Goal: Ask a question: Seek information or help from site administrators or community

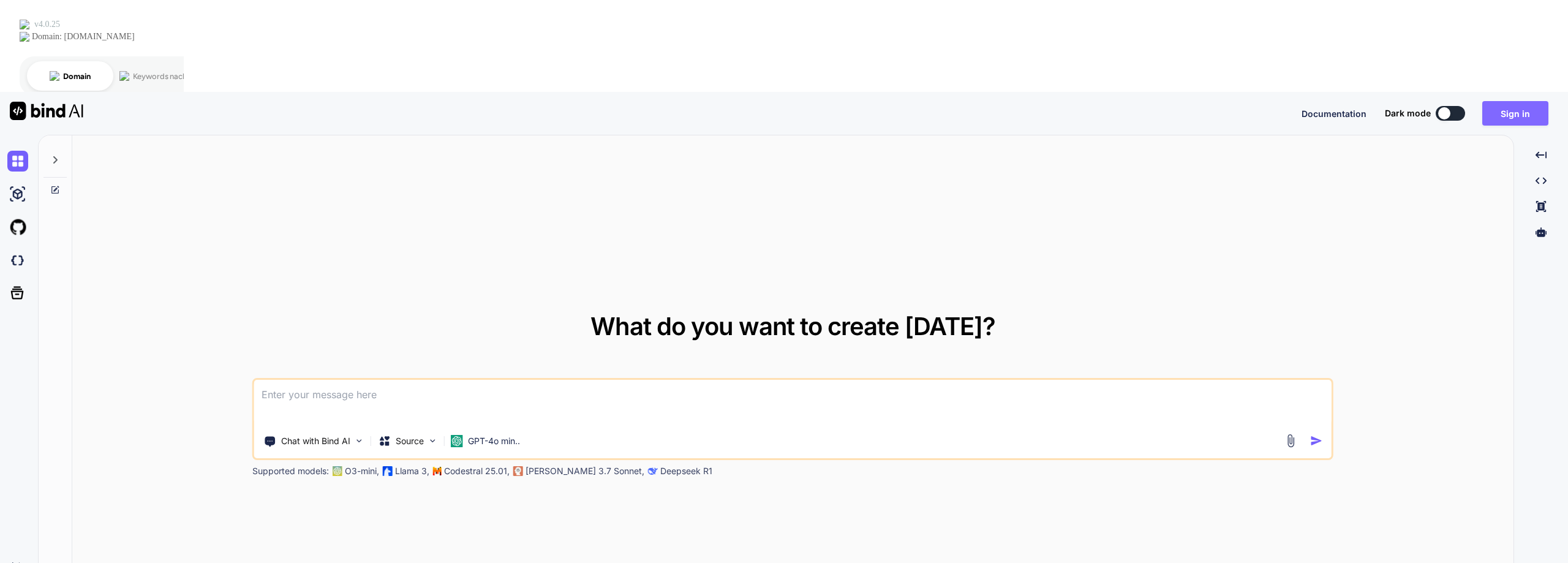
click at [1510, 101] on button "Sign in" at bounding box center [1515, 113] width 66 height 24
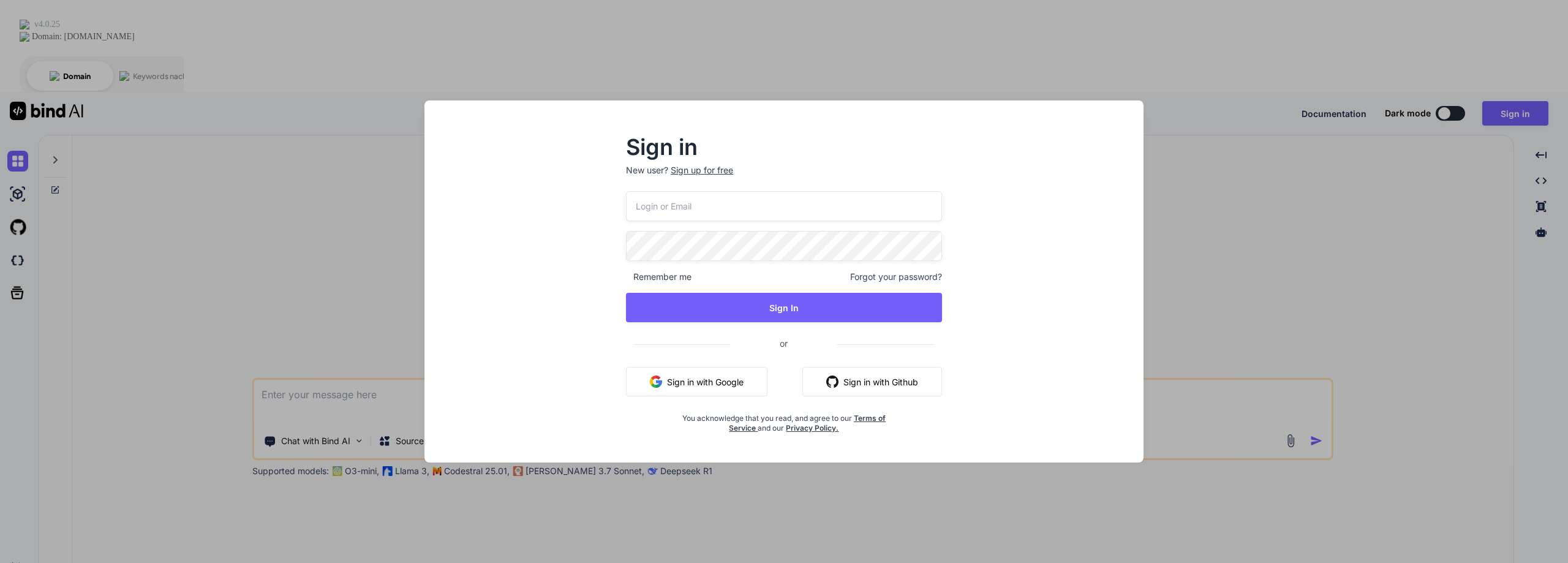
click at [674, 382] on button "Sign in with Google" at bounding box center [697, 382] width 142 height 30
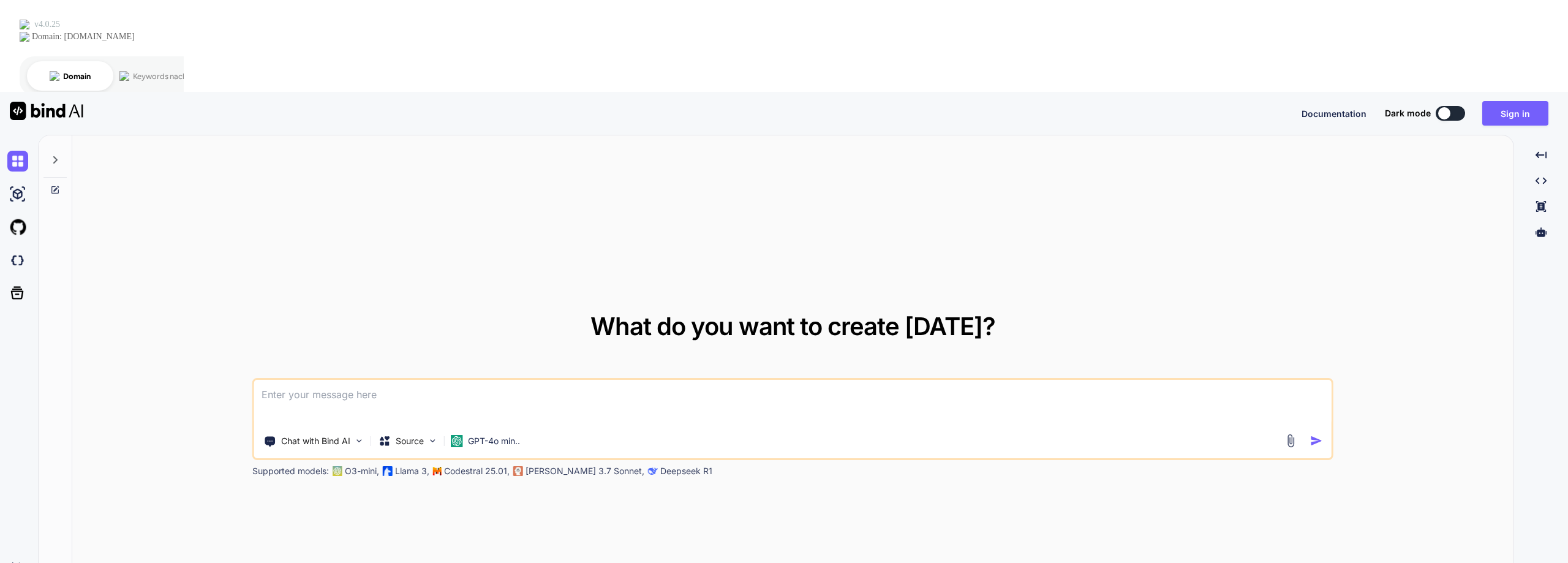
click at [19, 560] on icon "Created with Pixso." at bounding box center [17, 565] width 10 height 10
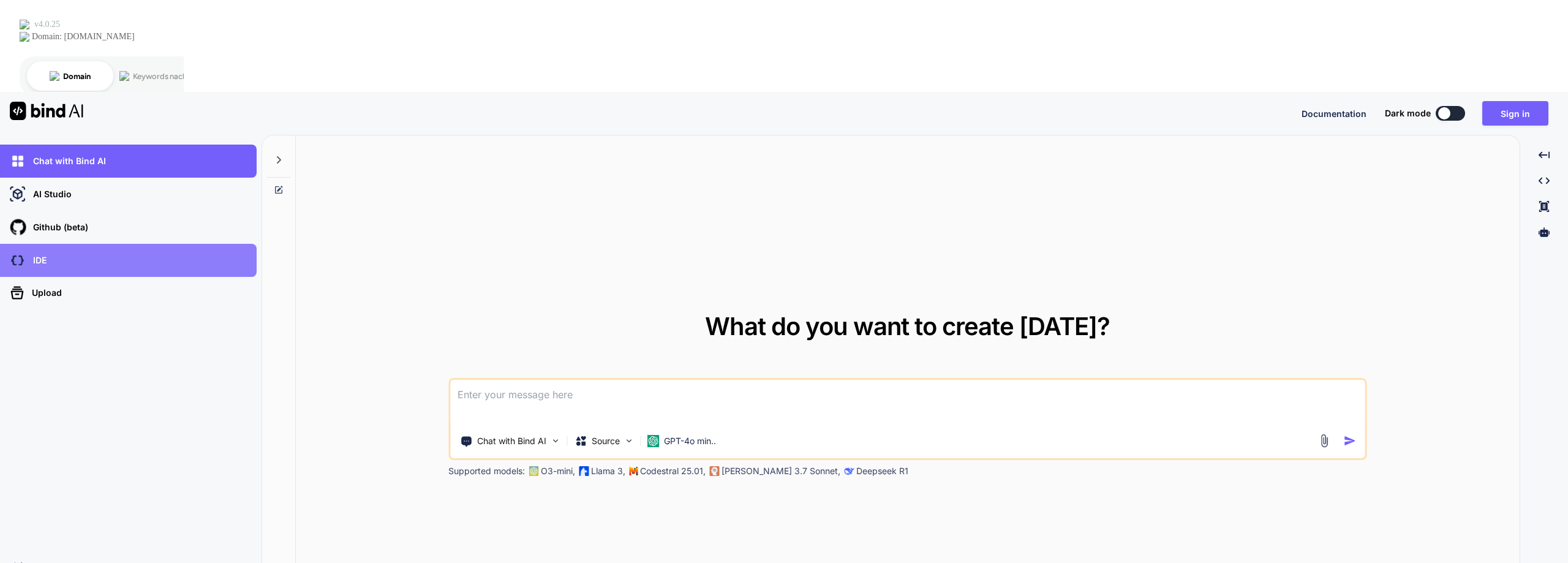
click at [32, 254] on p "IDE" at bounding box center [37, 260] width 19 height 12
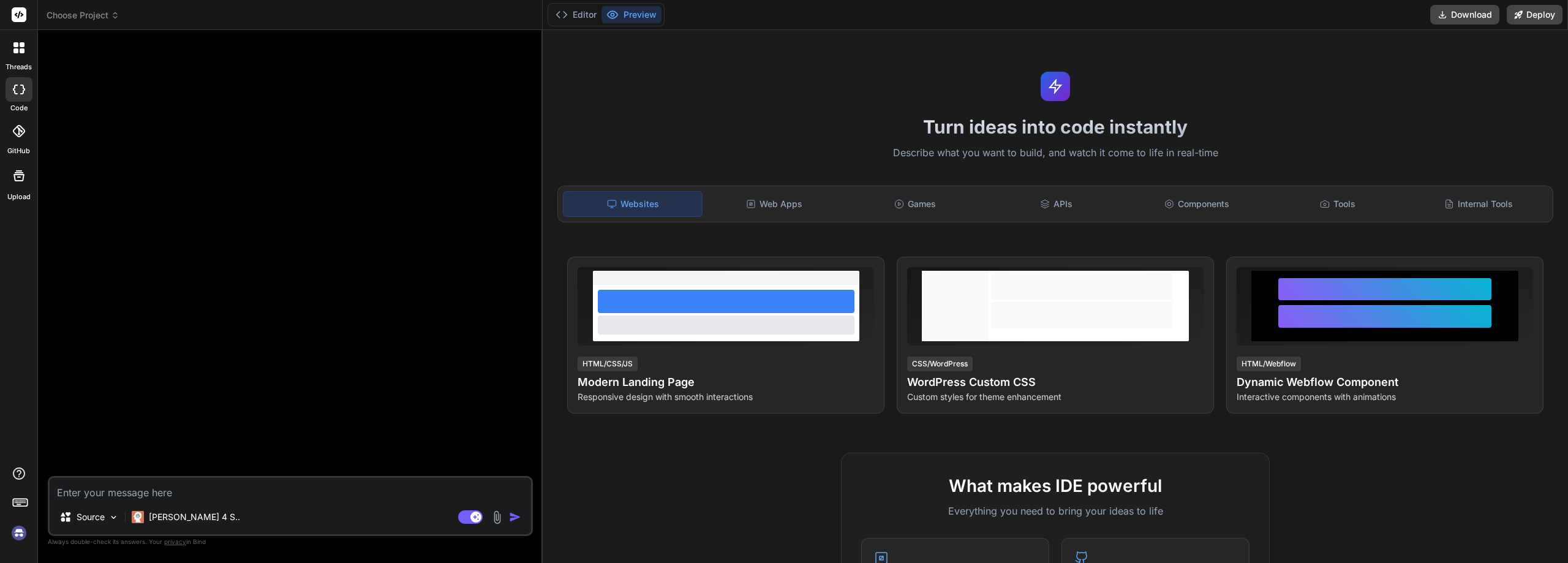
click at [102, 10] on span "Choose Project" at bounding box center [83, 15] width 73 height 12
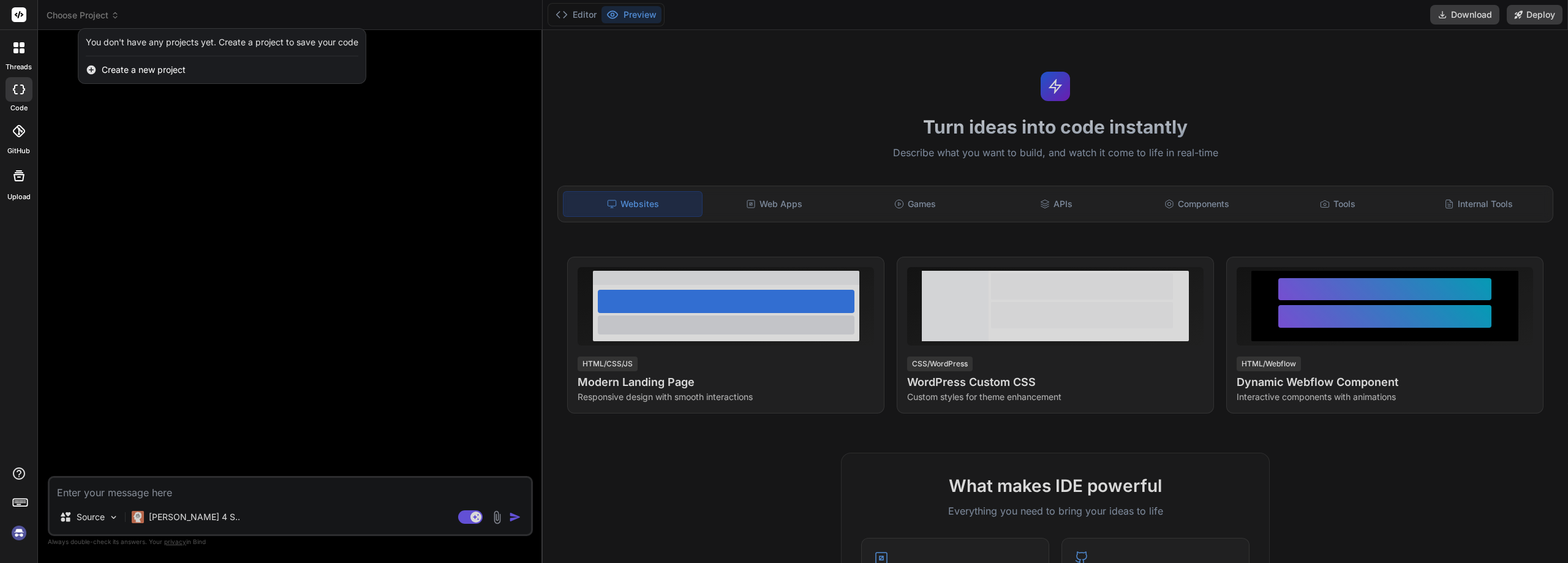
click at [581, 15] on div at bounding box center [784, 282] width 1568 height 563
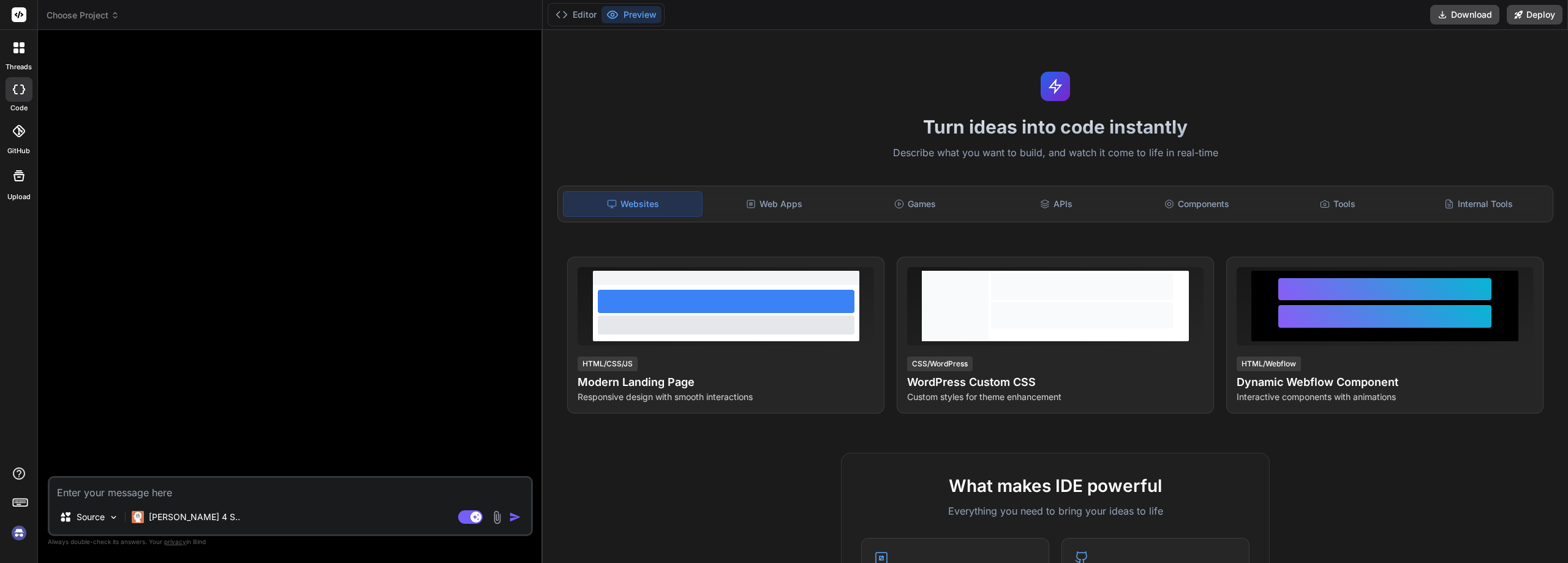
click at [581, 15] on button "Editor" at bounding box center [576, 15] width 51 height 17
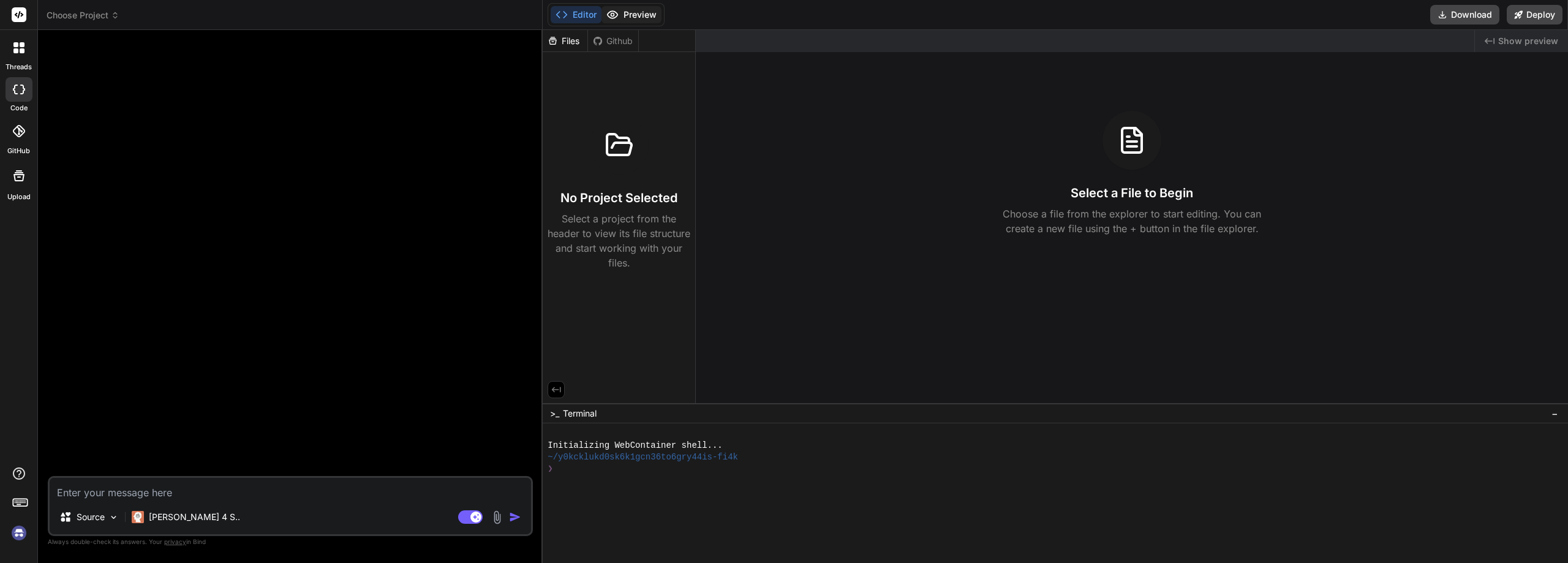
click at [631, 13] on button "Preview" at bounding box center [631, 15] width 60 height 17
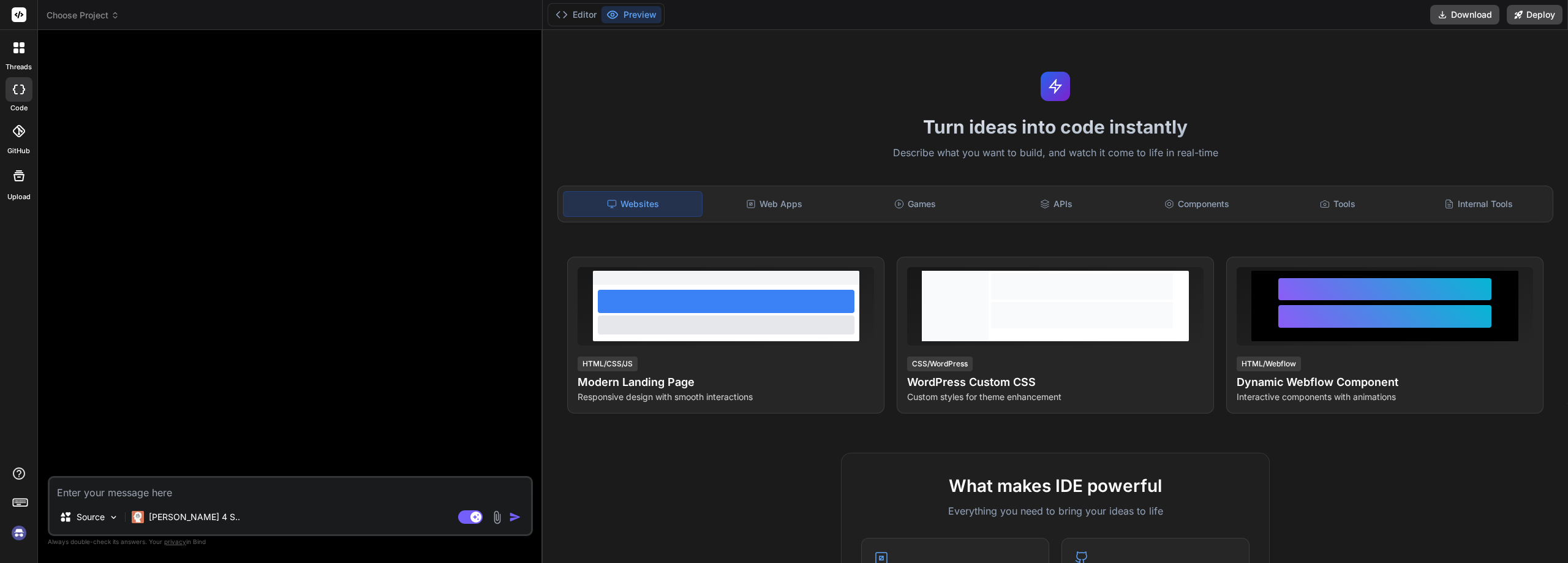
click at [15, 46] on icon at bounding box center [15, 44] width 5 height 5
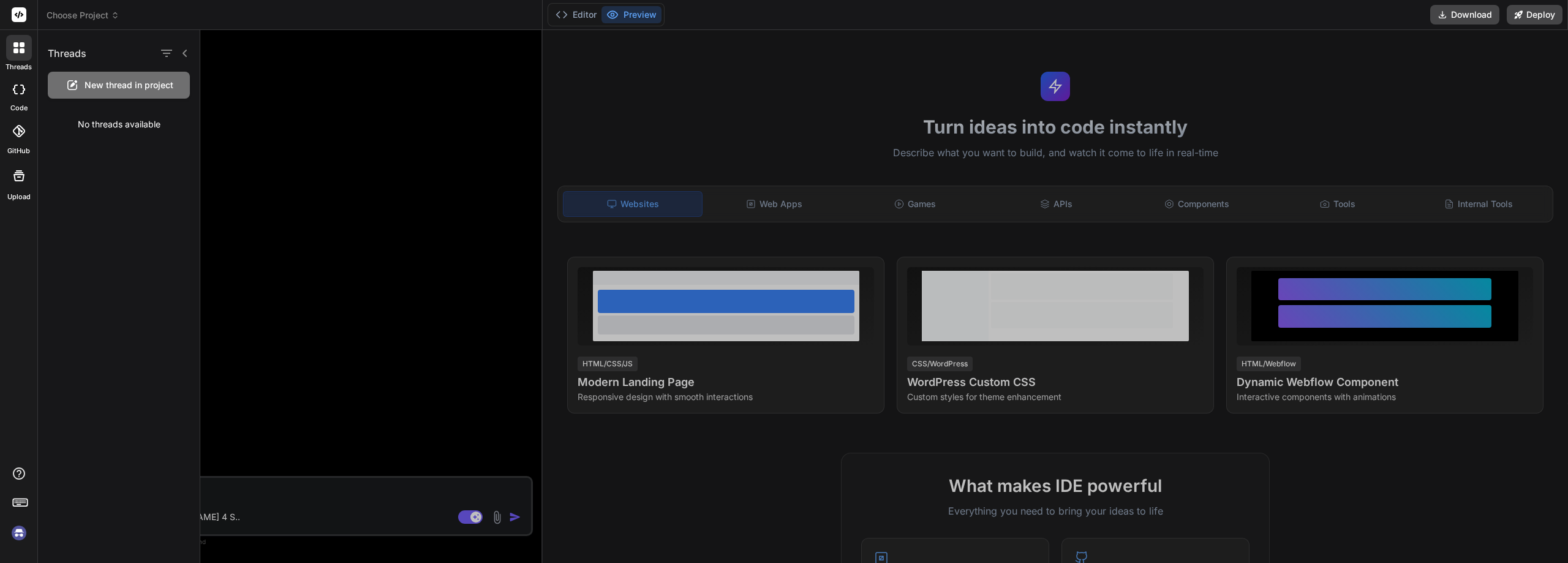
click at [19, 13] on rect at bounding box center [19, 15] width 15 height 15
click at [19, 92] on icon at bounding box center [19, 89] width 12 height 10
type textarea "x"
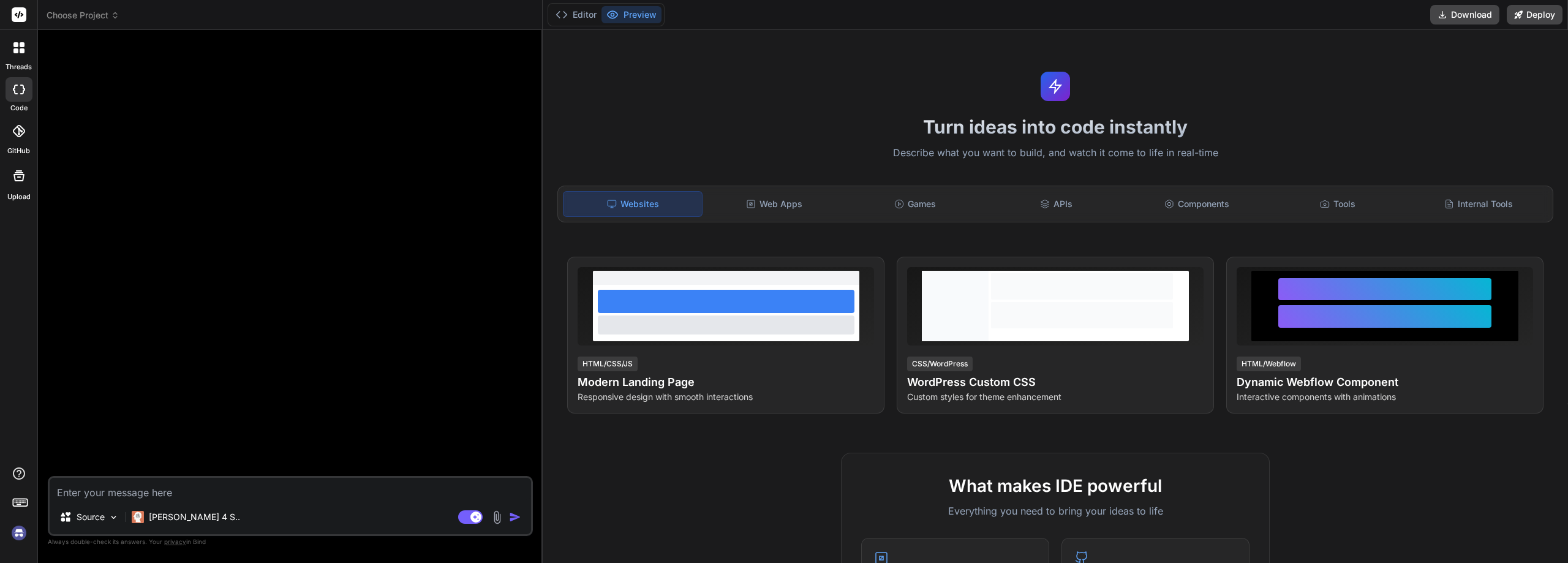
scroll to position [184, 0]
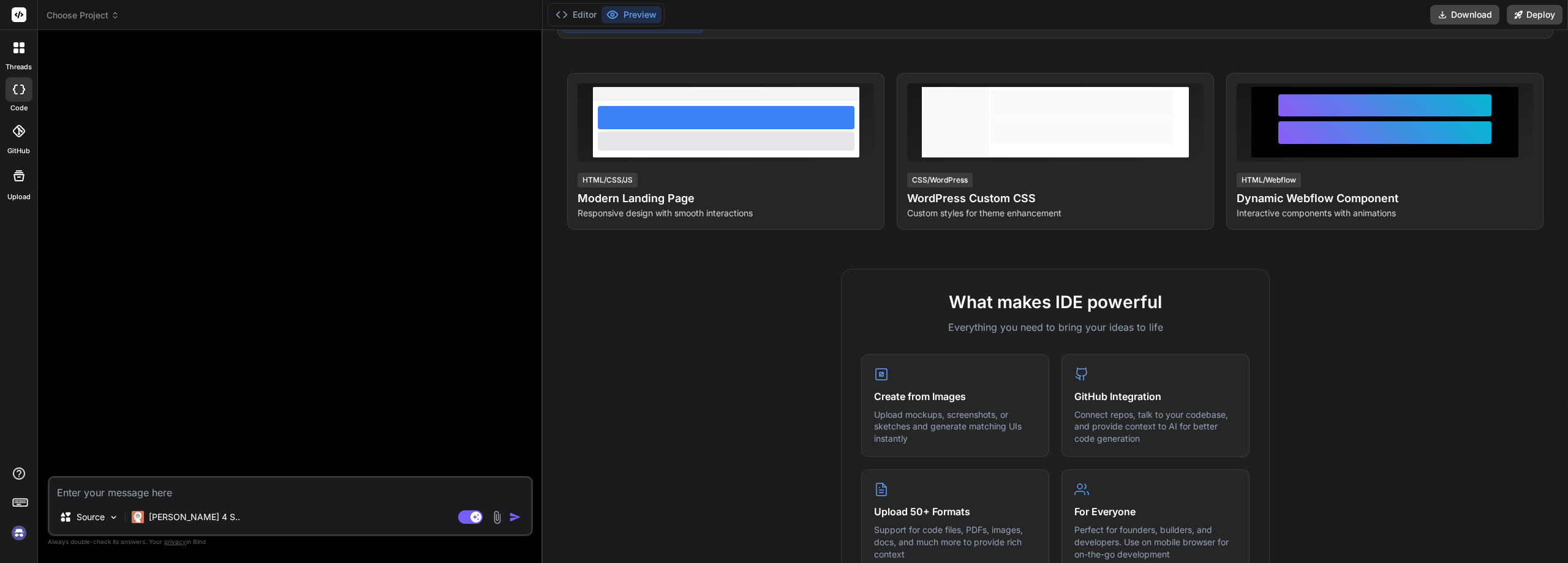
click at [19, 15] on icon at bounding box center [20, 15] width 9 height 7
click at [15, 48] on icon at bounding box center [19, 48] width 11 height 11
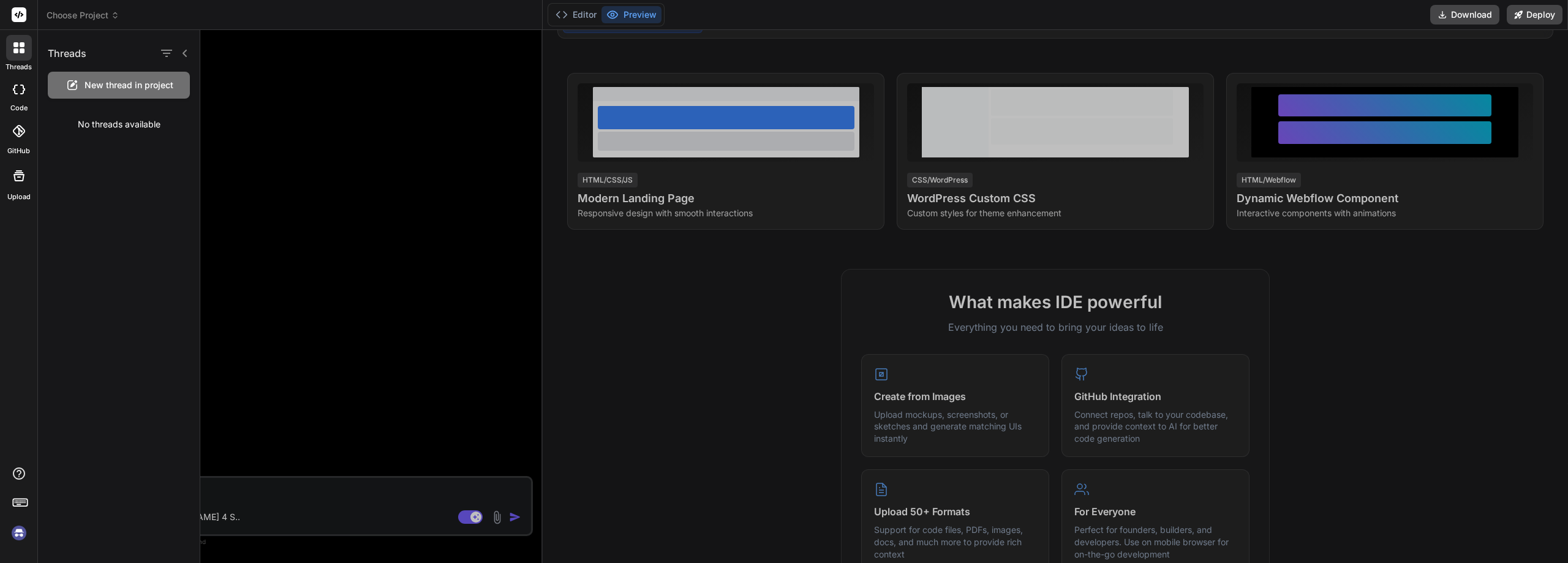
click at [17, 185] on div at bounding box center [20, 176] width 30 height 30
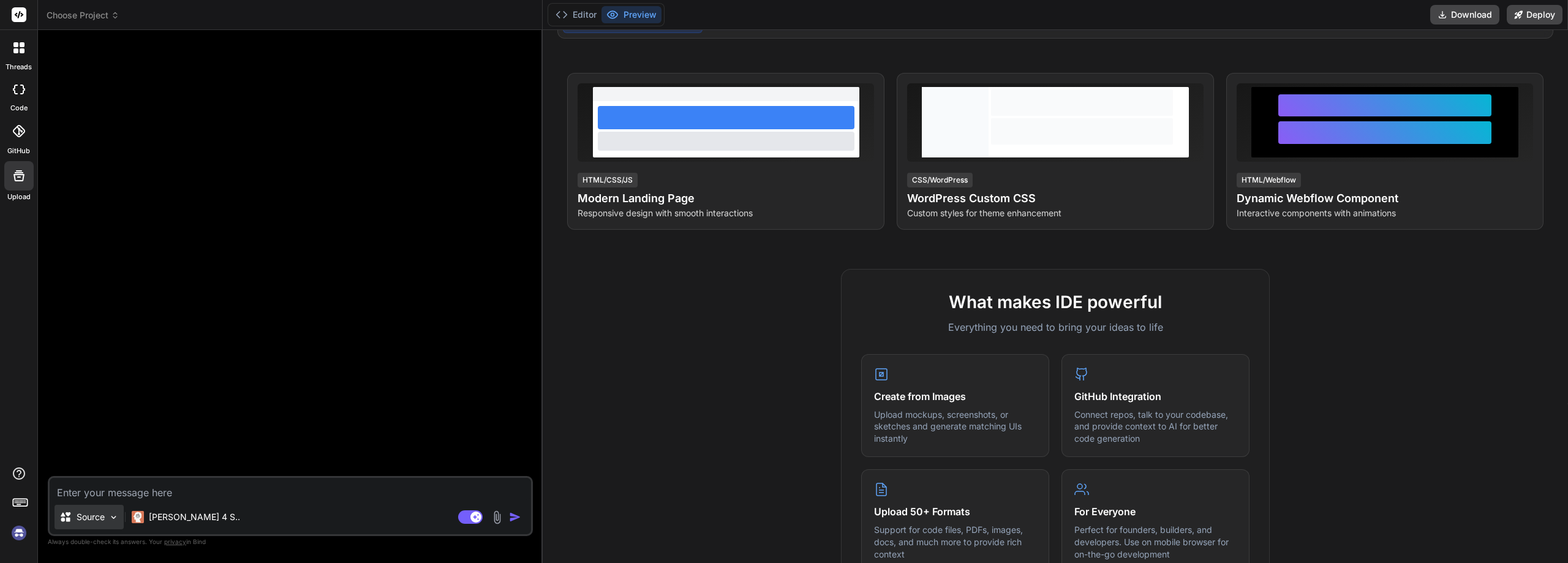
click at [89, 515] on p "Source" at bounding box center [90, 516] width 28 height 12
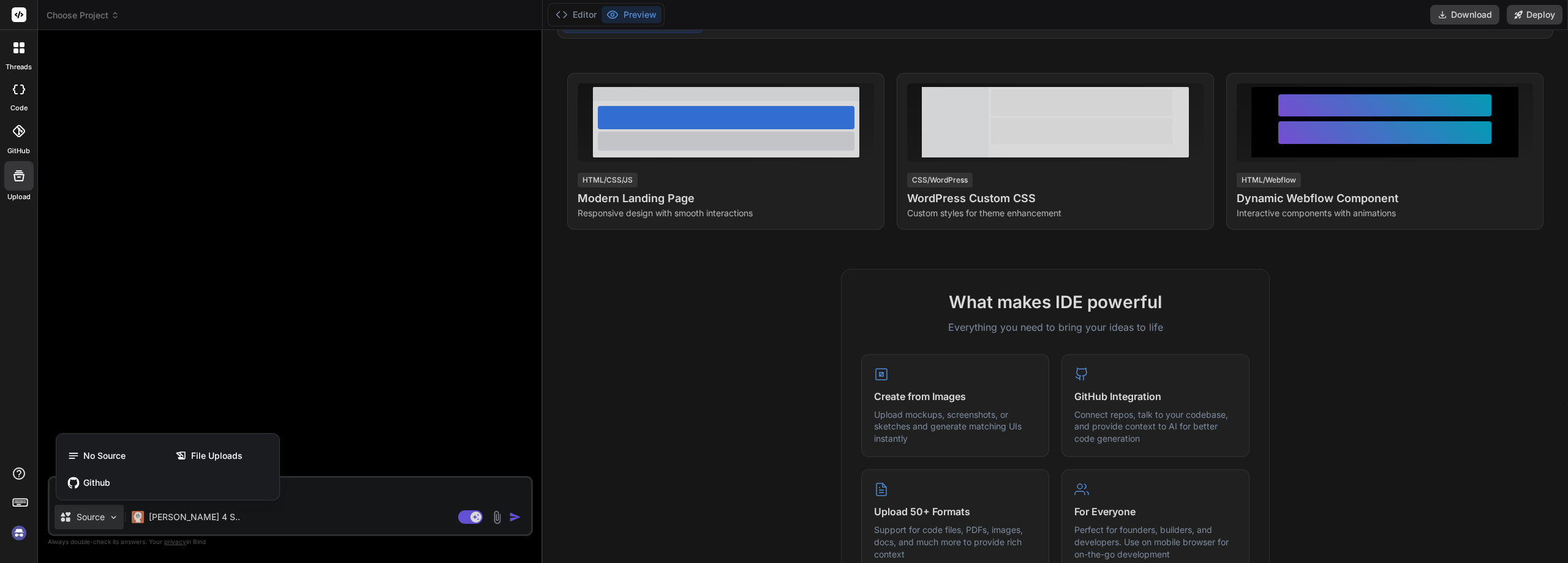
click at [89, 515] on div at bounding box center [784, 282] width 1568 height 563
type textarea "x"
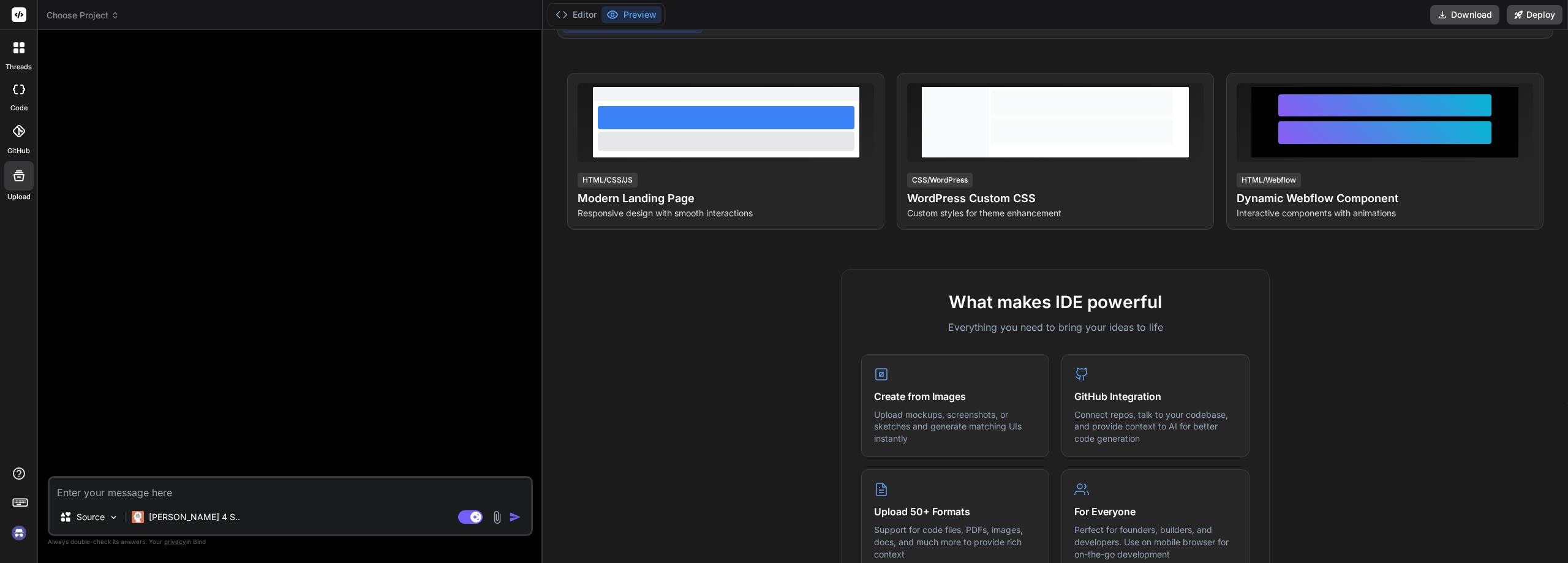
click at [20, 137] on div at bounding box center [19, 130] width 27 height 27
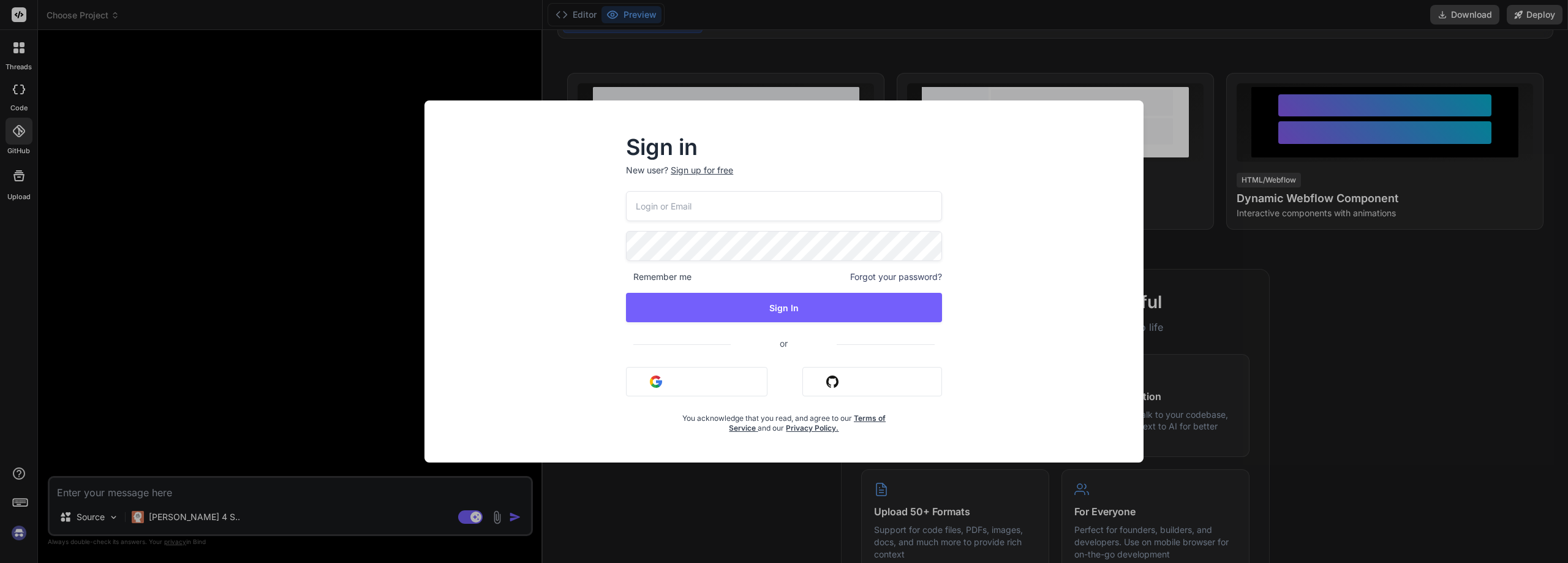
click at [1507, 403] on div "Sign in New user? Sign up for free Remember me Forgot your password? Sign In or…" at bounding box center [784, 282] width 1568 height 563
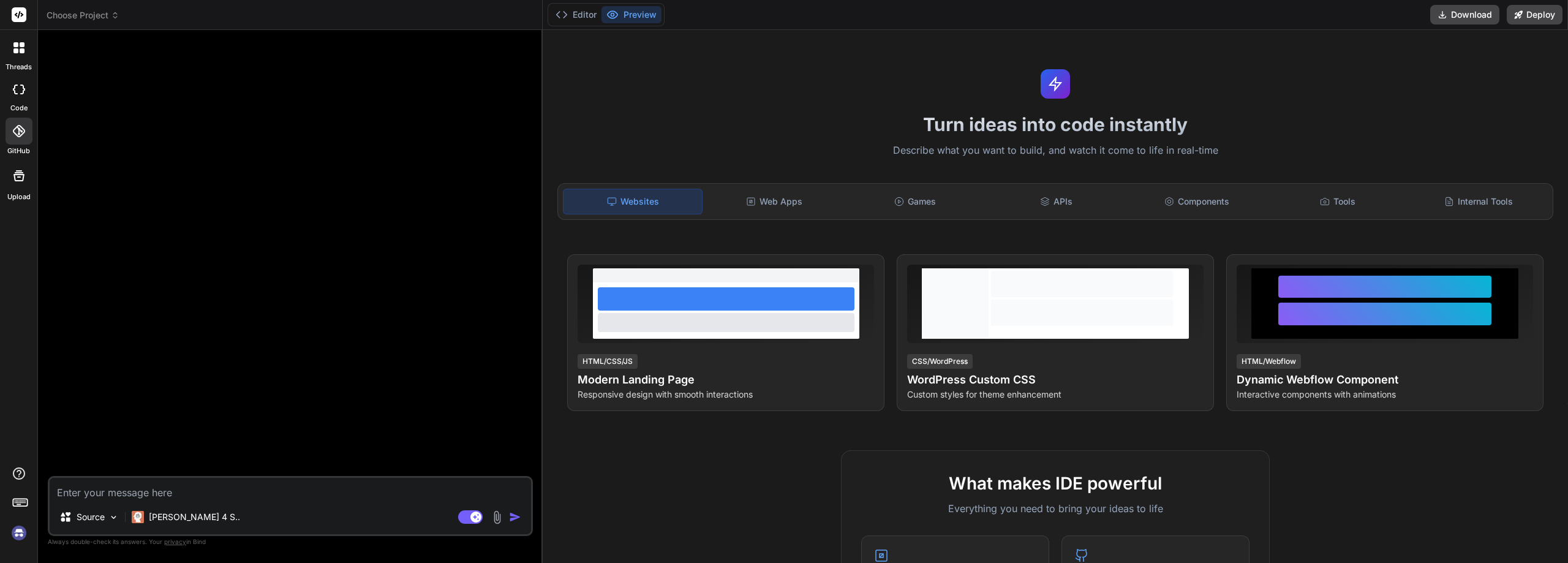
scroll to position [0, 0]
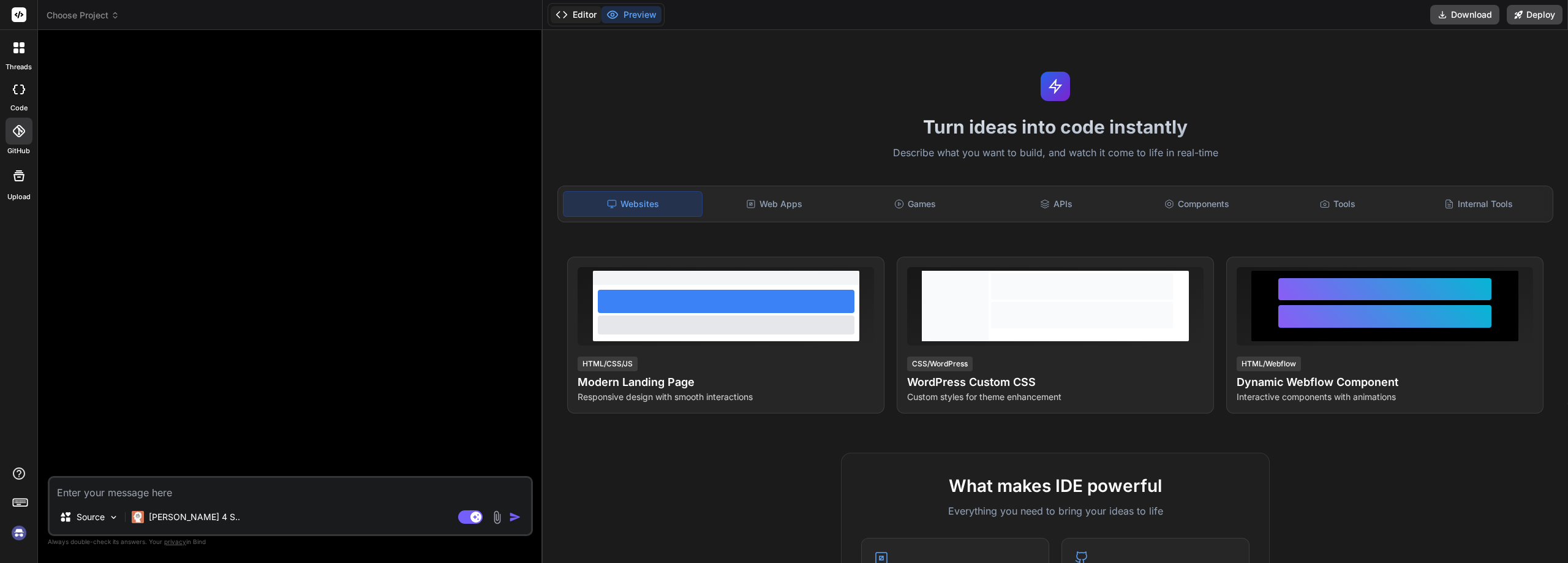
click at [569, 13] on button "Editor" at bounding box center [576, 15] width 51 height 17
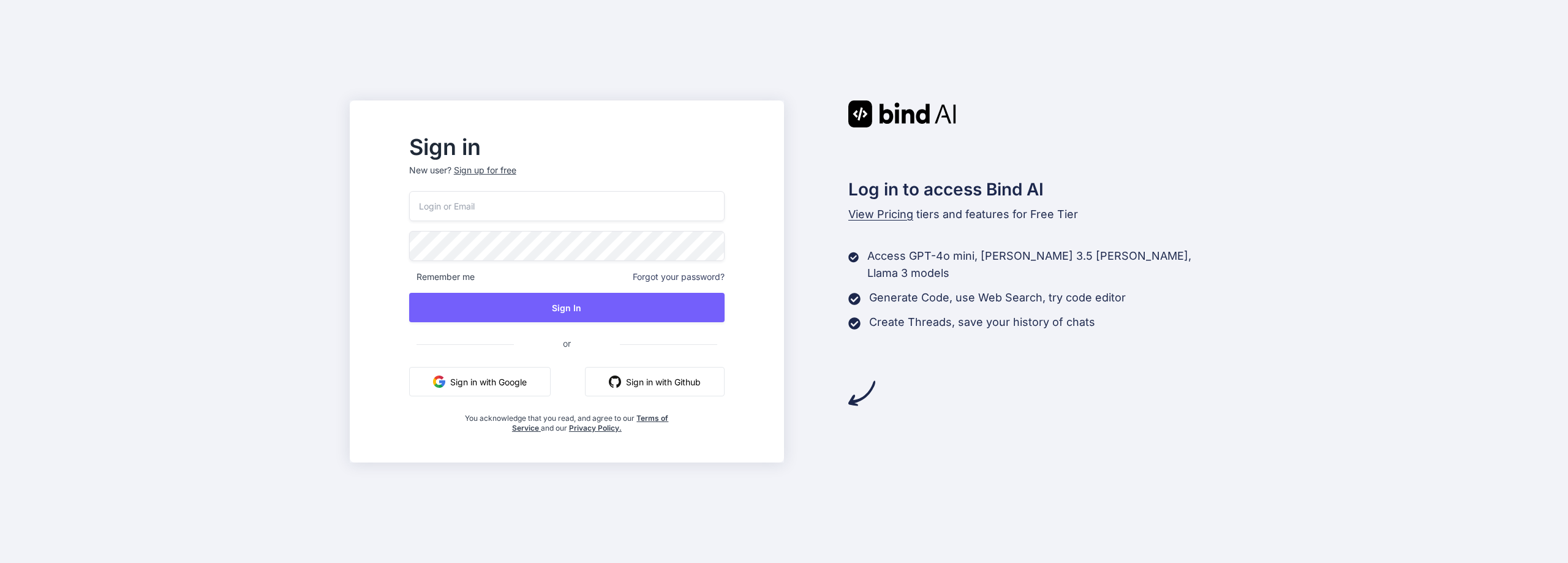
click at [519, 381] on button "Sign in with Google" at bounding box center [480, 382] width 142 height 30
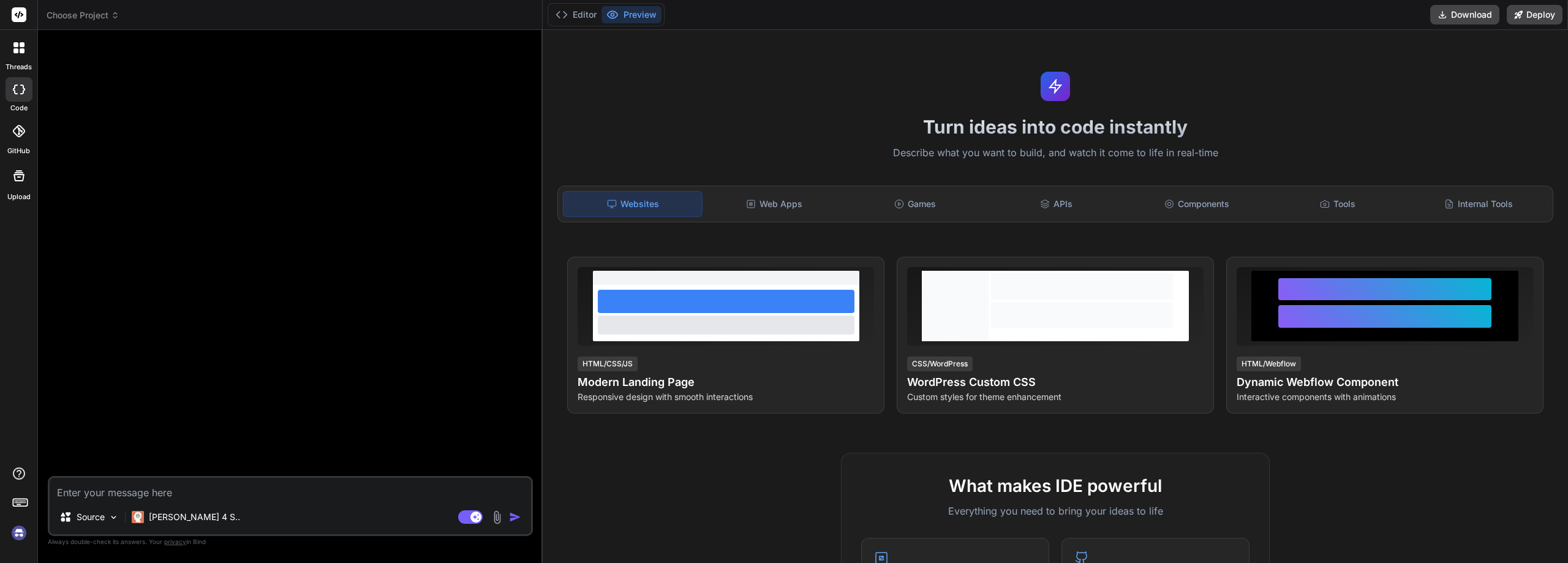
click at [90, 15] on span "Choose Project" at bounding box center [83, 15] width 73 height 12
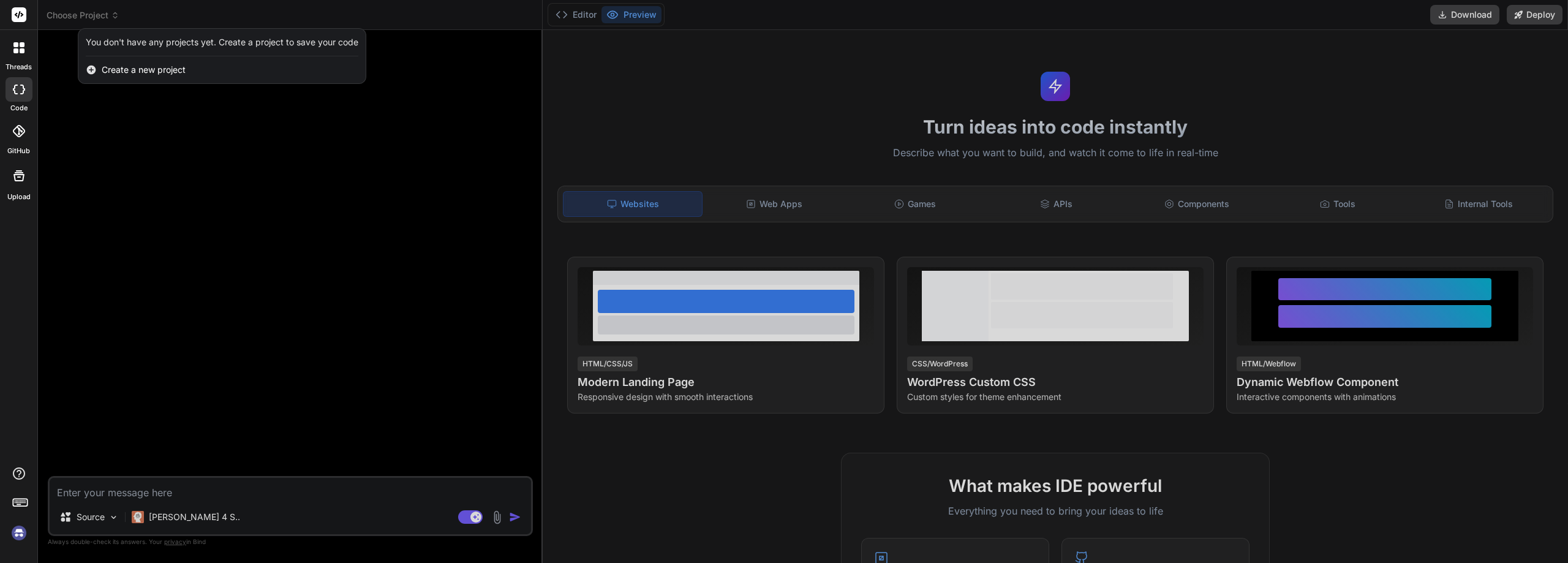
click at [102, 515] on div at bounding box center [784, 282] width 1568 height 563
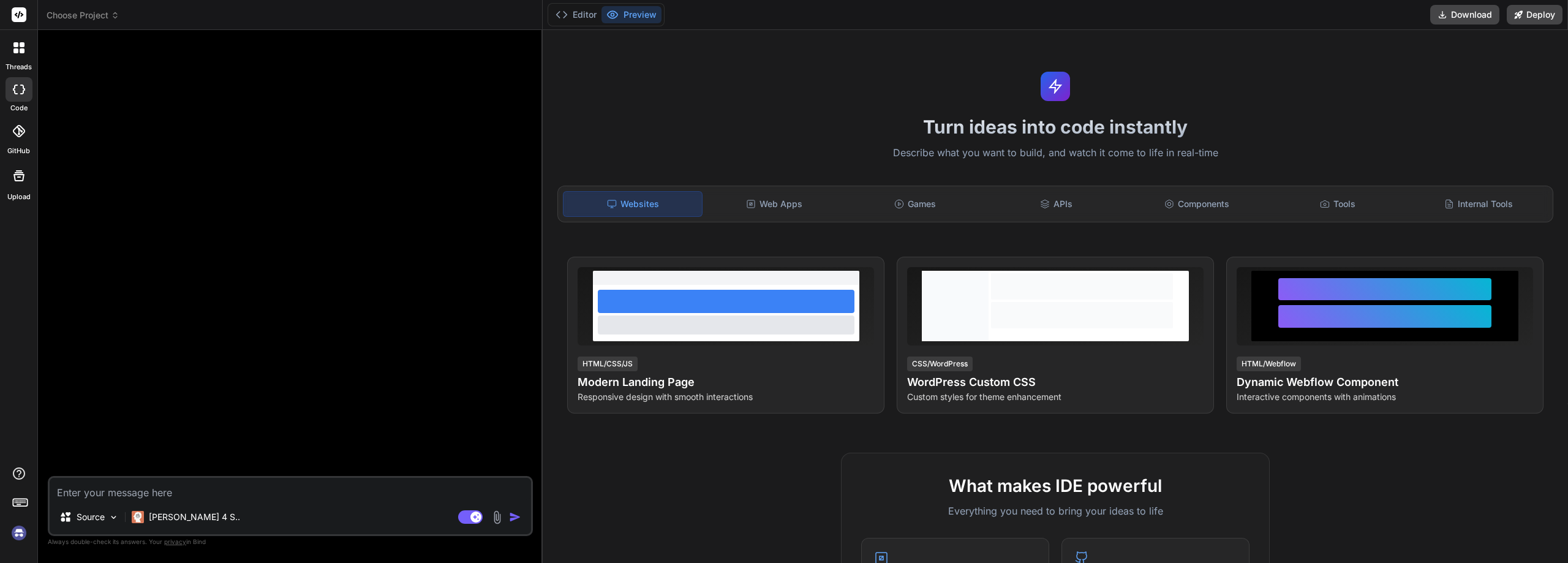
click at [102, 515] on p "Source" at bounding box center [90, 516] width 28 height 12
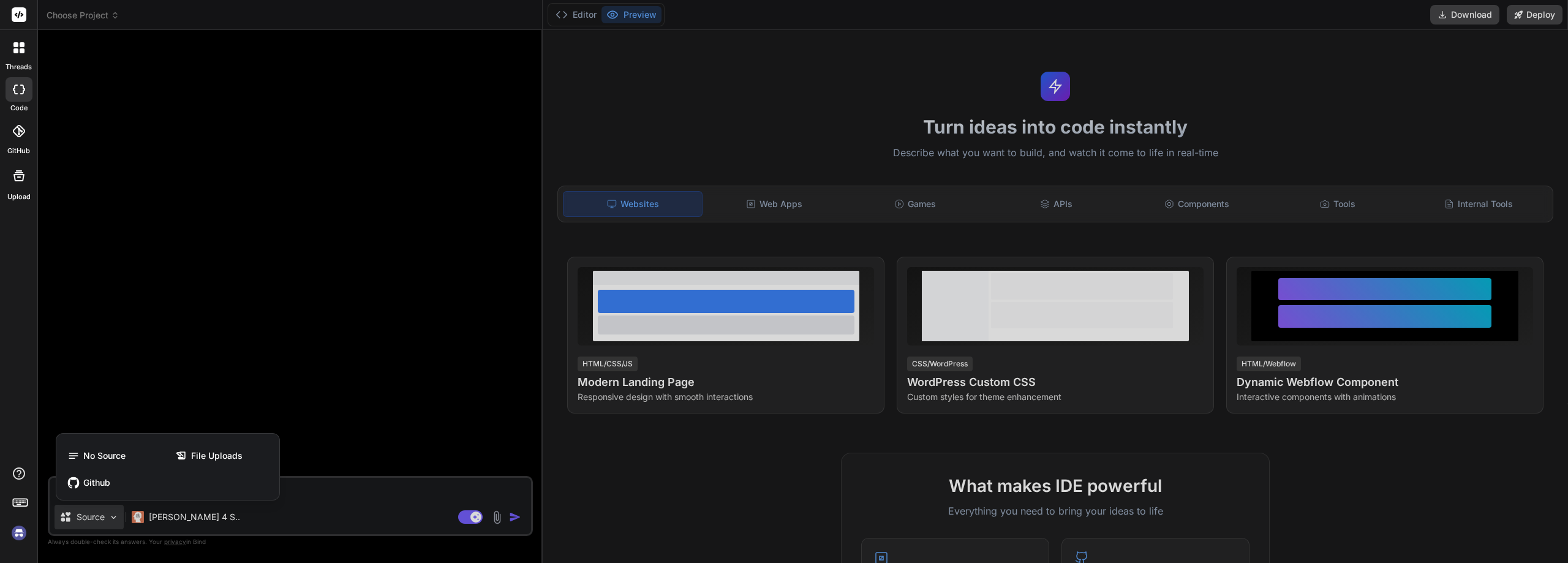
click at [241, 163] on div at bounding box center [784, 282] width 1568 height 563
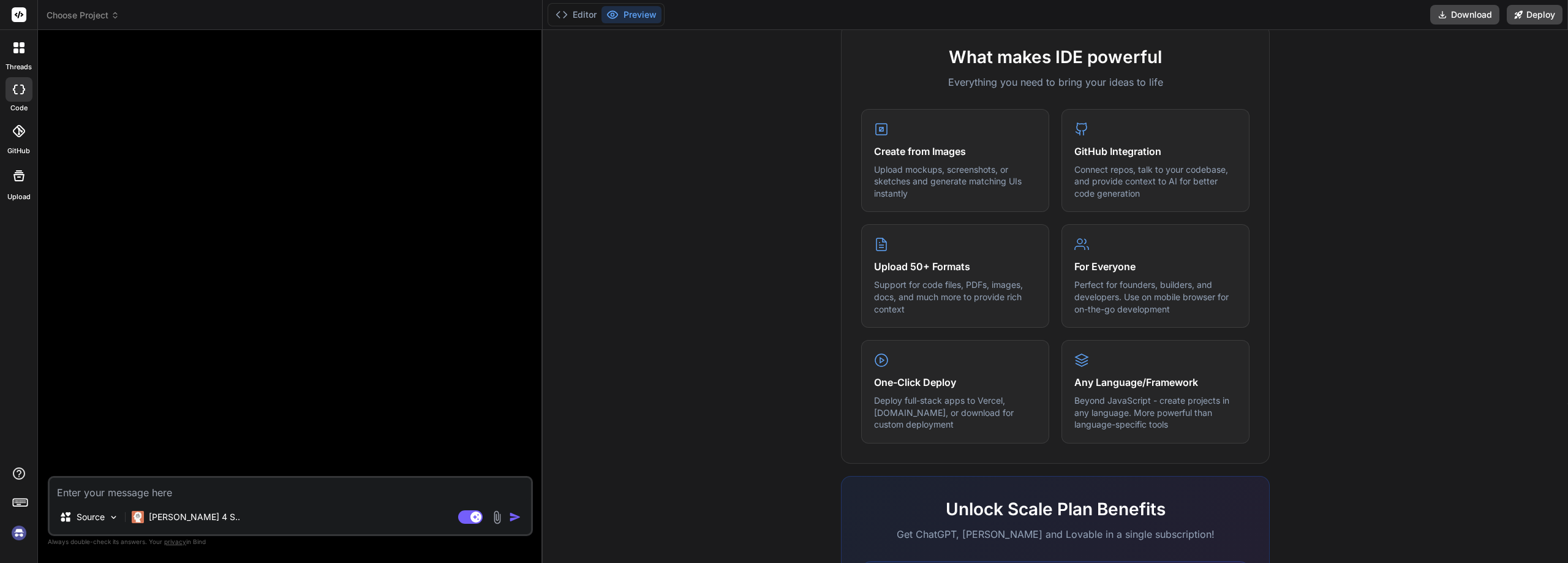
scroll to position [605, 0]
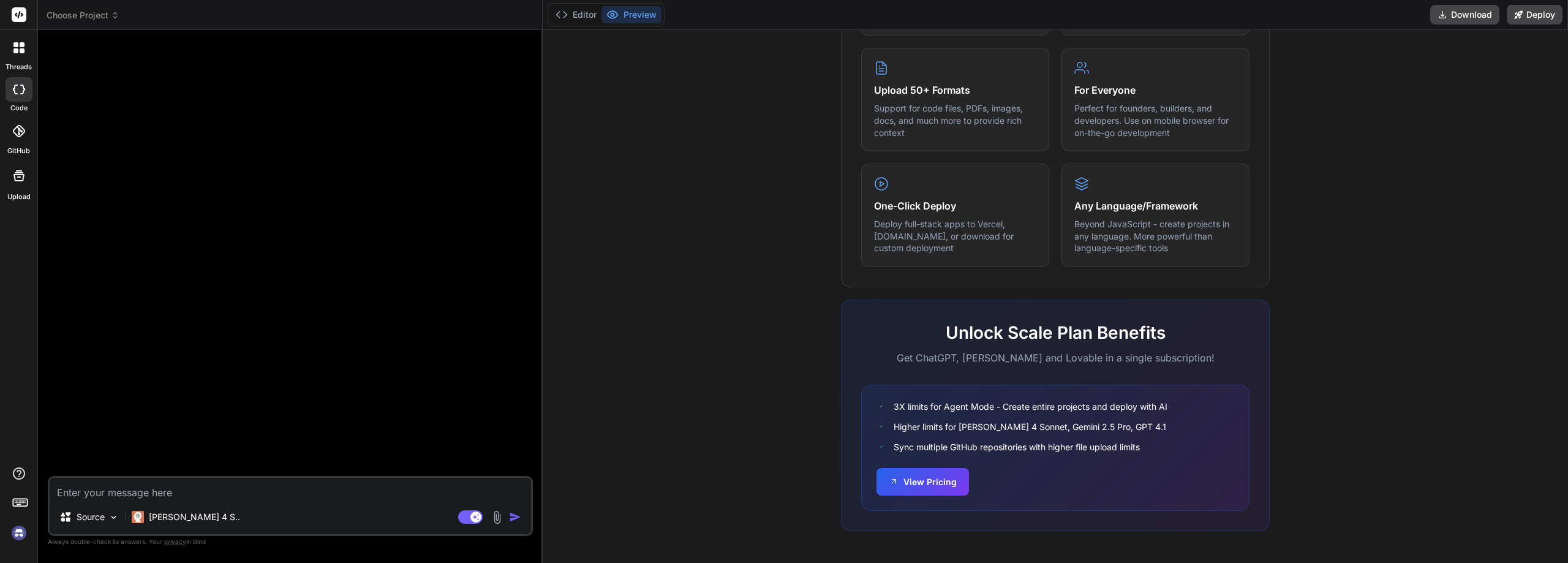
click at [20, 533] on img at bounding box center [19, 533] width 20 height 21
click at [73, 14] on span "Choose Project" at bounding box center [83, 15] width 73 height 12
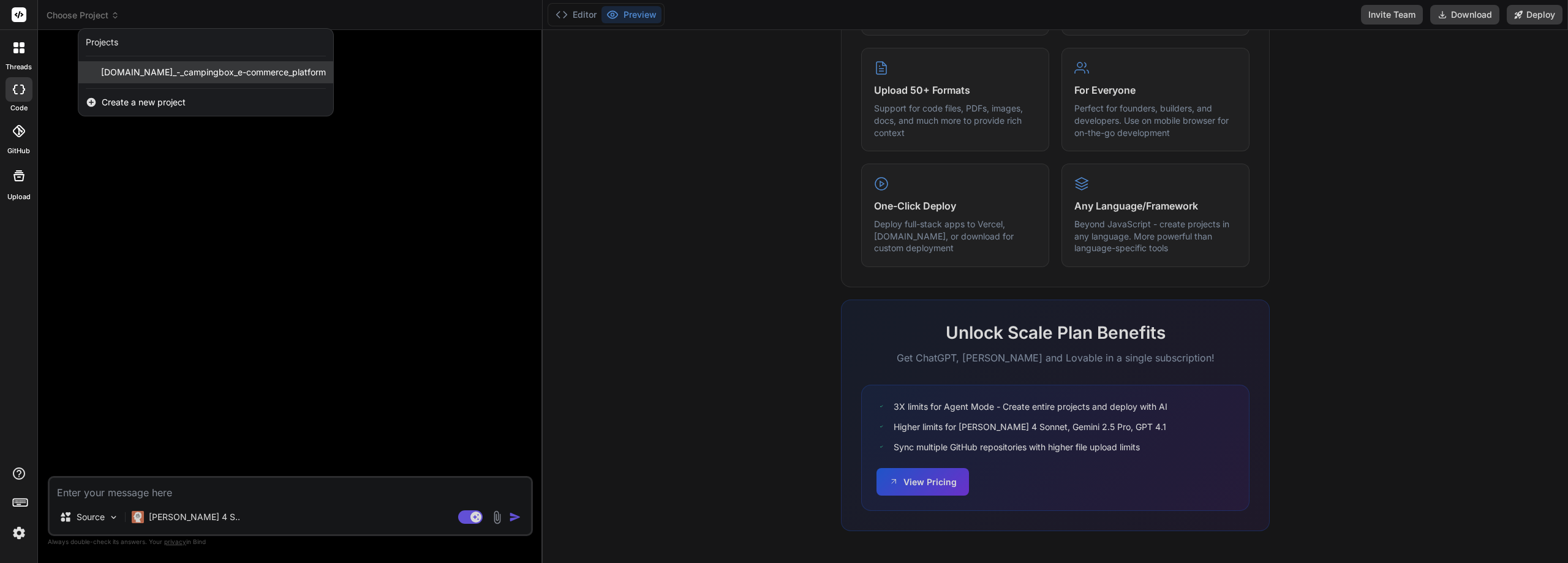
click at [124, 68] on span "[DOMAIN_NAME]_-_campingbox_e-commerce_platform" at bounding box center [212, 72] width 225 height 12
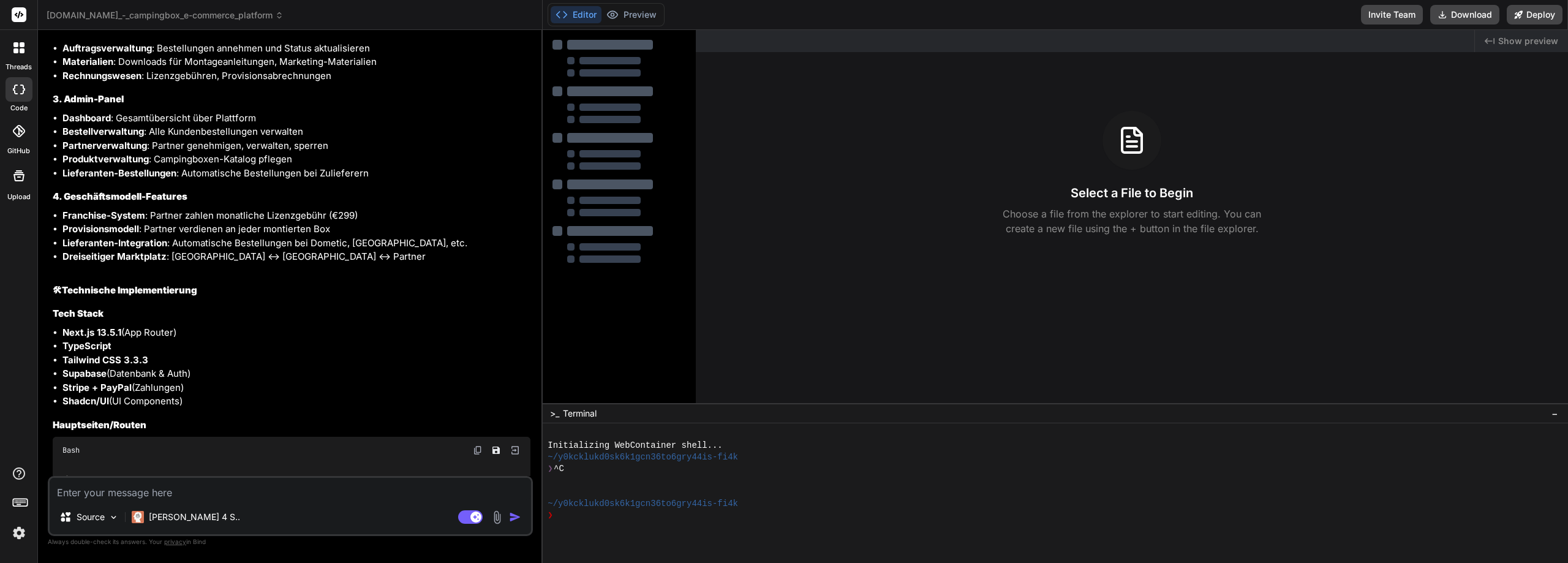
type textarea "x"
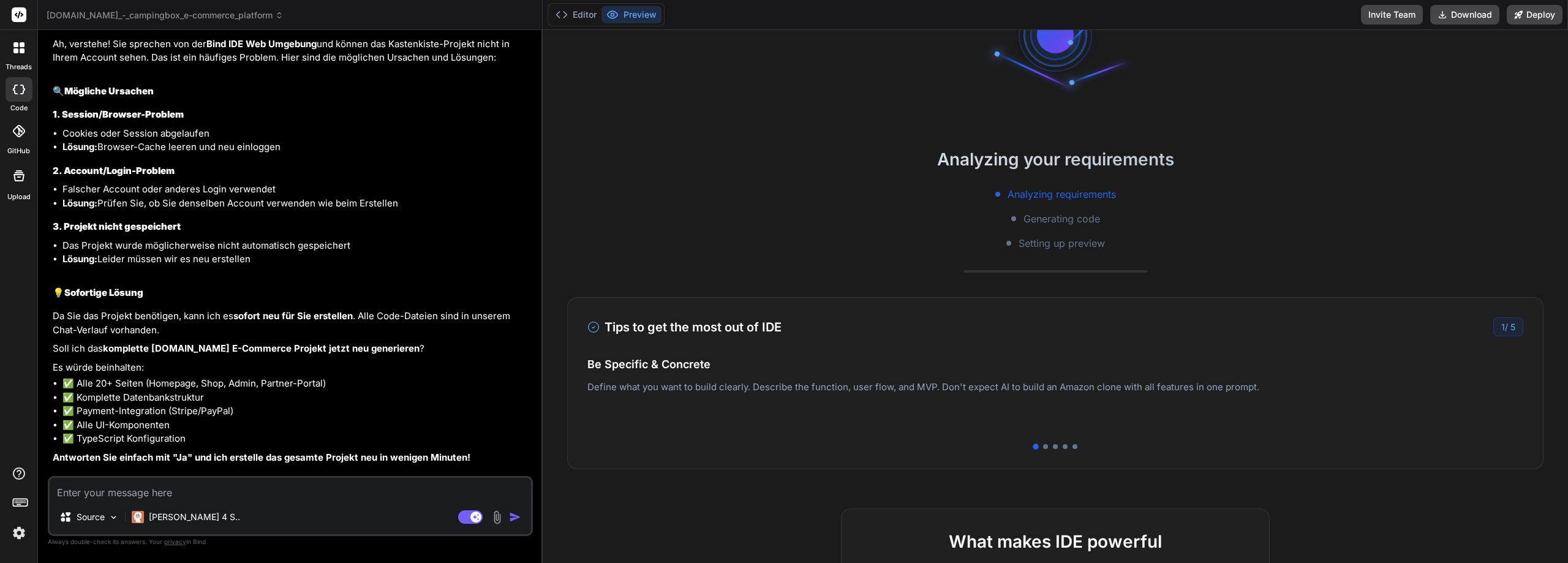
scroll to position [0, 0]
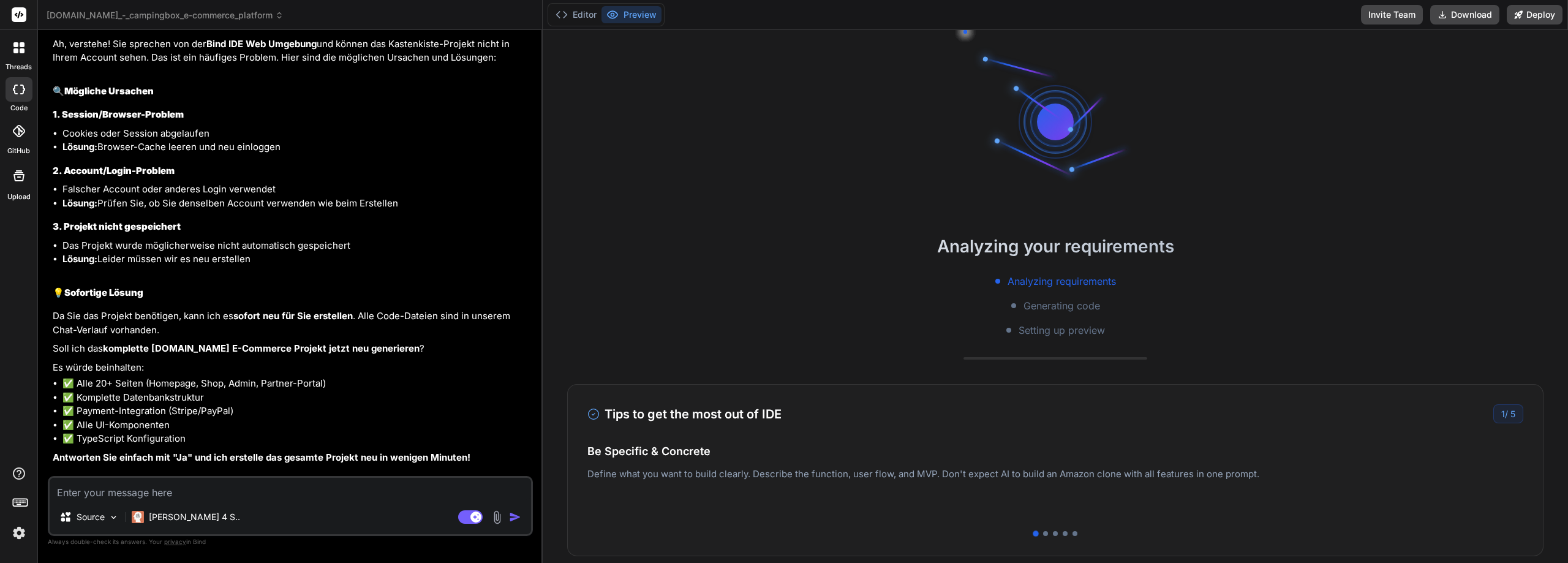
click at [148, 484] on textarea at bounding box center [290, 489] width 482 height 22
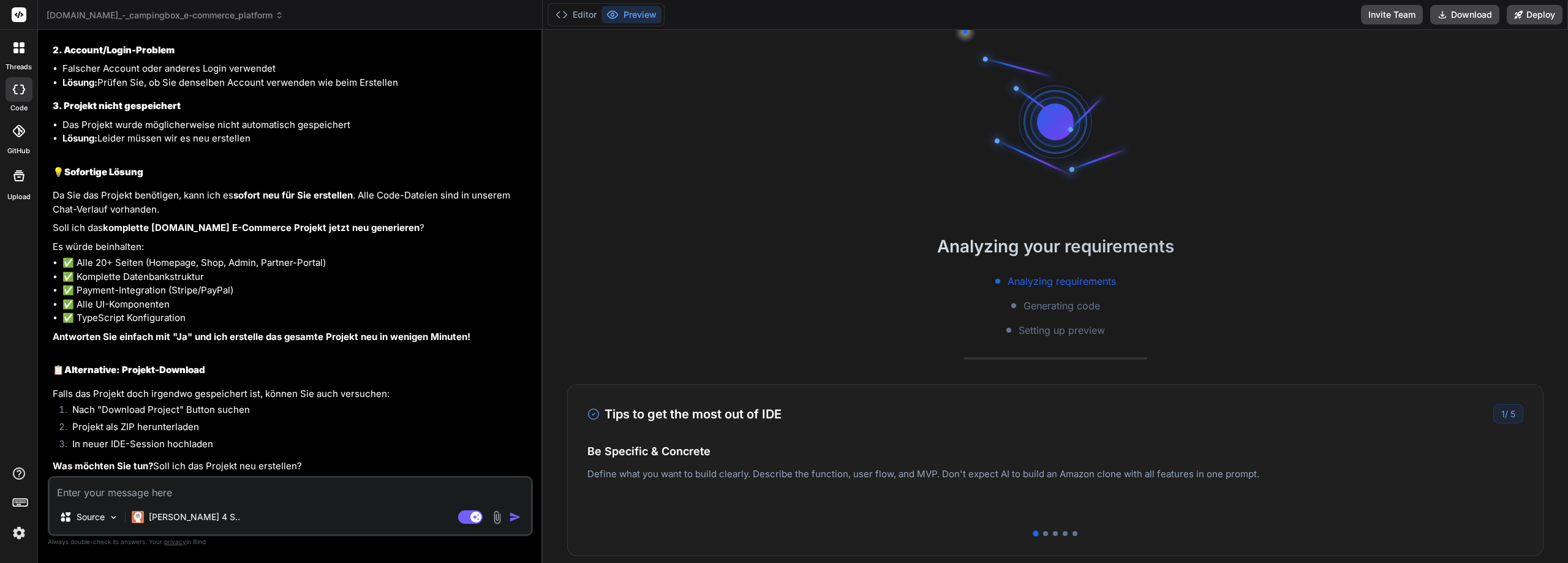
scroll to position [3481, 0]
type textarea "i"
type textarea "x"
type textarea "ic"
type textarea "x"
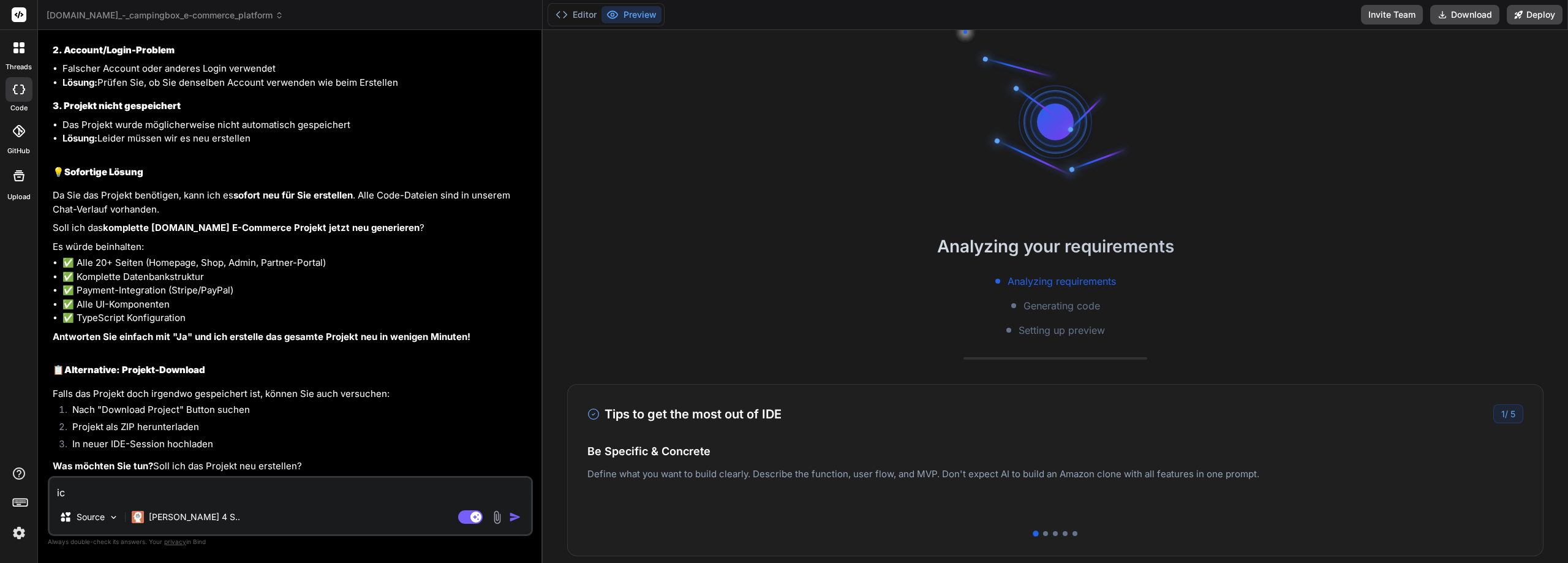
type textarea "ich"
type textarea "x"
type textarea "ich"
type textarea "x"
type textarea "ich b"
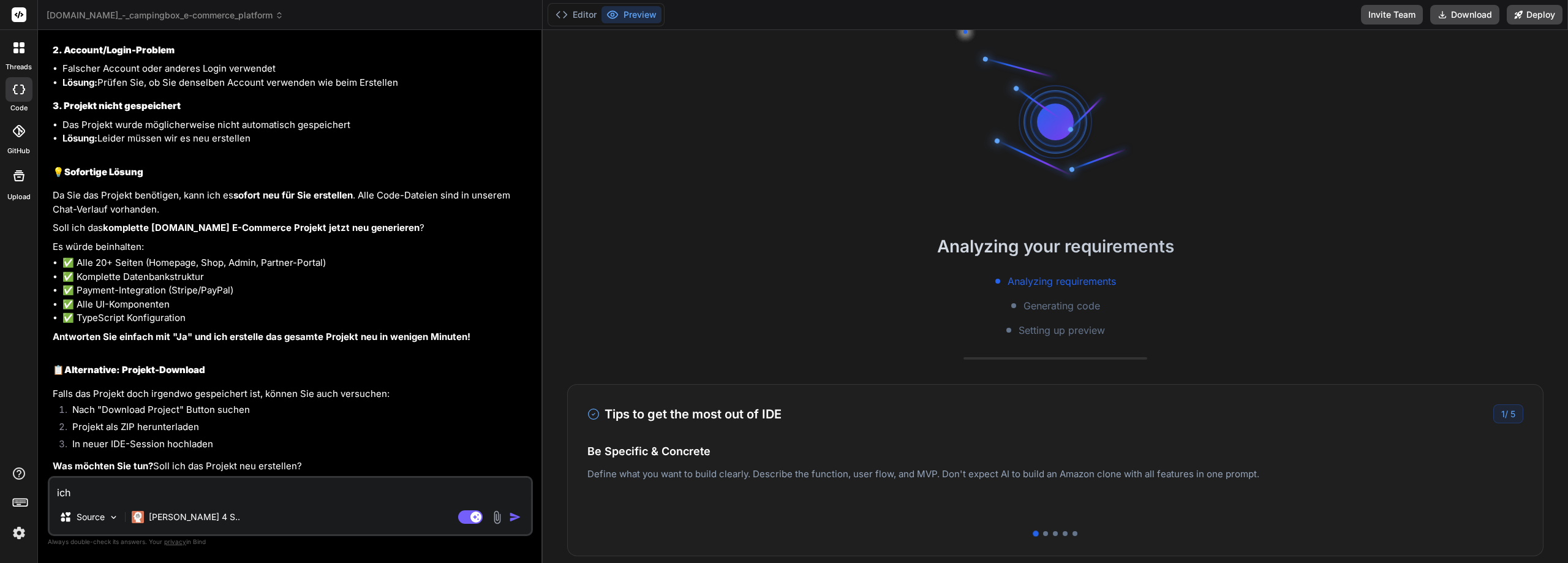
type textarea "x"
type textarea "ich be"
type textarea "x"
type textarea "ich ben"
type textarea "x"
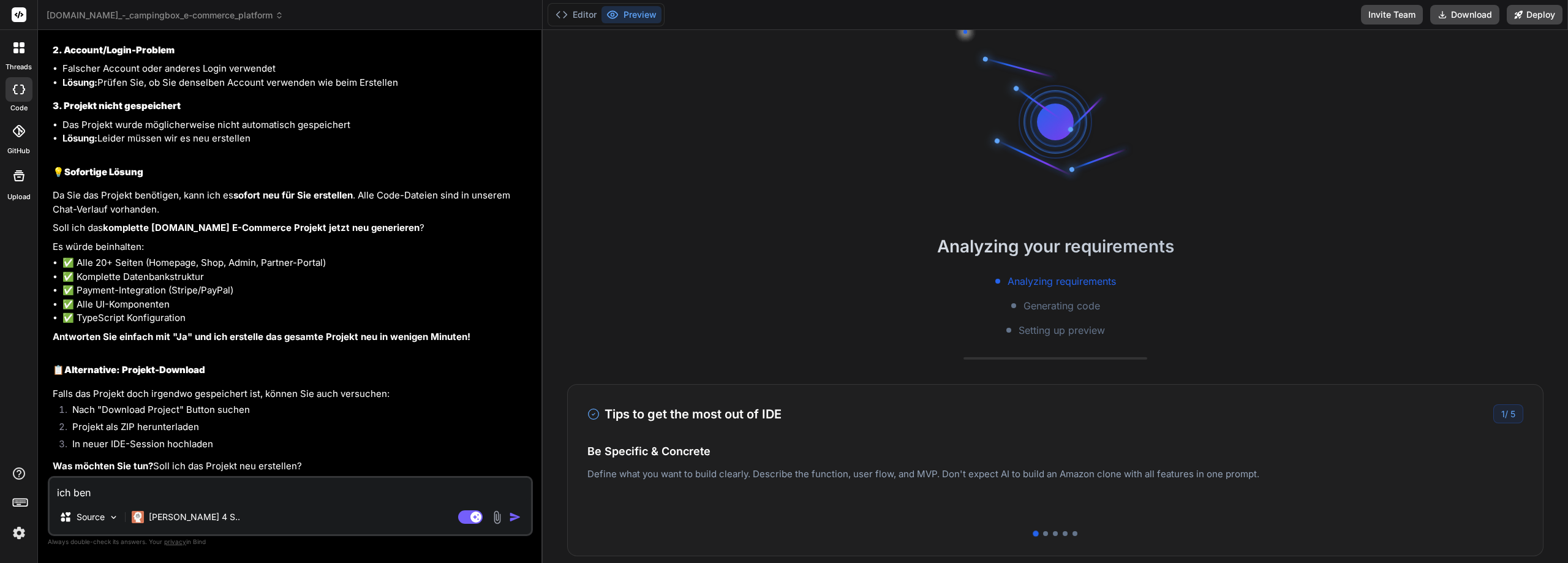
type textarea "ich benö"
type textarea "x"
type textarea "ich benöt"
type textarea "x"
type textarea "ich benöti"
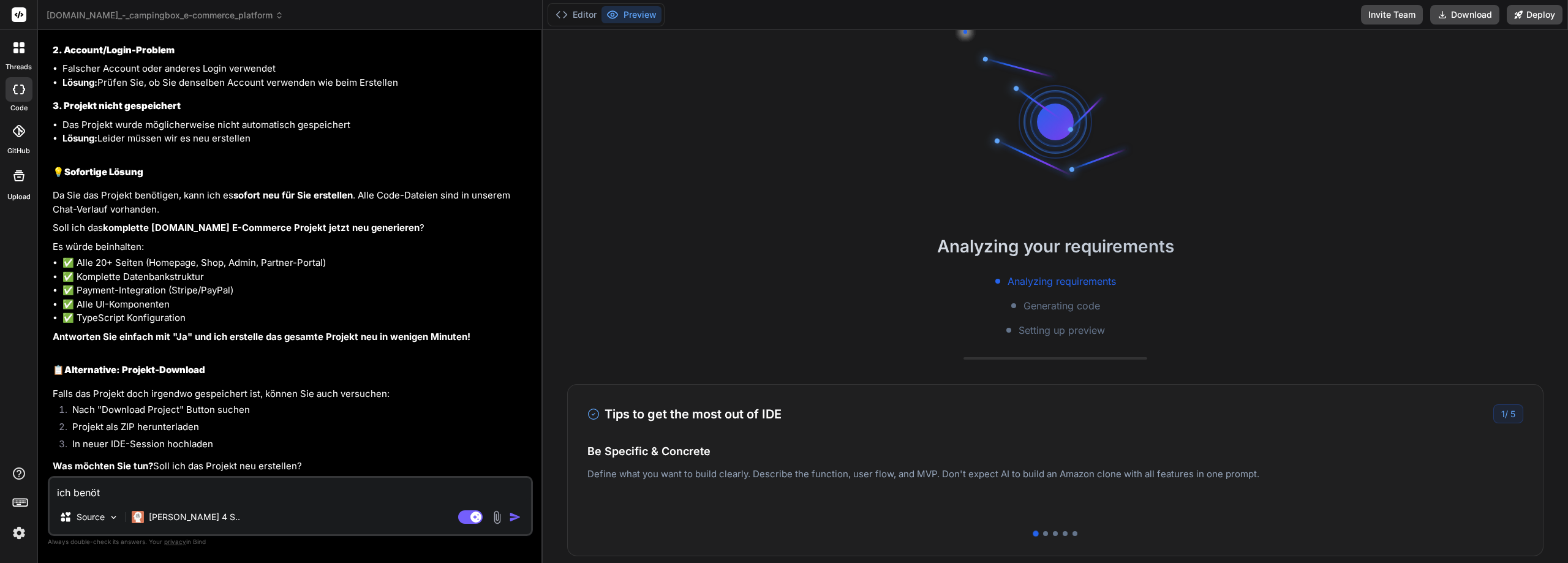
type textarea "x"
type textarea "ich benötig"
type textarea "x"
type textarea "ich benötige"
type textarea "x"
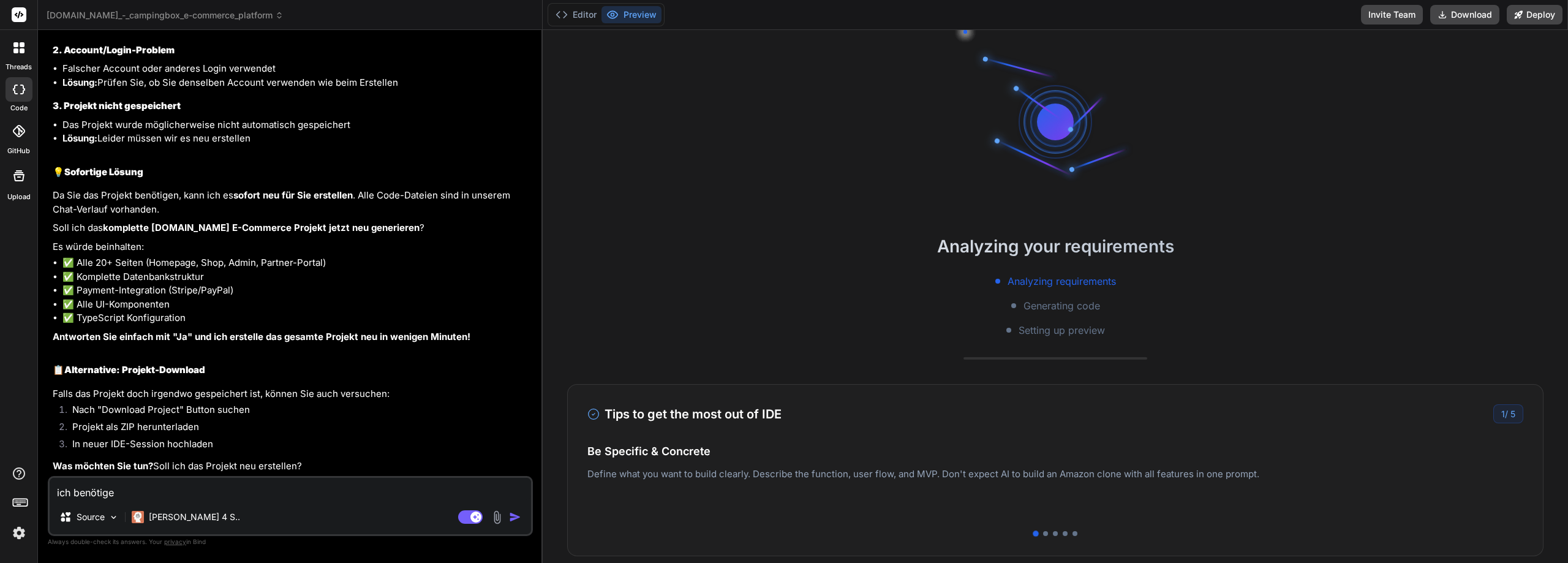
type textarea "ich benötige"
type textarea "x"
type textarea "ich benötige l"
type textarea "x"
type textarea "ich benötige lo"
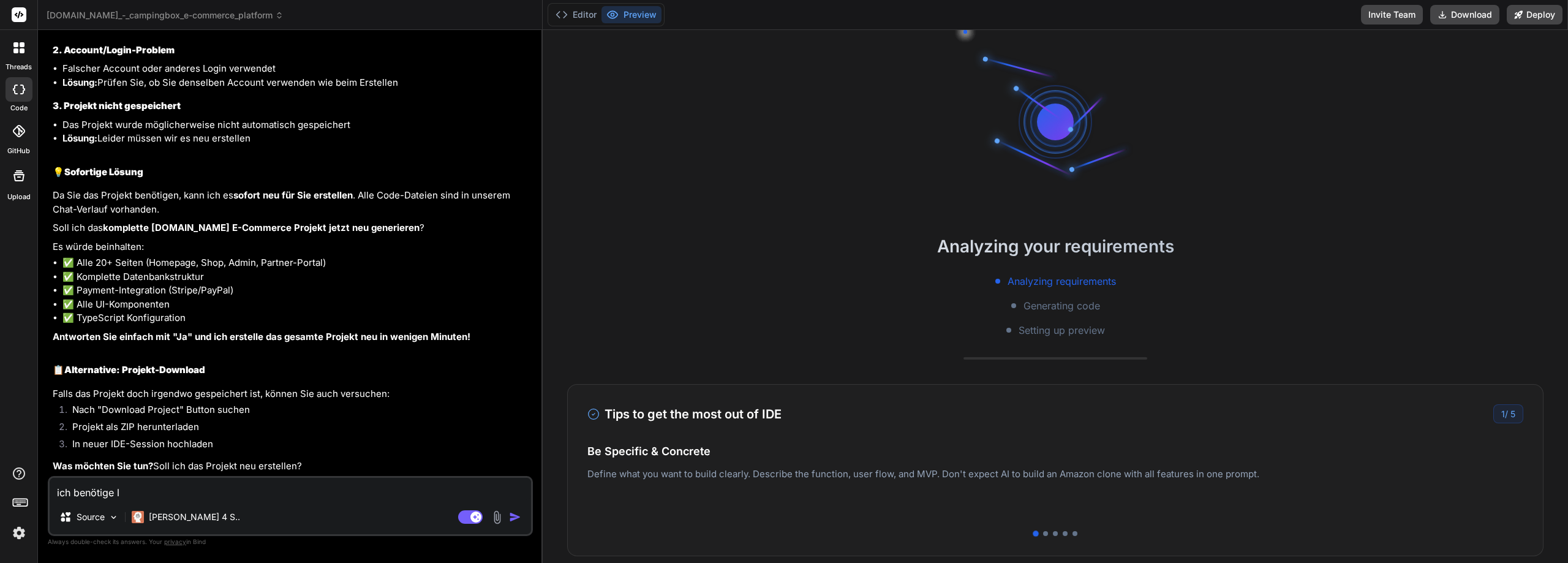
type textarea "x"
type textarea "ich benötige log"
type textarea "x"
type textarea "ich benötige logi"
type textarea "x"
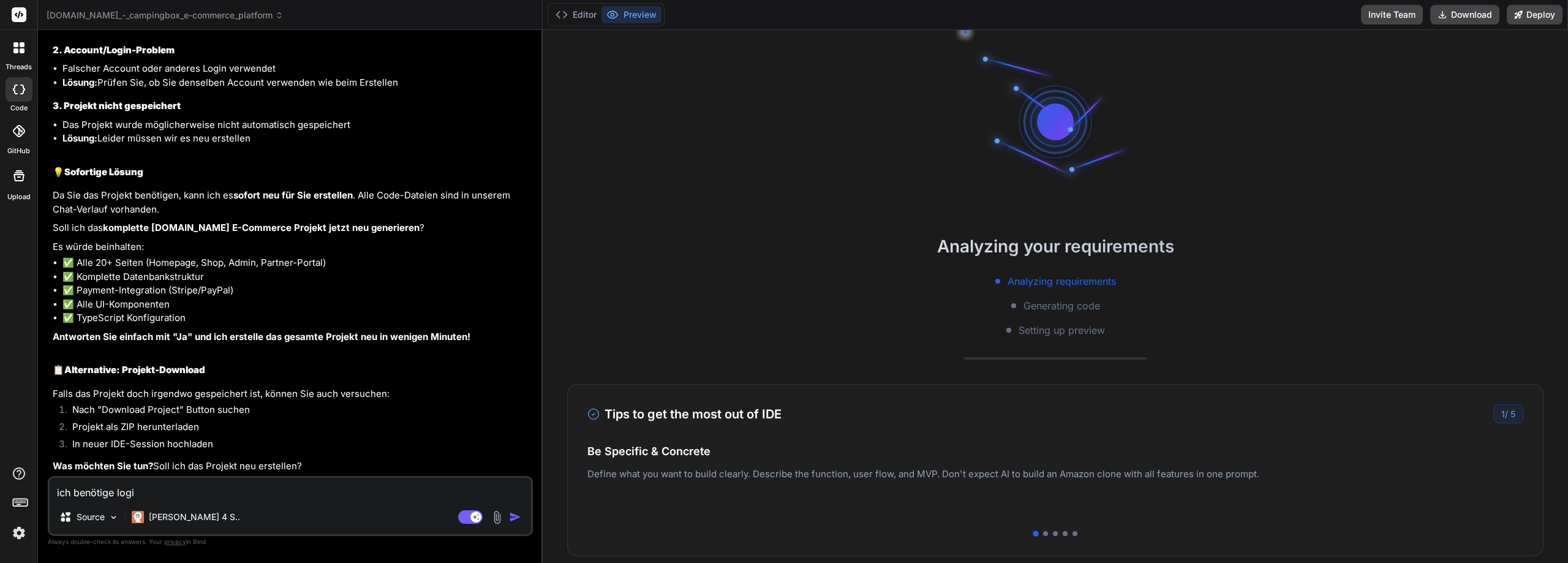
type textarea "ich benötige logis"
type textarea "x"
type textarea "ich benötige logisc"
type textarea "x"
type textarea "ich benötige logisch"
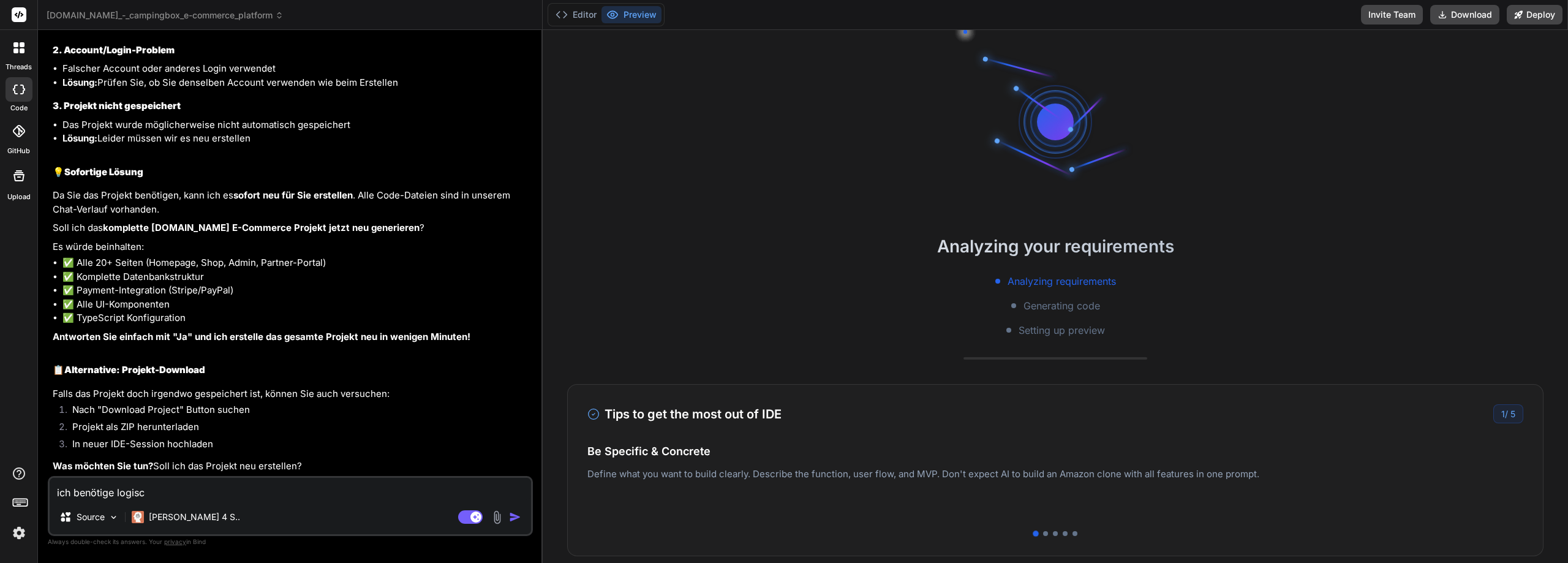
type textarea "x"
type textarea "ich benötige logische"
type textarea "x"
type textarea "ich benötige logischer"
type textarea "x"
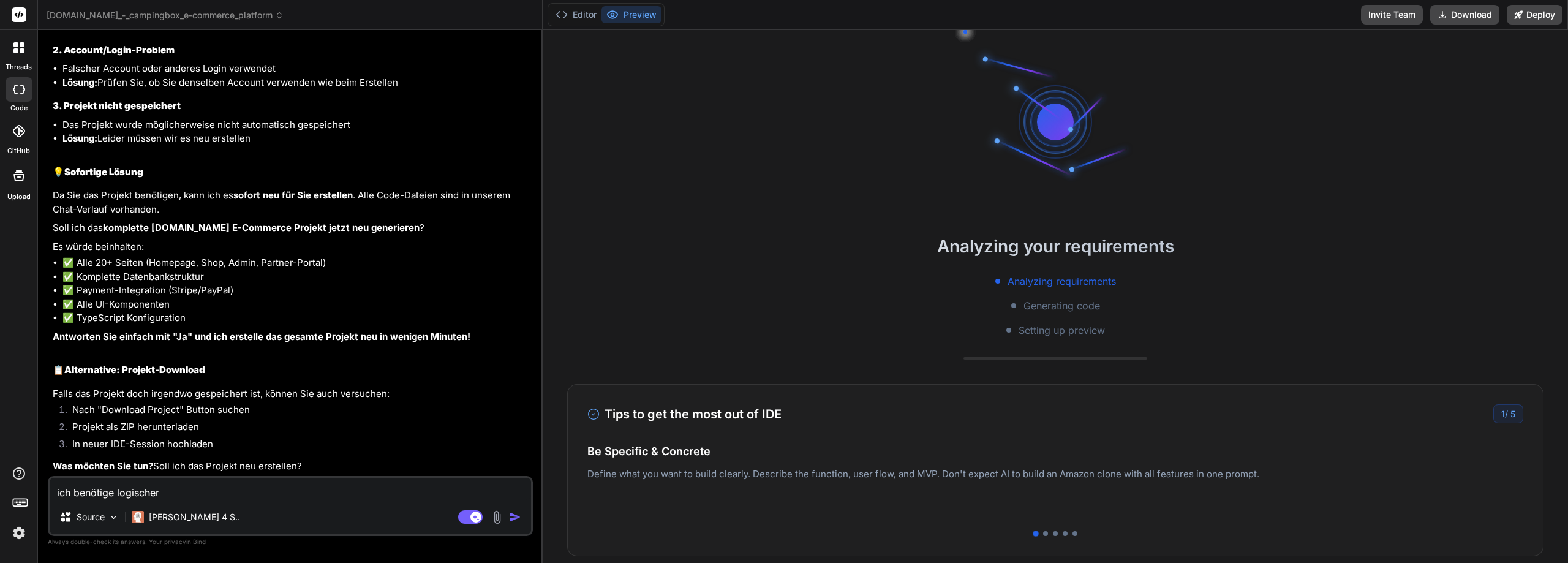
type textarea "ich benötige logischere"
type textarea "x"
type textarea "ich benötige logischerei"
type textarea "x"
type textarea "ich benötige logischereis"
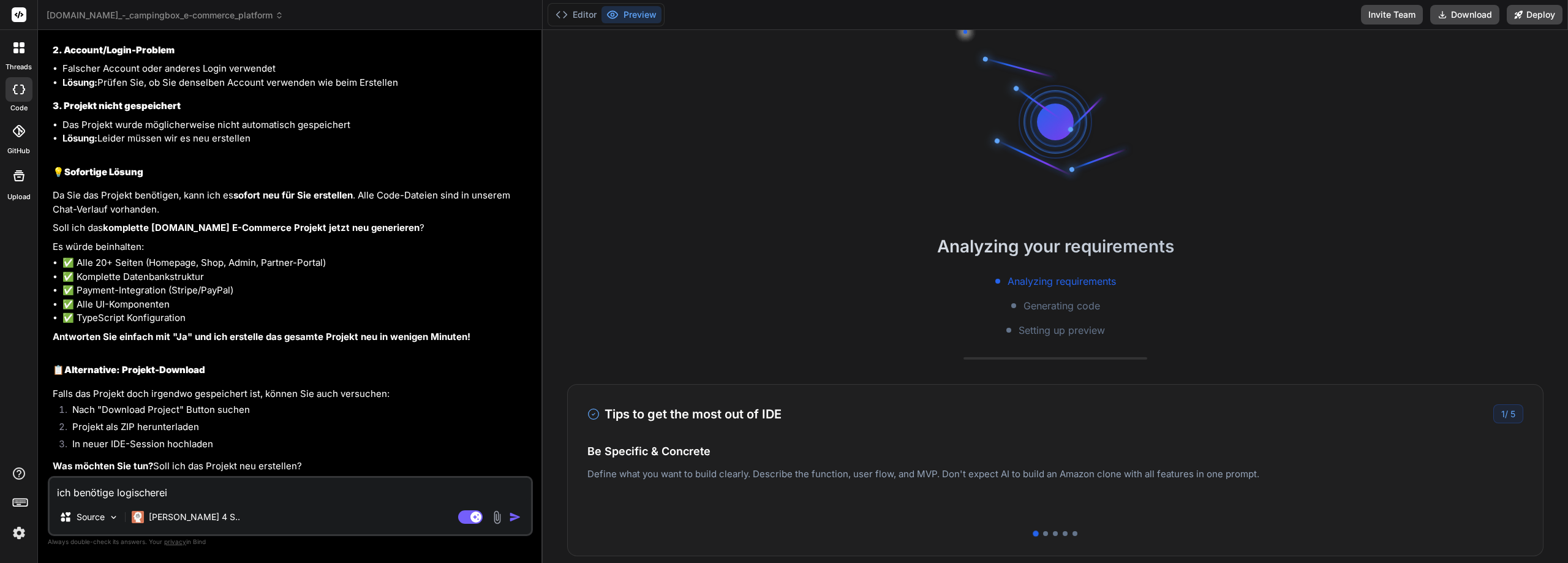
type textarea "x"
type textarea "ich benötige logischereise"
type textarea "x"
type textarea "ich benötige logischereise"
type textarea "x"
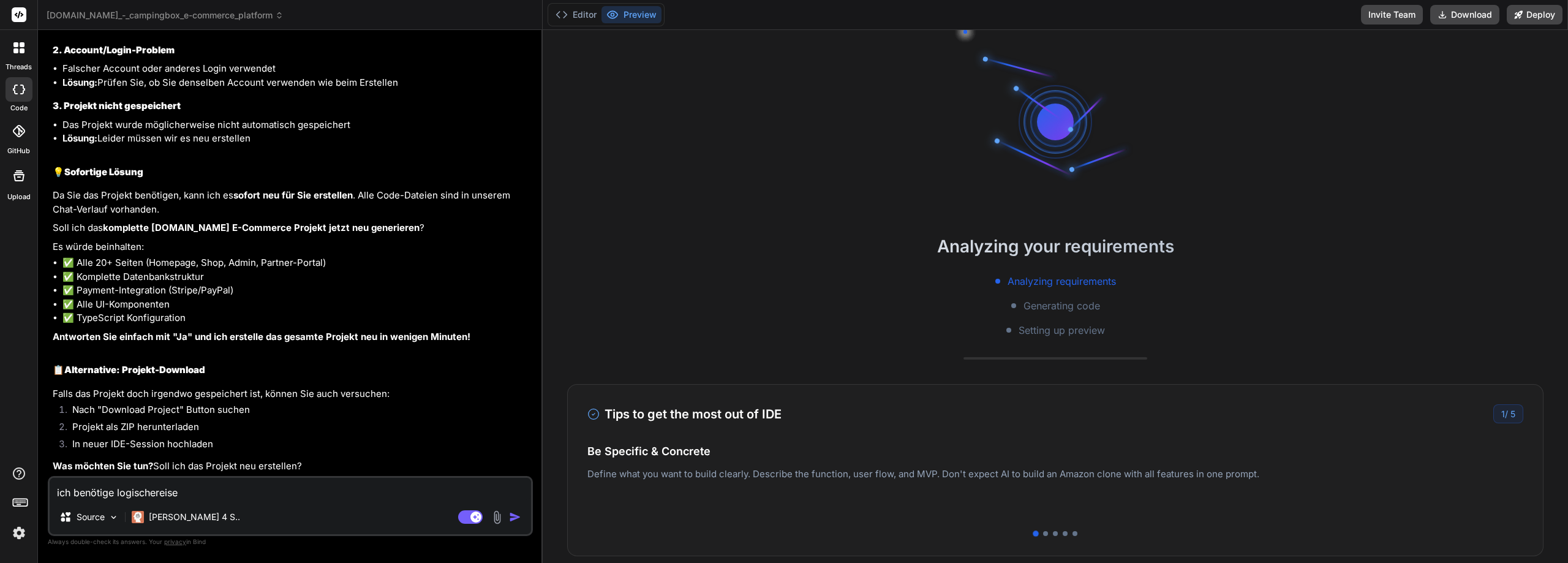
click at [20, 500] on icon at bounding box center [20, 501] width 17 height 17
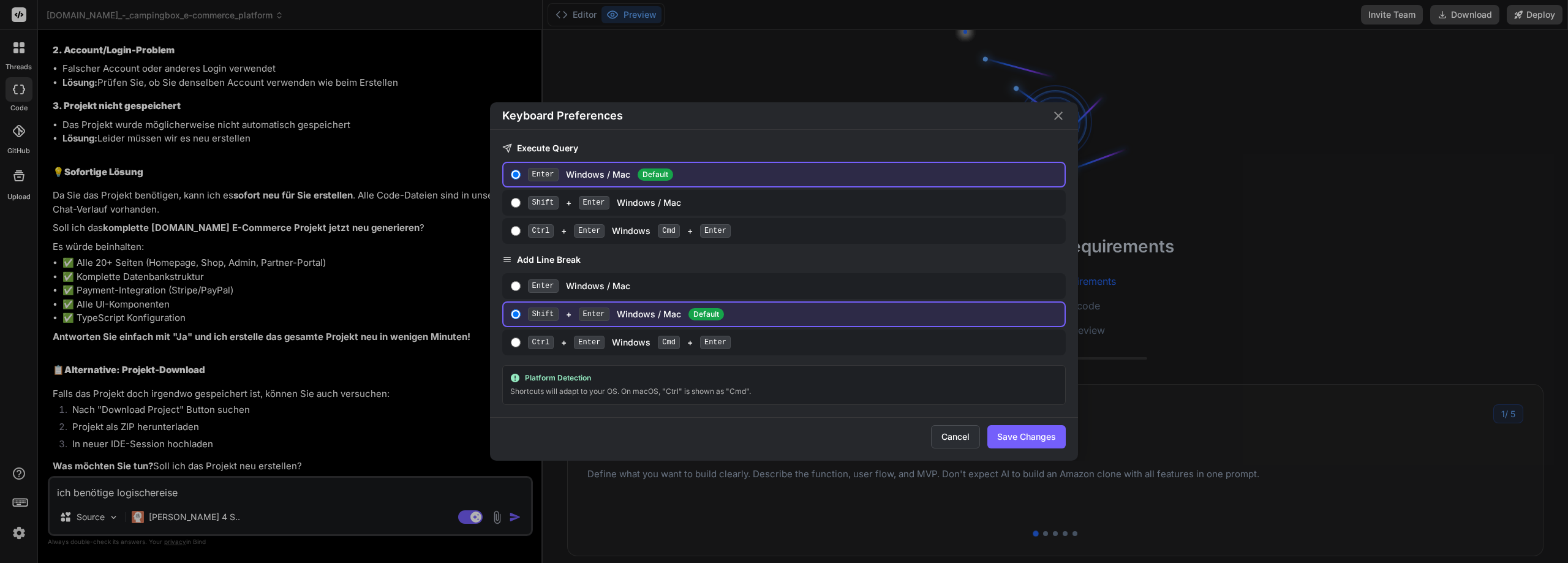
click at [958, 435] on button "Cancel" at bounding box center [955, 436] width 49 height 23
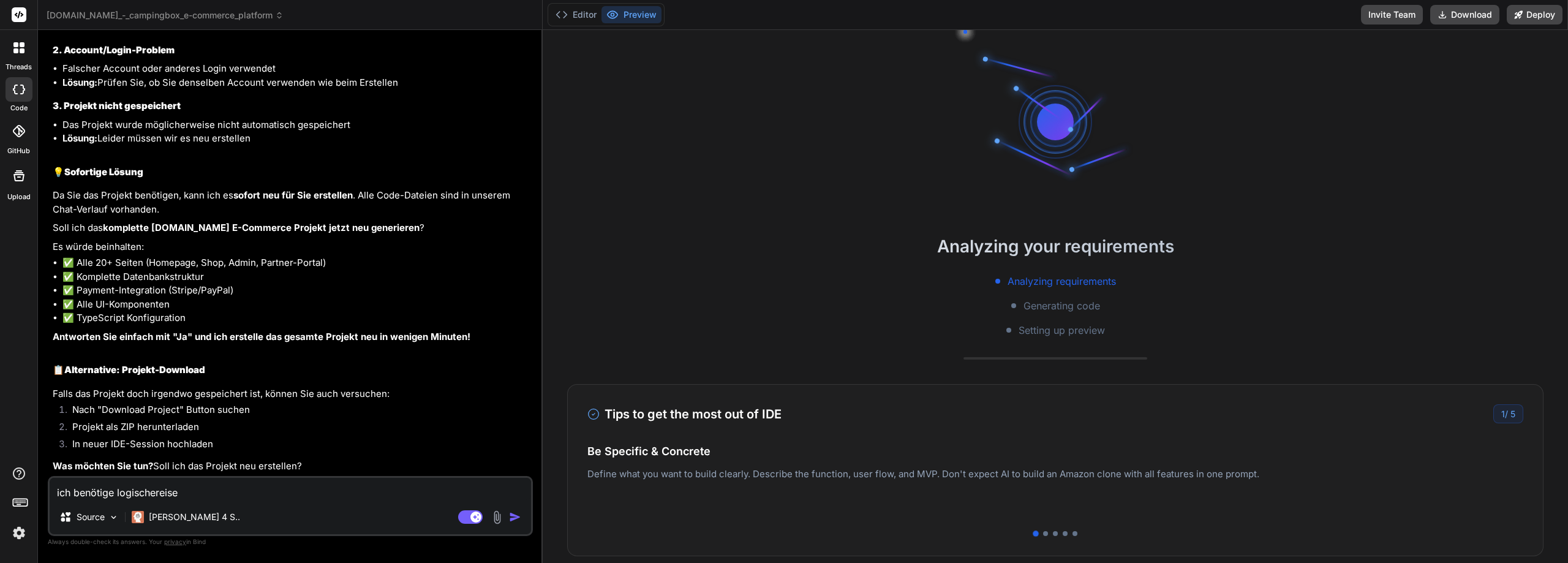
click at [233, 492] on textarea "ich benötige logischereise" at bounding box center [290, 489] width 482 height 22
click at [158, 492] on textarea "ich benötige logischereise" at bounding box center [290, 489] width 482 height 22
type textarea "ich benötige logischerweise"
type textarea "x"
click at [307, 488] on textarea "ich benötige logischerweise" at bounding box center [290, 489] width 482 height 22
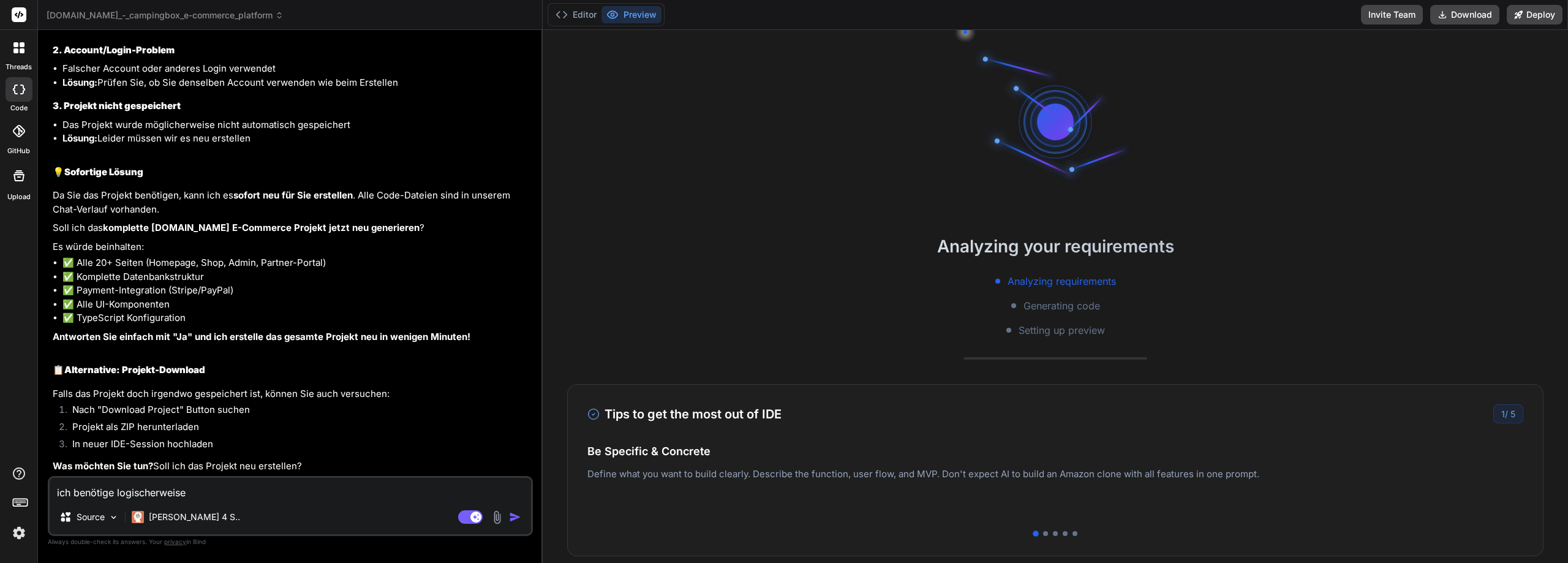
type textarea "ich benötige logischerweise e"
type textarea "x"
type textarea "ich benötige logischerweise ei"
type textarea "x"
type textarea "ich benötige logischerweise ein"
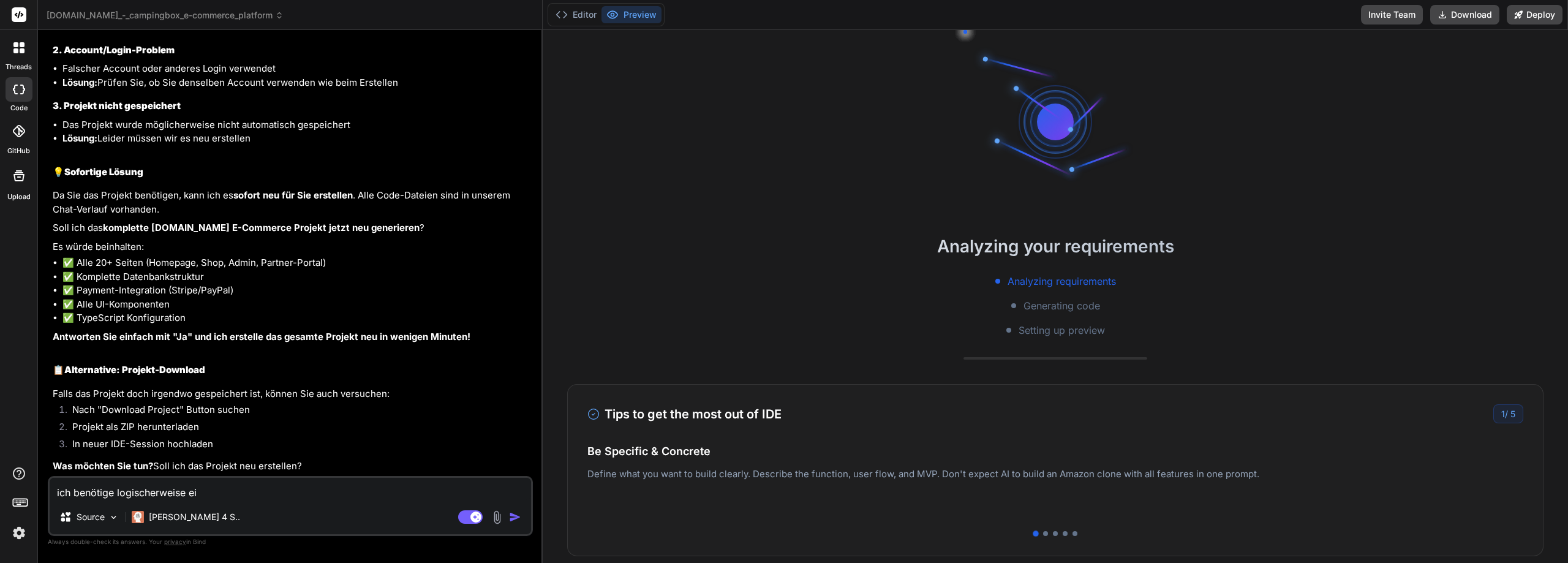
type textarea "x"
type textarea "ich benötige logischerweise eine"
type textarea "x"
type textarea "ich benötige logischerweise einen"
type textarea "x"
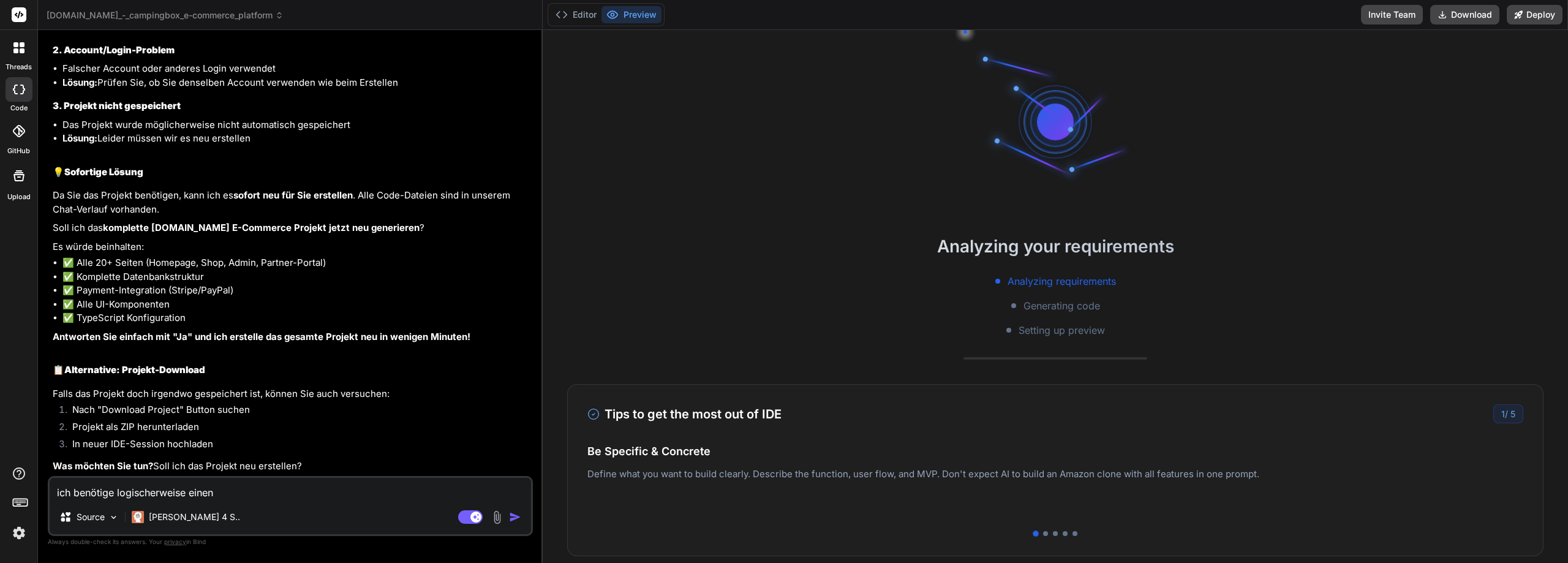
type textarea "ich benötige logischerweise einen"
type textarea "x"
type textarea "ich benötige logischerweise einen l"
type textarea "x"
type textarea "ich benötige logischerweise einen lo"
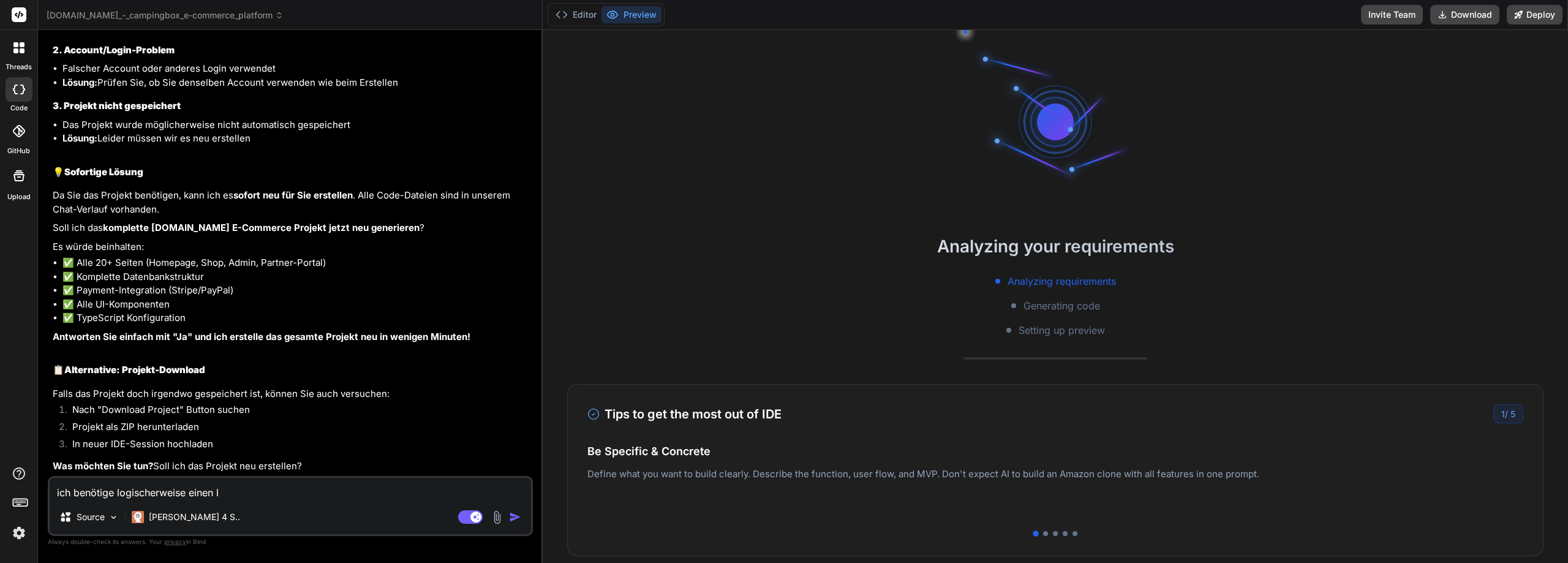
type textarea "x"
type textarea "ich benötige logischerweise einen log"
type textarea "x"
type textarea "ich benötige logischerweise einen logi"
type textarea "x"
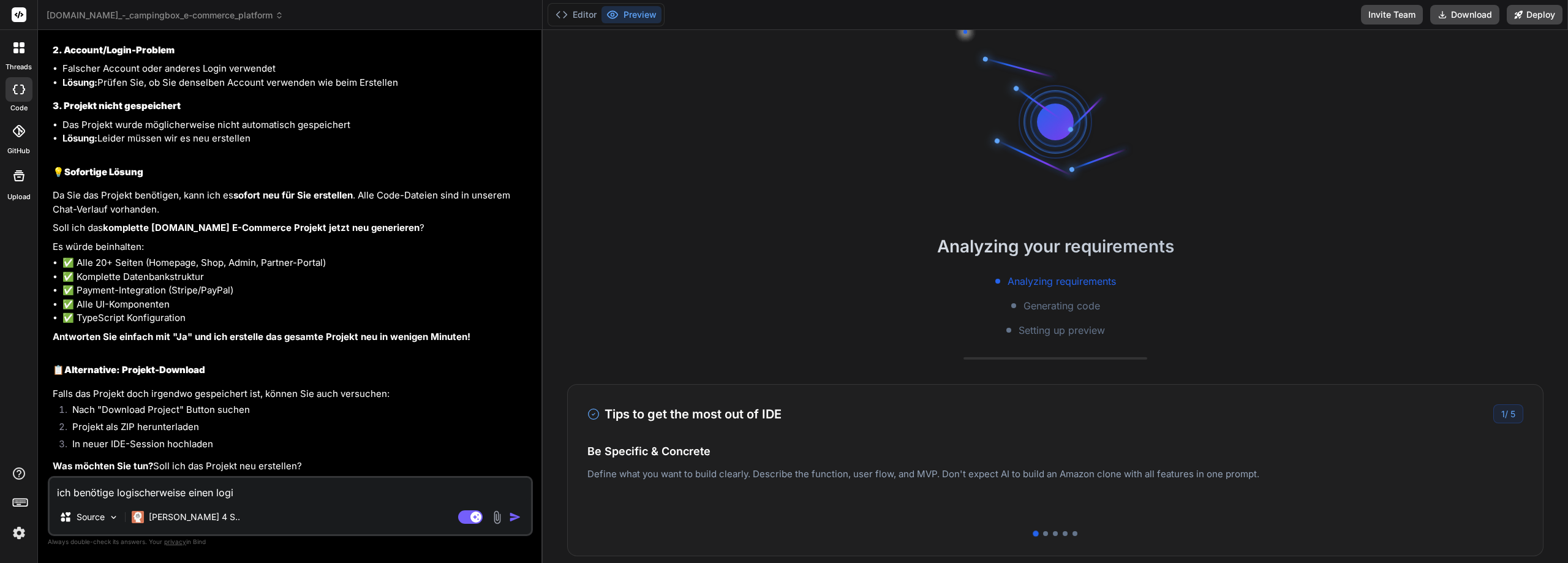
type textarea "ich benötige logischerweise einen login"
type textarea "x"
type textarea "ich benötige logischerweise einen login"
type textarea "x"
type textarea "ich benötige logischerweise einen login a"
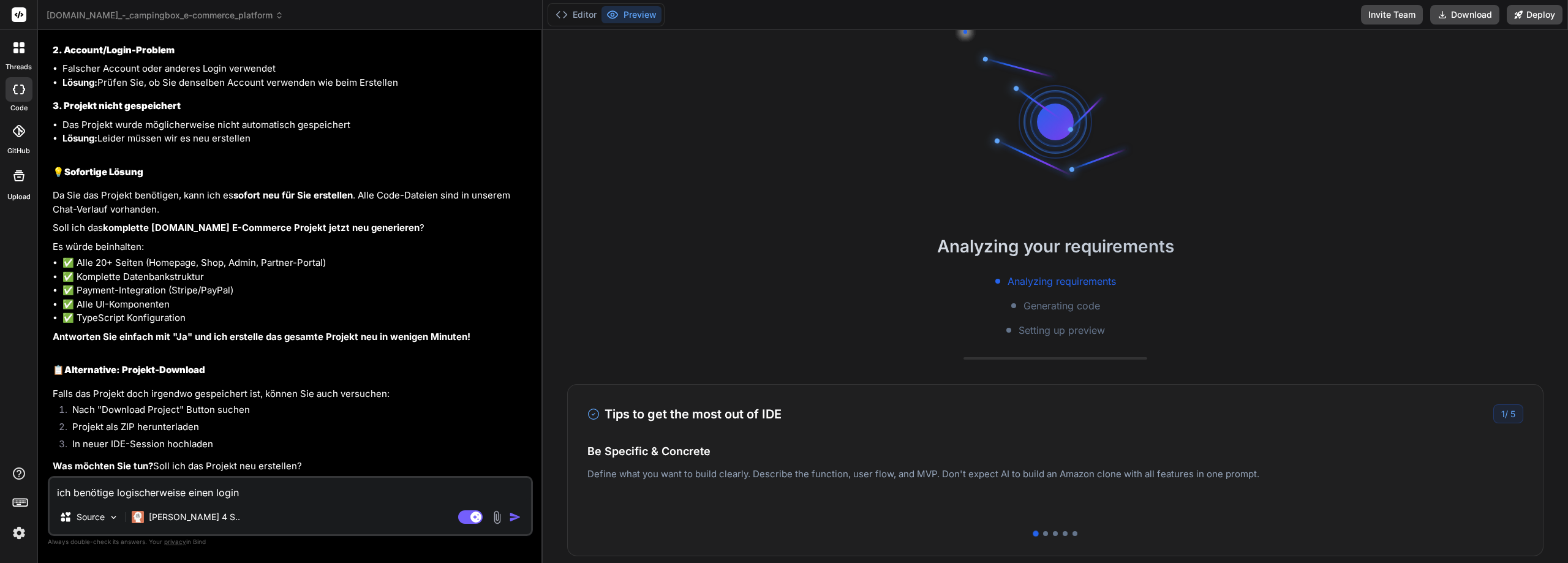
type textarea "x"
type textarea "ich benötige logischerweise einen login al"
type textarea "x"
type textarea "ich benötige logischerweise einen login als"
type textarea "x"
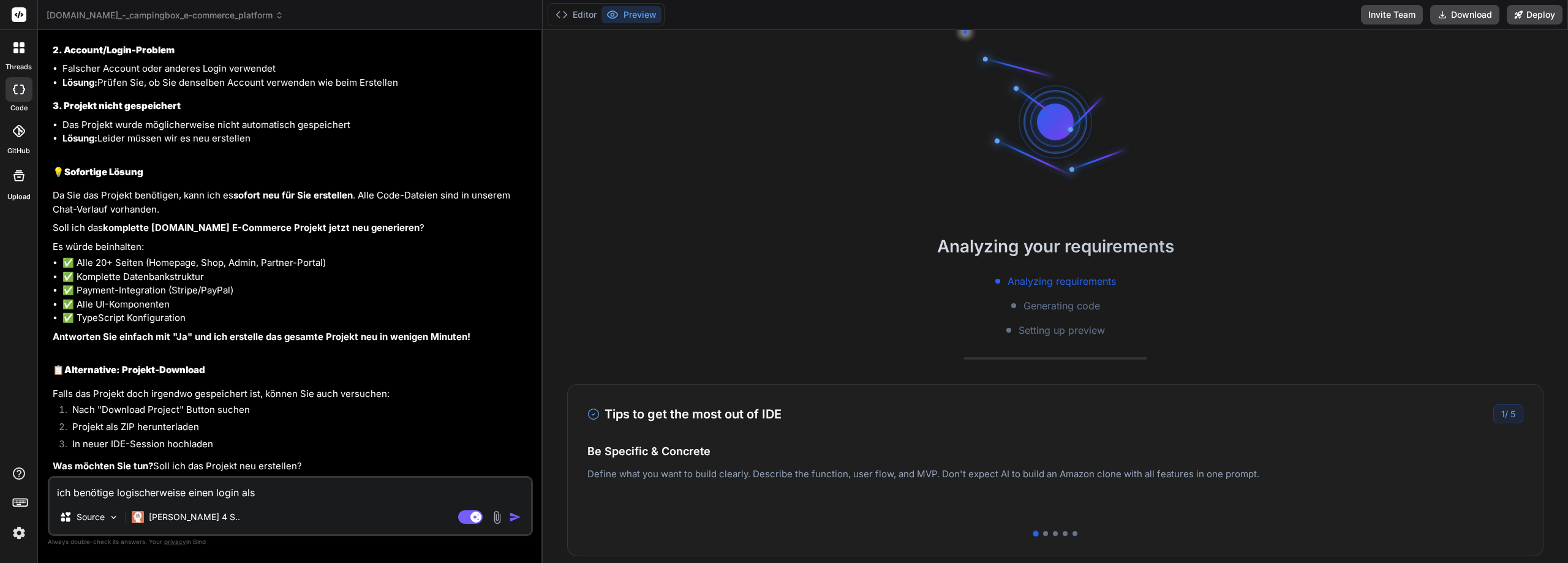
type textarea "ich benötige logischerweise einen login als"
type textarea "x"
type textarea "ich benötige logischerweise einen login als a"
type textarea "x"
type textarea "ich benötige logischerweise einen login als ad"
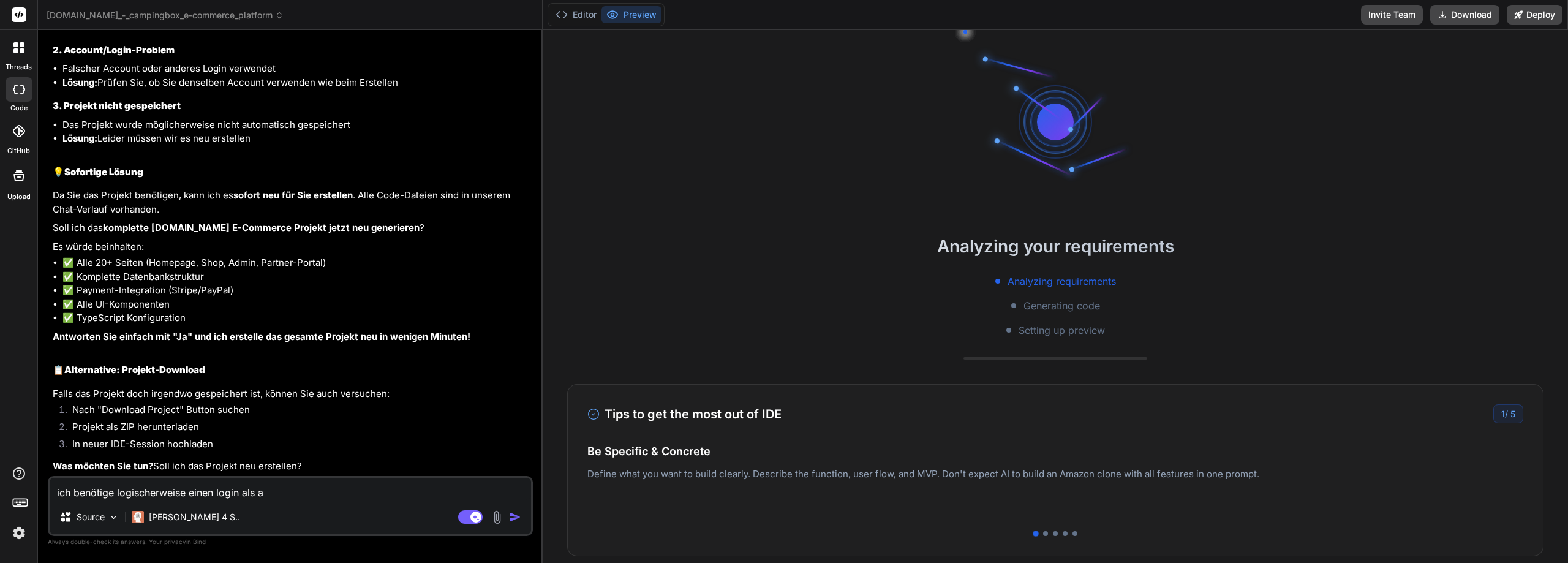
type textarea "x"
type textarea "ich benötige logischerweise einen login als adm"
type textarea "x"
type textarea "ich benötige logischerweise einen login als admi"
type textarea "x"
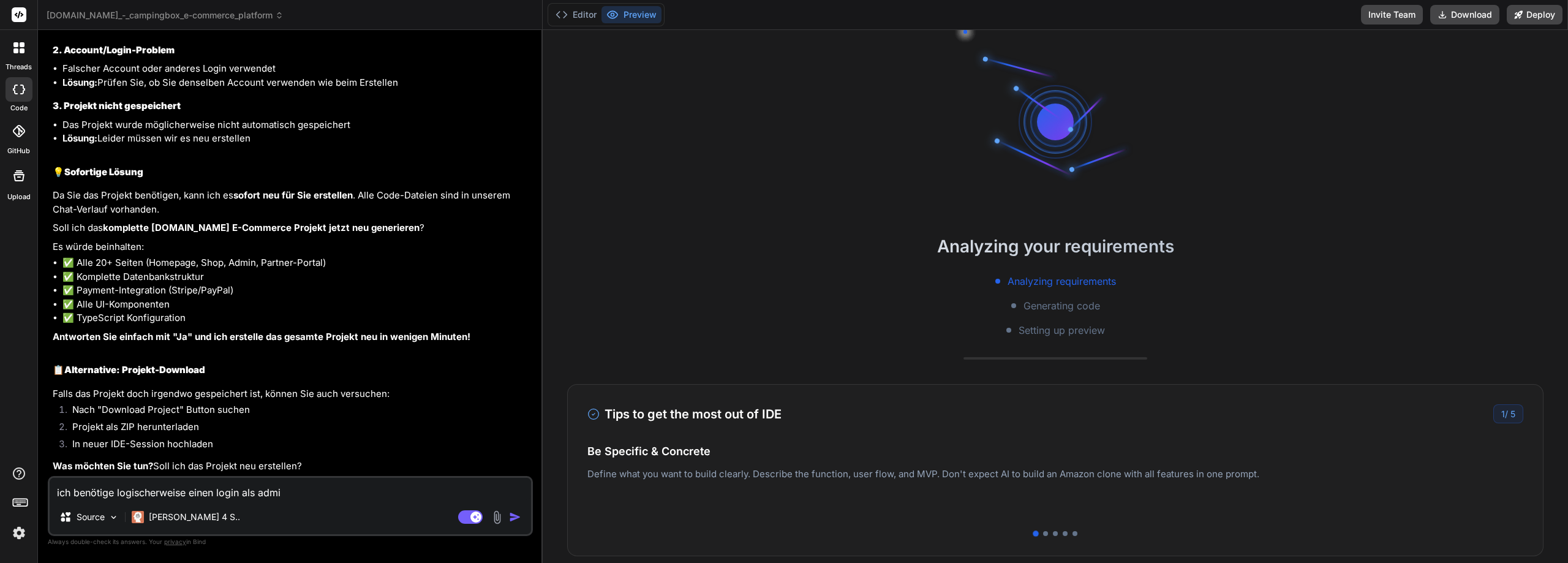
type textarea "ich benötige logischerweise einen login als admin"
type textarea "x"
type textarea "ich benötige logischerweise einen login als admin"
type textarea "x"
type textarea "ich benötige logischerweise einen login als admin u"
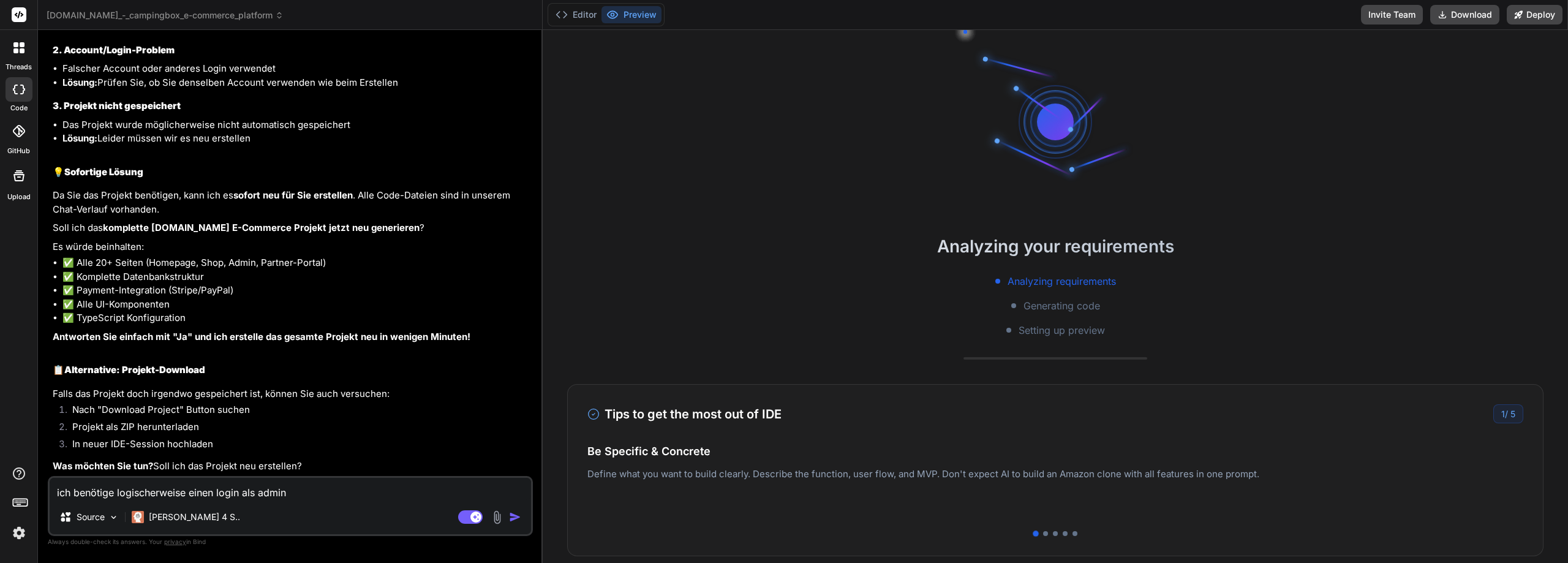
type textarea "x"
type textarea "ich benötige logischerweise einen login als admin un"
type textarea "x"
type textarea "ich benötige logischerweise einen login als admin und"
type textarea "x"
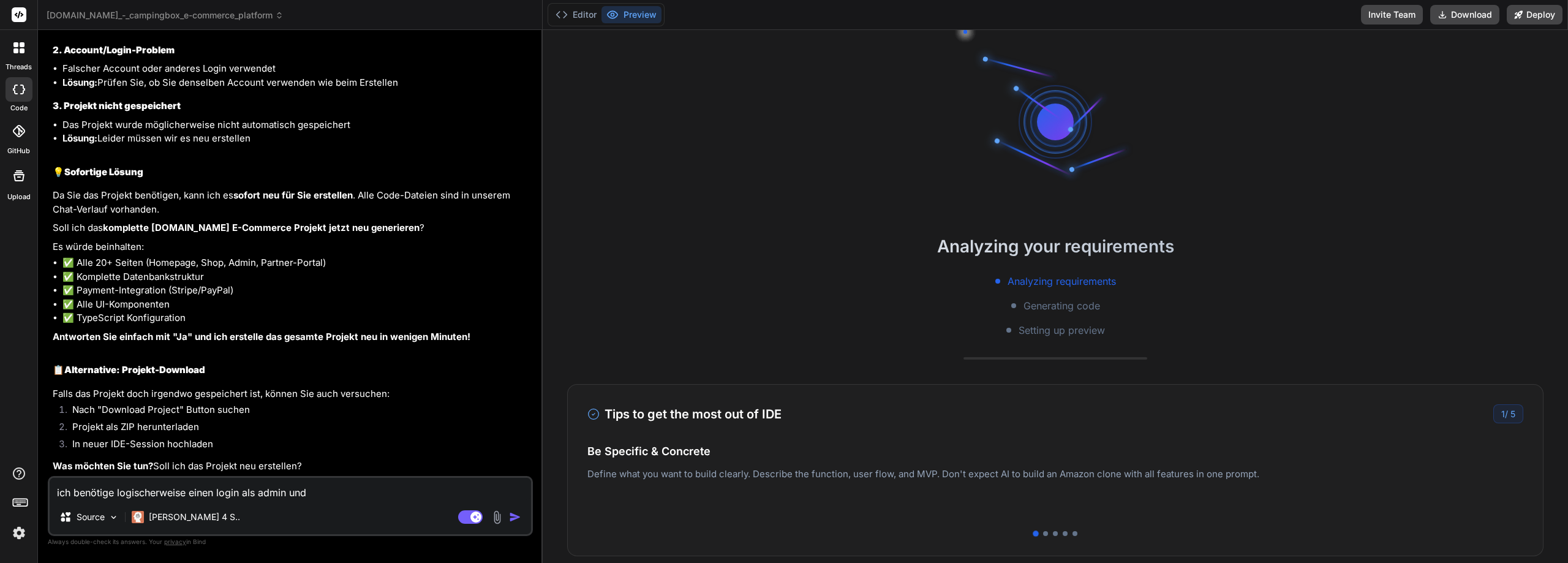
type textarea "ich benötige logischerweise einen login als admin und"
type textarea "x"
type textarea "ich benötige logischerweise einen login als admin und d"
type textarea "x"
type textarea "ich benötige logischerweise einen login als admin und di"
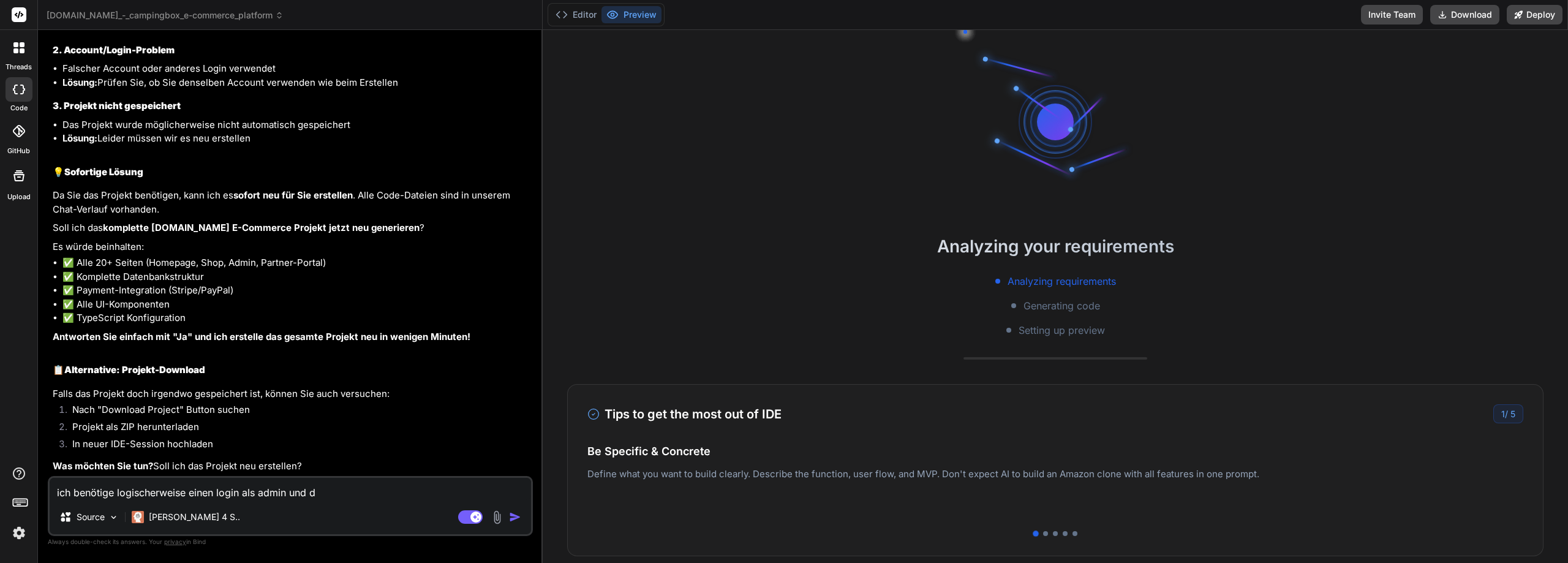
type textarea "x"
type textarea "ich benötige logischerweise einen login als admin und die"
type textarea "x"
type textarea "ich benötige logischerweise einen login als admin und die"
type textarea "x"
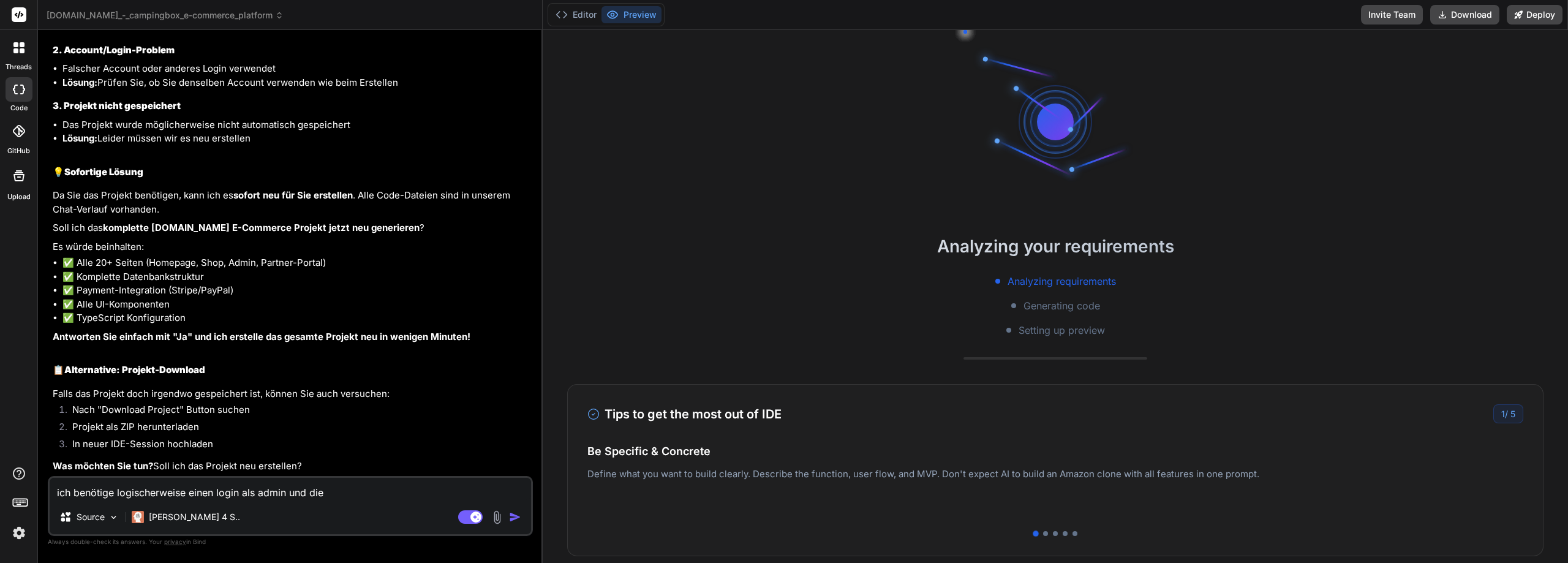
type textarea "ich benötige logischerweise einen login als admin und die b"
type textarea "x"
type textarea "ich benötige logischerweise einen login als admin und die be"
type textarea "x"
type textarea "ich benötige logischerweise einen login als admin und die ben"
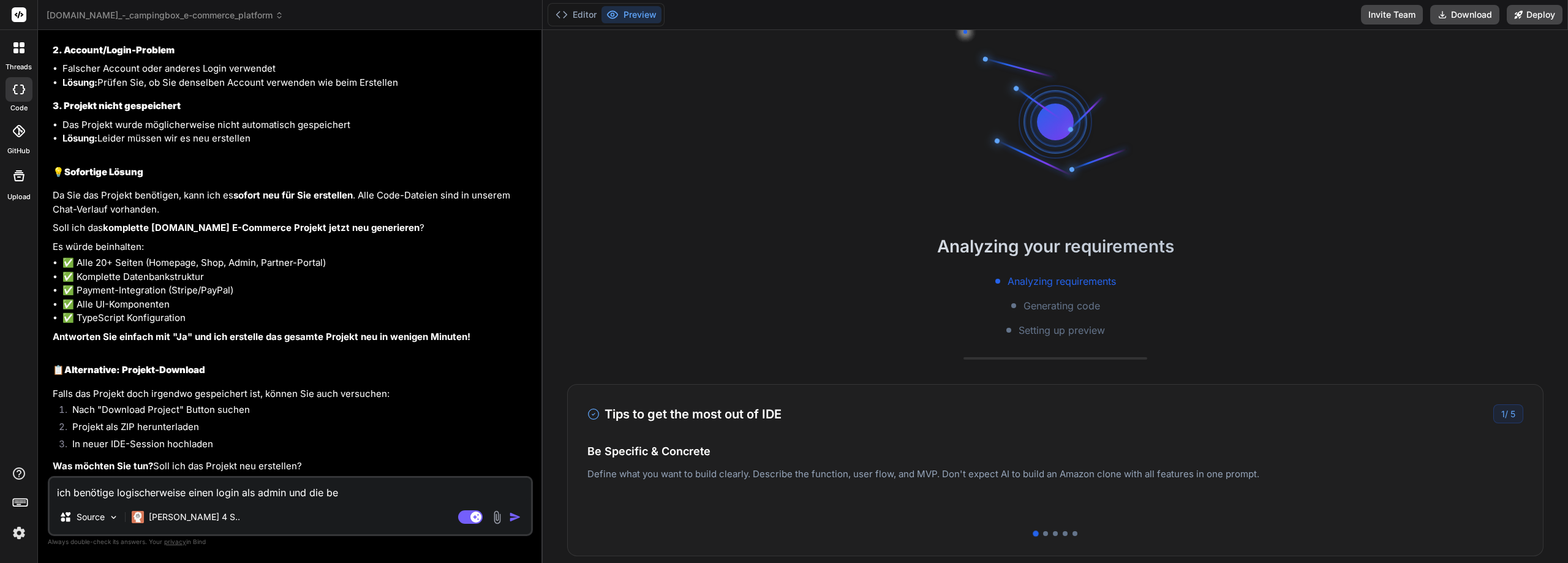
type textarea "x"
type textarea "ich benötige logischerweise einen login als admin und die benu"
type textarea "x"
type textarea "ich benötige logischerweise einen login als admin und die benut"
type textarea "x"
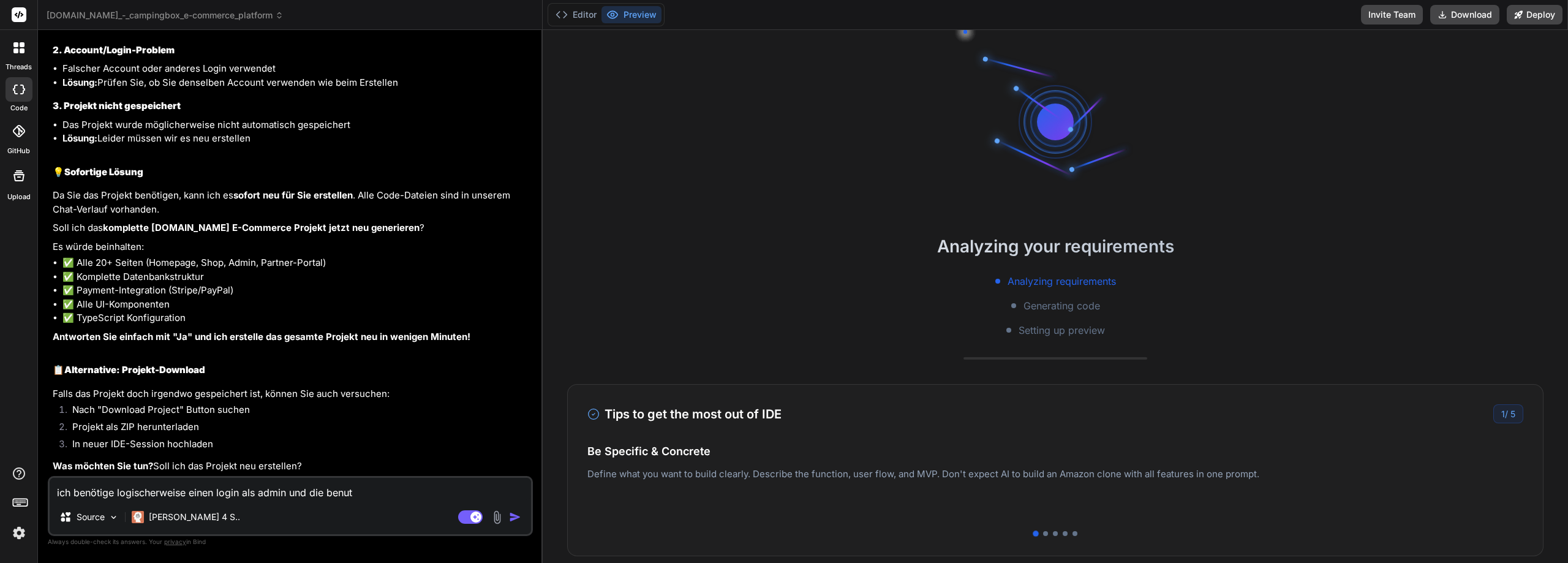
type textarea "ich benötige logischerweise einen login als admin und die benutz"
type textarea "x"
type textarea "ich benötige logischerweise einen login als admin und die benutze"
type textarea "x"
type textarea "ich benötige logischerweise einen login als admin und die benutzer"
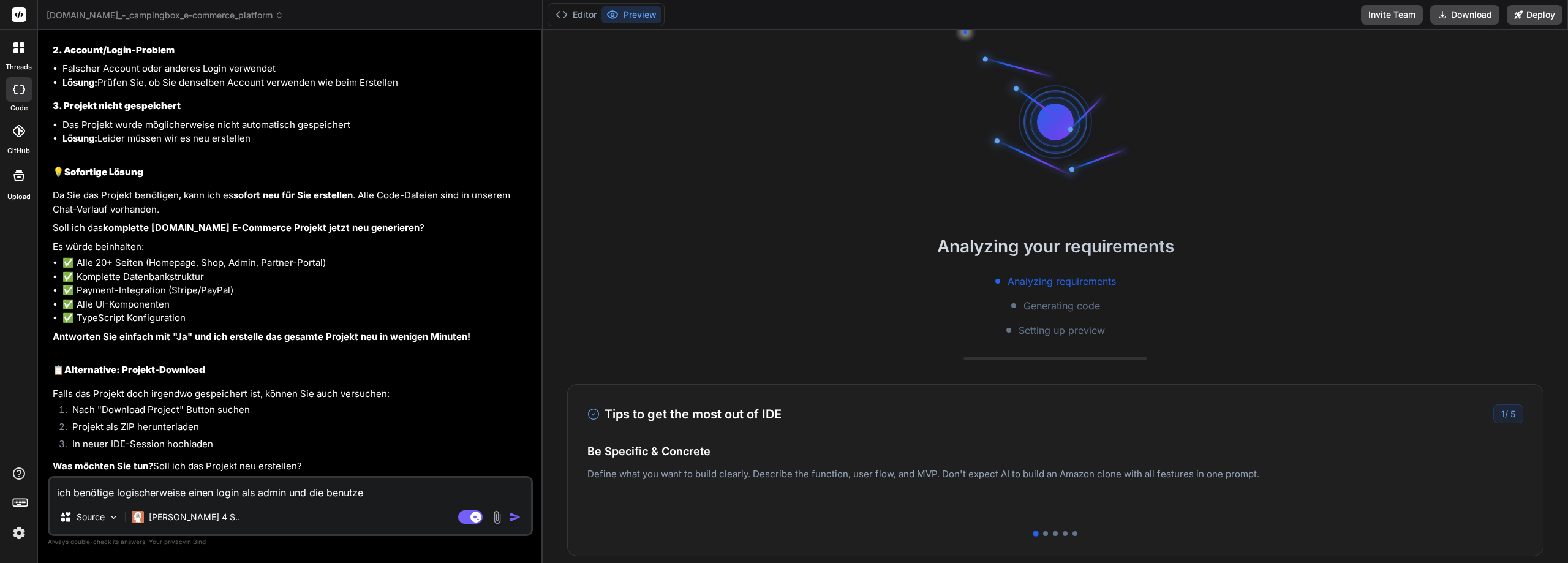
type textarea "x"
type textarea "ich benötige logischerweise einen login als admin und die benutze"
type textarea "x"
type textarea "ich benötige logischerweise einen login als admin und die benutz"
type textarea "x"
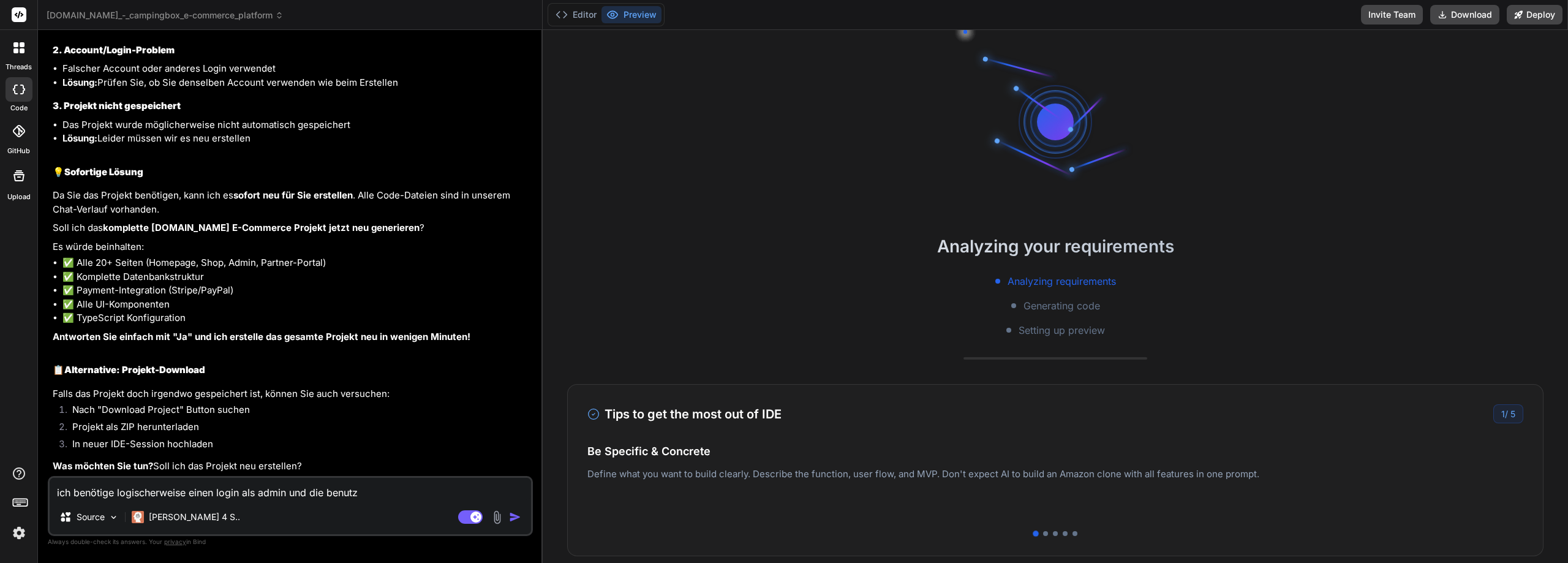
type textarea "ich benötige logischerweise einen login als admin und die benut"
type textarea "x"
type textarea "ich benötige logischerweise einen login als admin und die benu"
type textarea "x"
type textarea "ich benötige logischerweise einen login als admin und die ben"
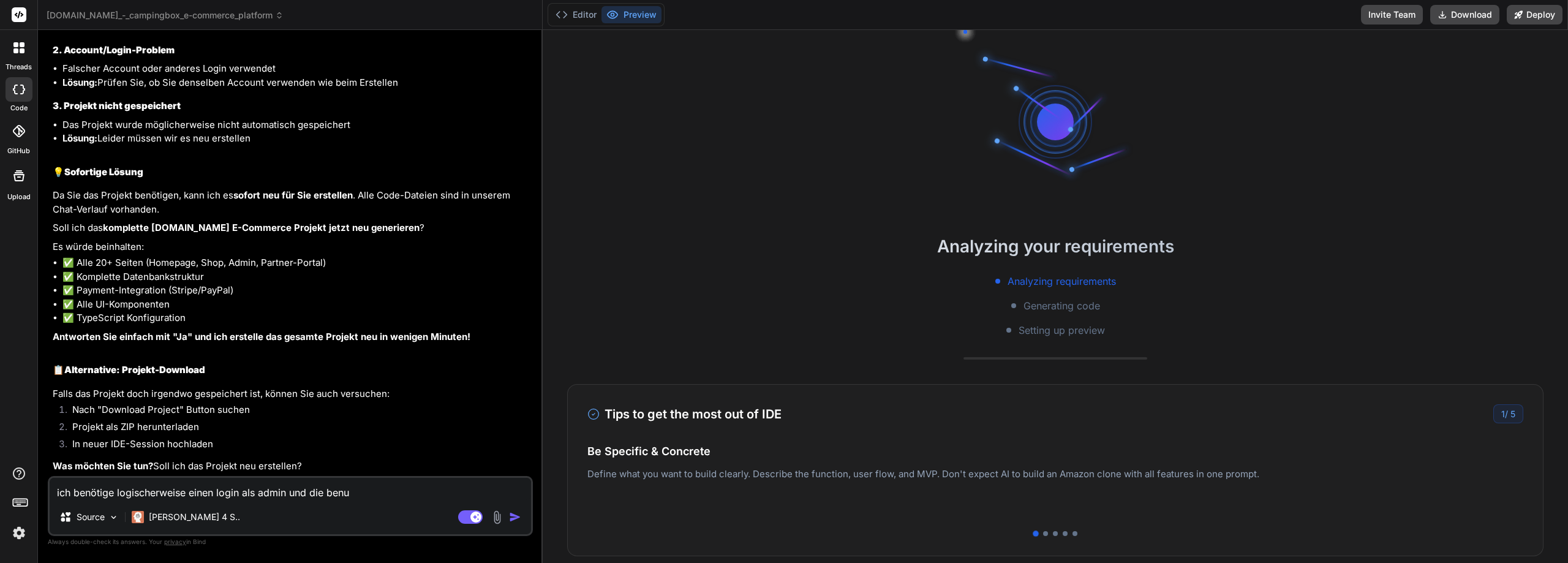
type textarea "x"
type textarea "ich benötige logischerweise einen login als admin und die be"
type textarea "x"
type textarea "ich benötige logischerweise einen login als admin und die b"
type textarea "x"
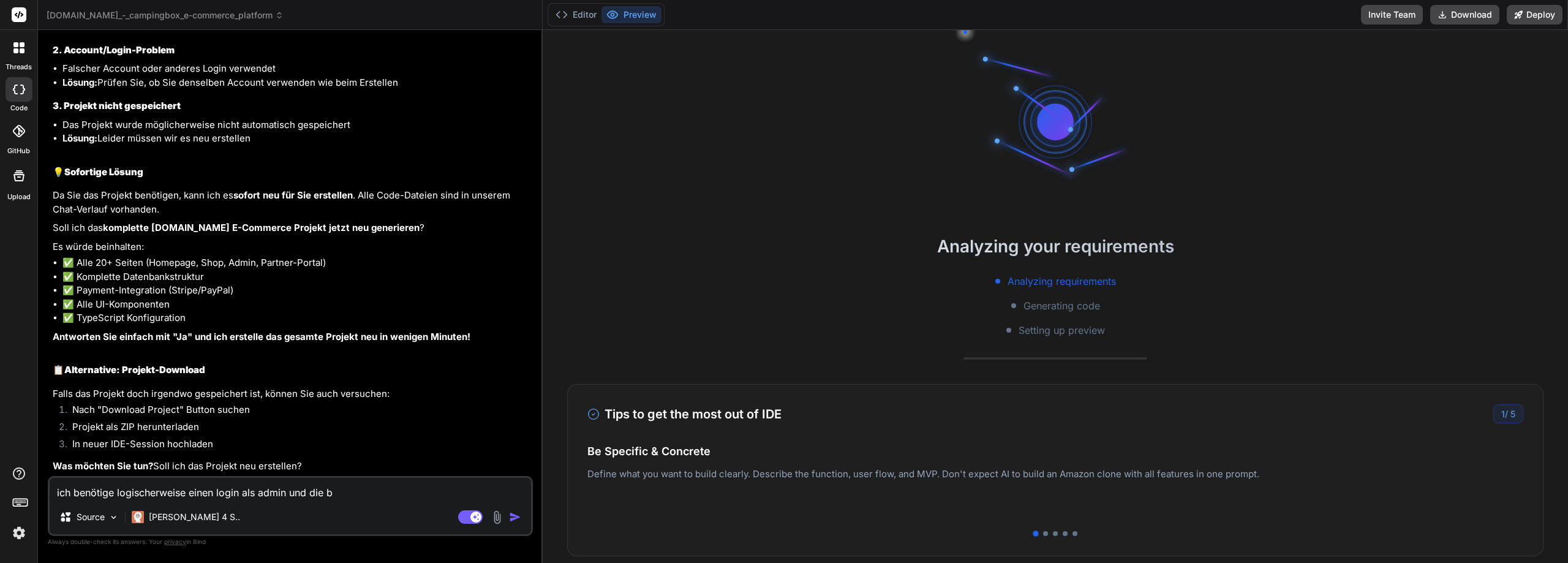
type textarea "ich benötige logischerweise einen login als admin und die"
type textarea "x"
type textarea "ich benötige logischerweise einen login als admin und die"
type textarea "x"
type textarea "ich benötige logischerweise einen login als admin und di"
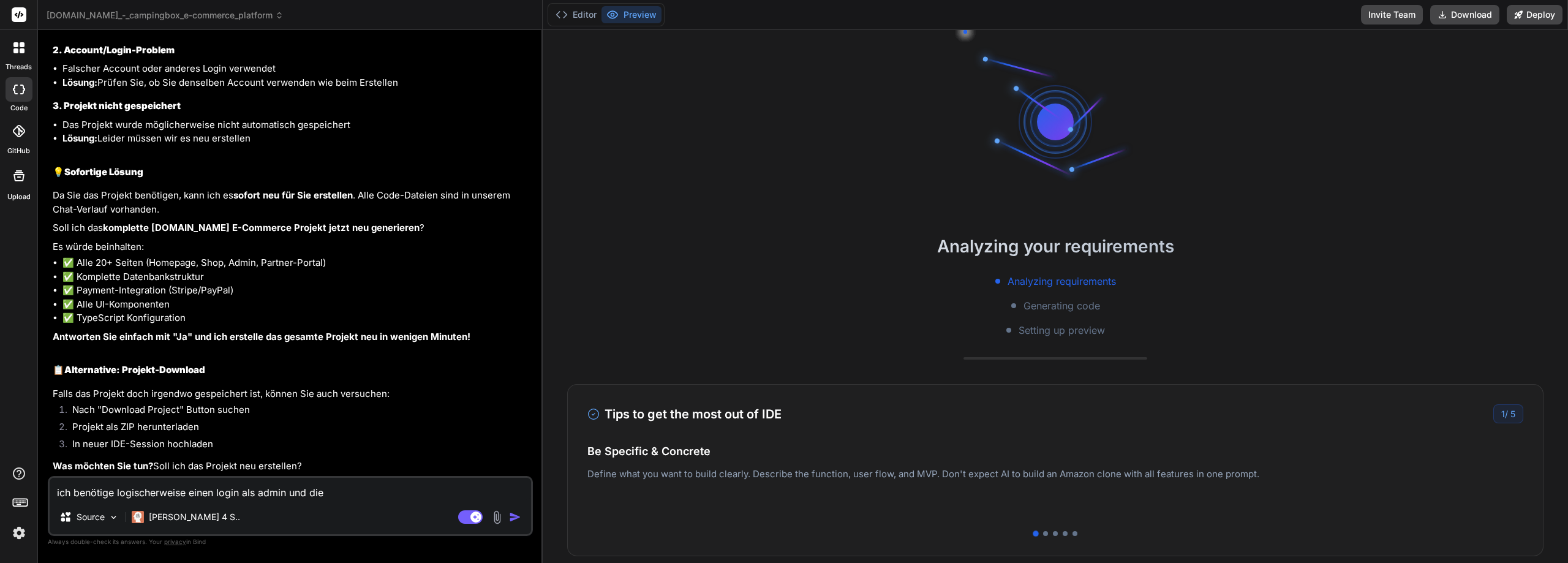
type textarea "x"
type textarea "ich benötige logischerweise einen login als admin und d"
type textarea "x"
type textarea "ich benötige logischerweise einen login als admin und"
type textarea "x"
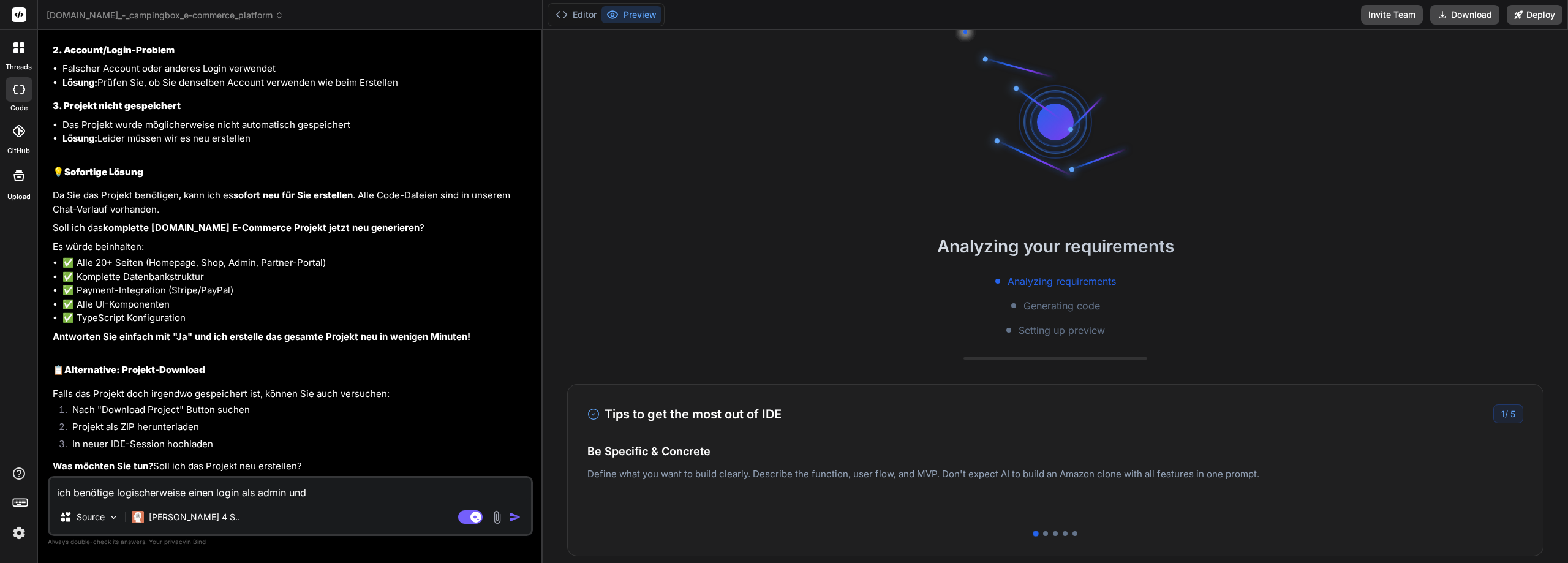
type textarea "ich benötige logischerweise einen login als admin und"
type textarea "x"
type textarea "ich benötige logischerweise einen login als admin un"
type textarea "x"
type textarea "ich benötige logischerweise einen login als admin u"
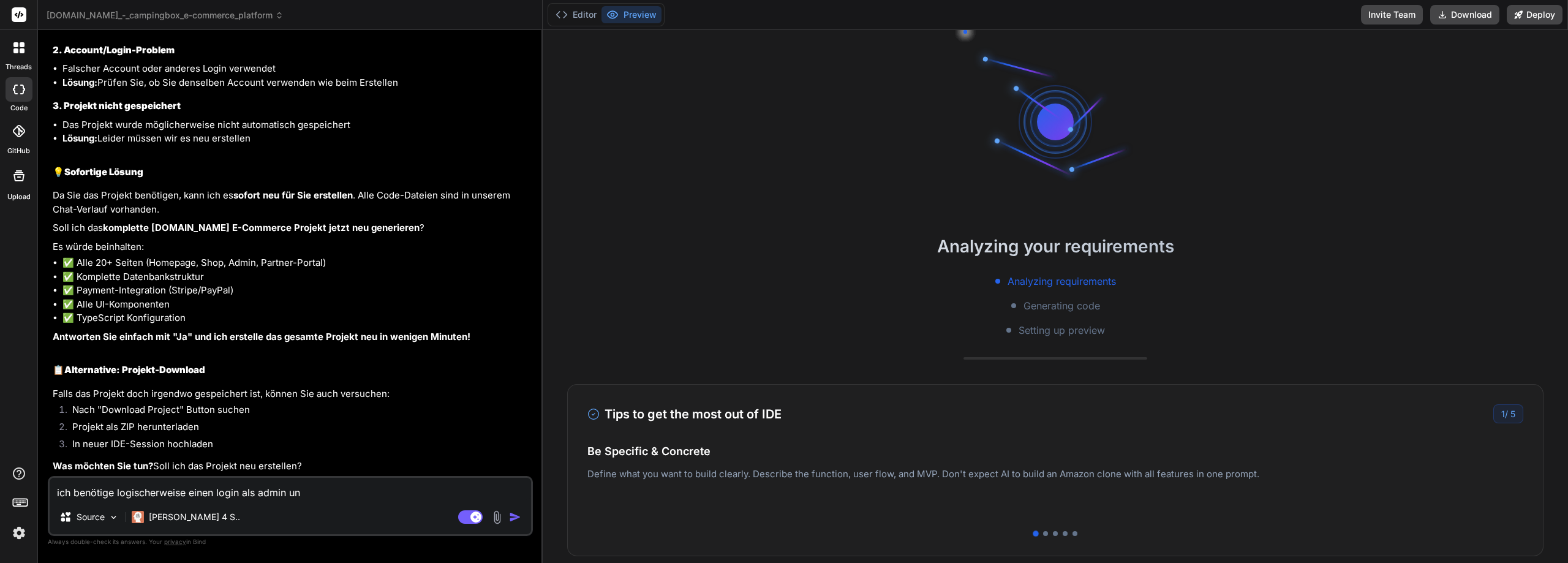
type textarea "x"
type textarea "ich benötige logischerweise einen login als admin"
type textarea "x"
type textarea "ich benötige logischerweise einen login als admin"
type textarea "x"
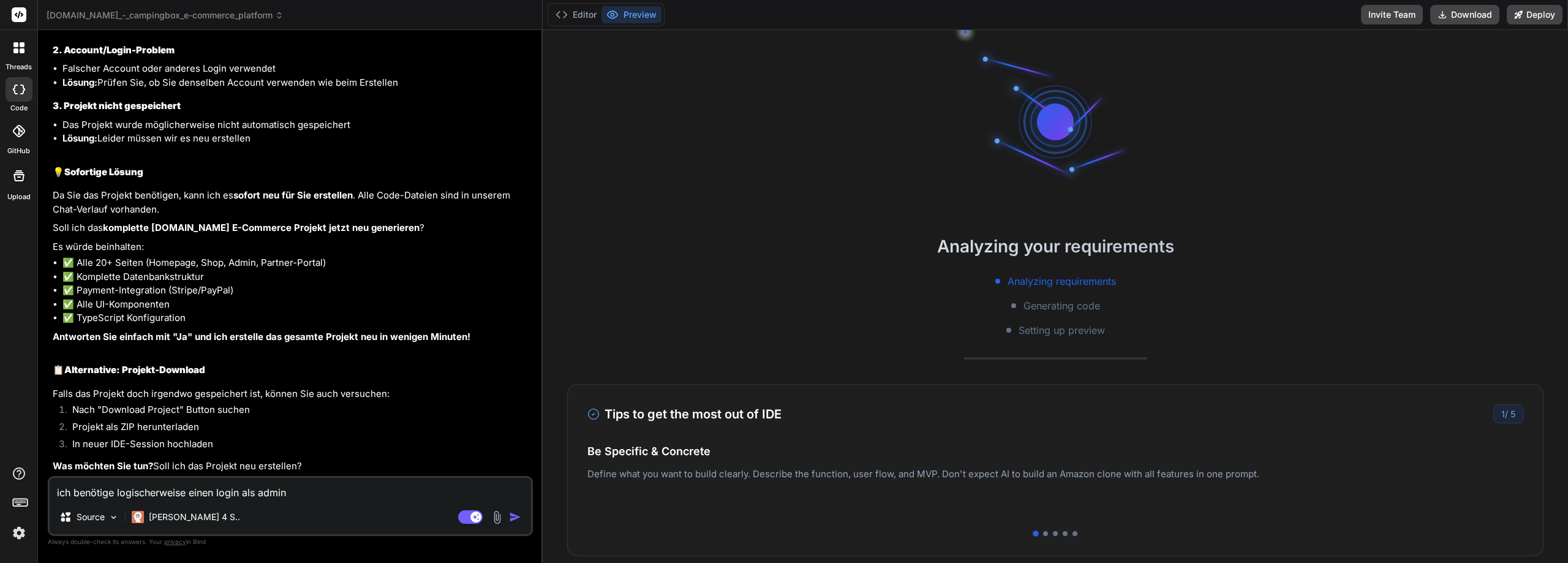
type textarea "ich benötige logischerweise einen login als admin"
type textarea "x"
type textarea "ich benötige logischerweise einen login als admin -"
type textarea "x"
type textarea "ich benötige logischerweise einen login als admin -"
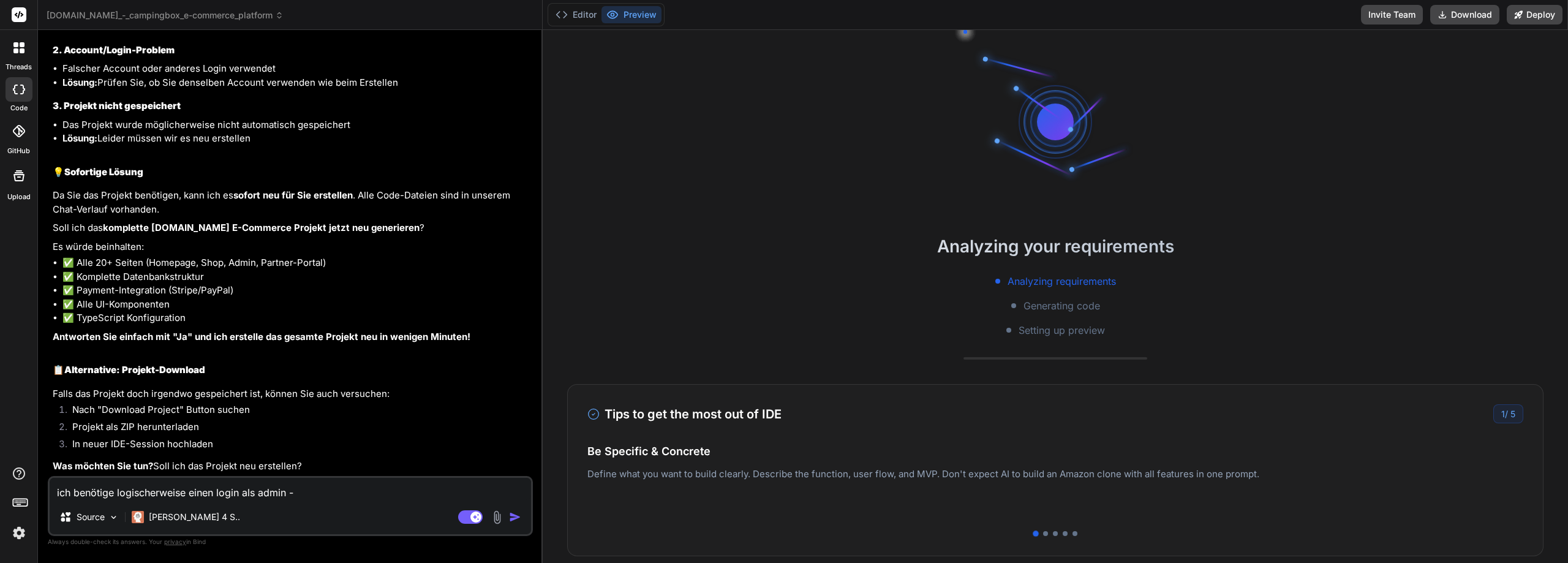
type textarea "x"
type textarea "ich benötige logischerweise einen login als admin - w"
type textarea "x"
type textarea "ich benötige logischerweise einen login als admin - wi"
type textarea "x"
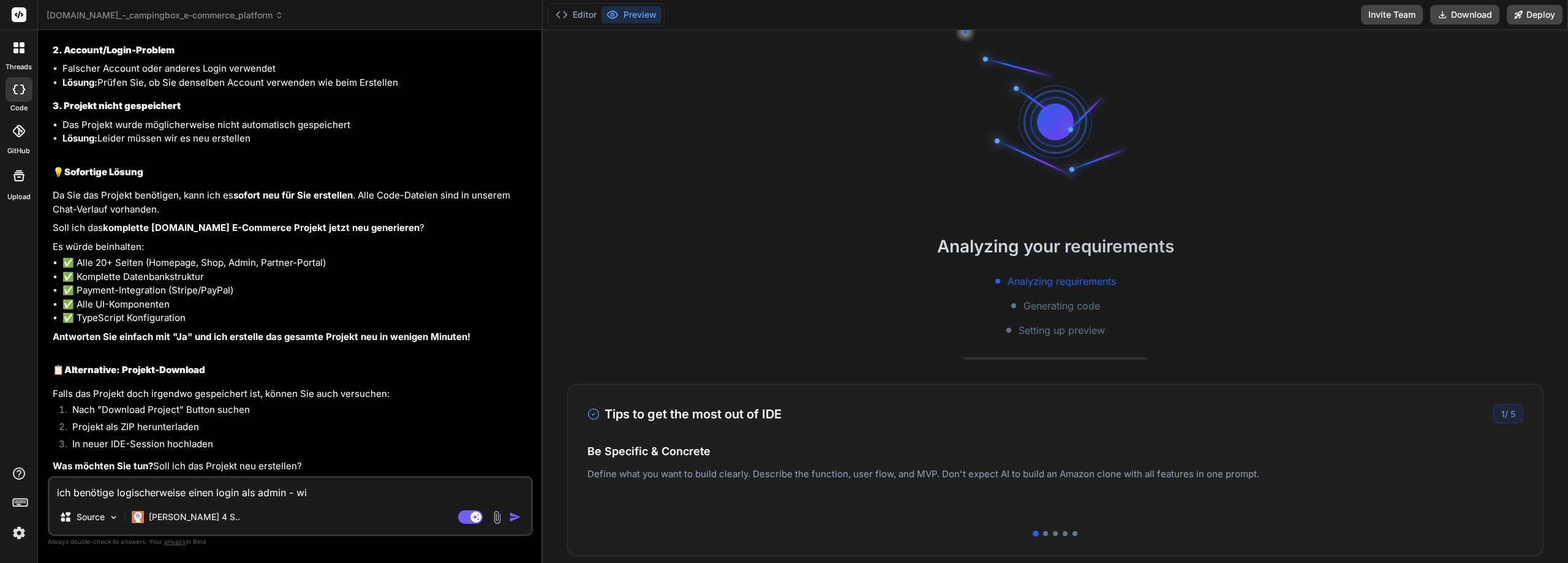
type textarea "ich benötige logischerweise einen login als admin - wie"
type textarea "x"
type textarea "ich benötige logischerweise einen login als admin - wie"
type textarea "x"
type textarea "ich benötige logischerweise einen login als admin - wie l"
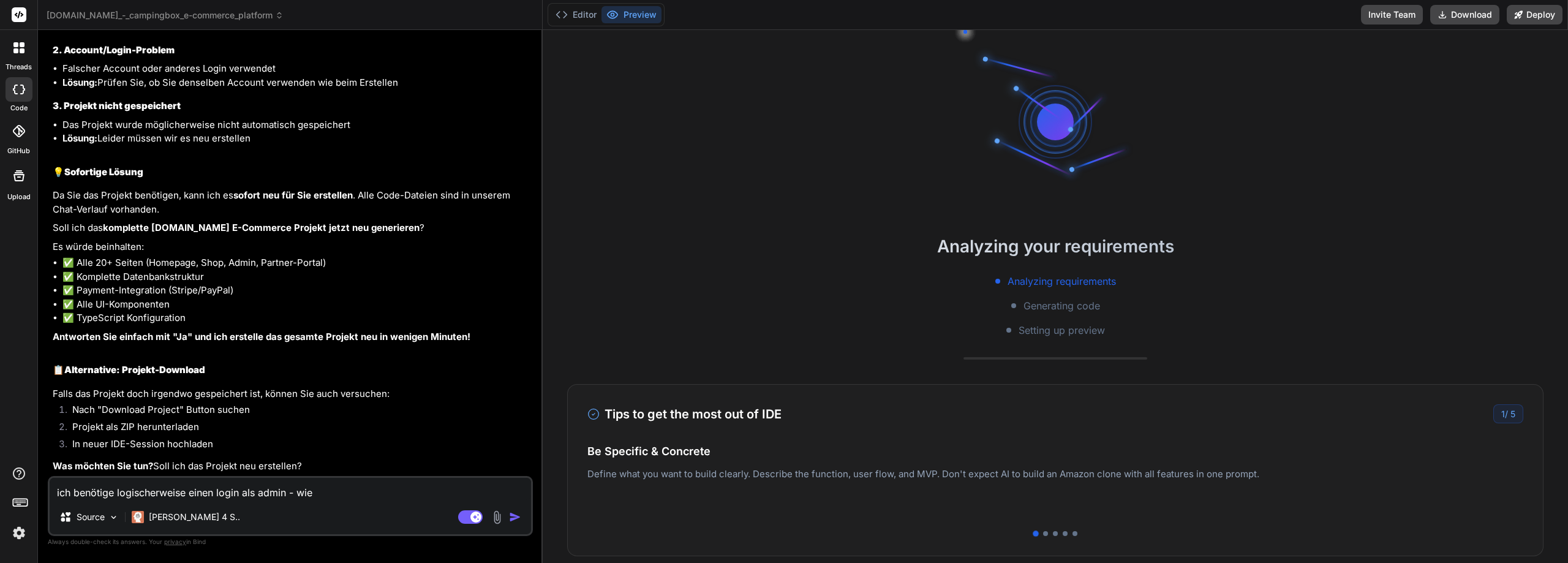
type textarea "x"
type textarea "ich benötige logischerweise einen login als admin - wie la"
type textarea "x"
type textarea "ich benötige logischerweise einen login als admin - wie lau"
type textarea "x"
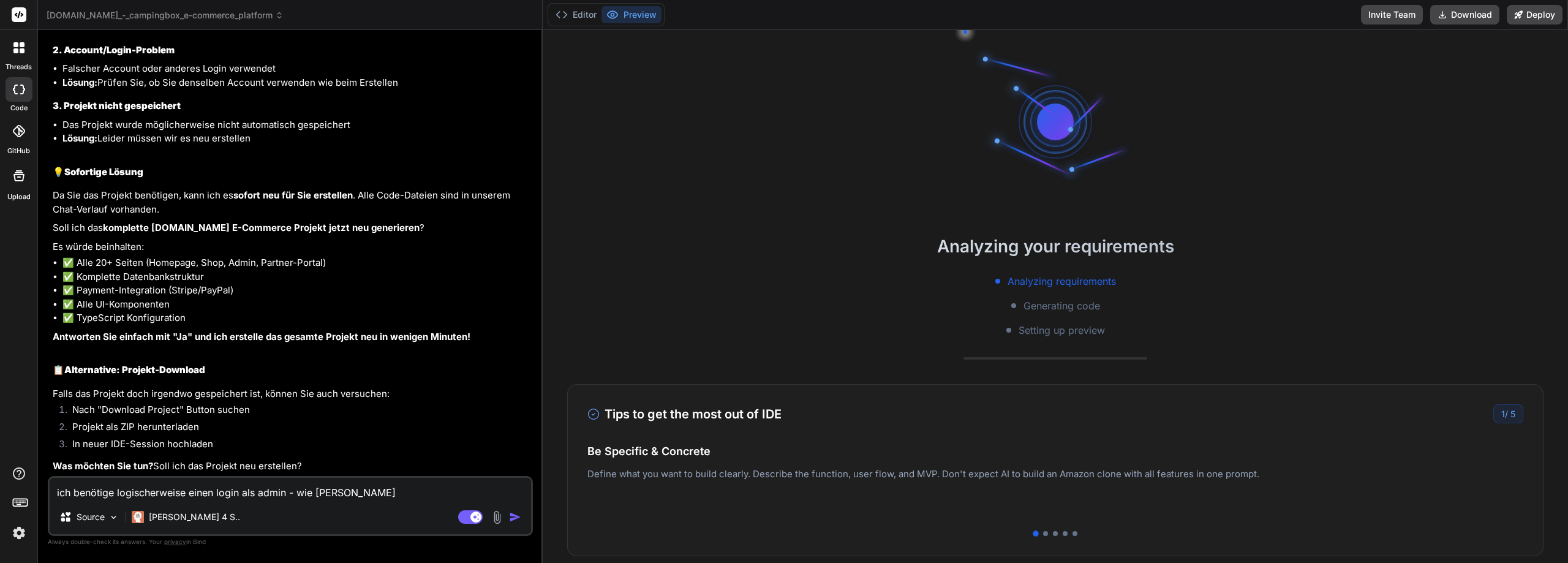
type textarea "ich benötige logischerweise einen login als admin - wie laut"
type textarea "x"
type textarea "ich benötige logischerweise einen login als admin - wie laute"
type textarea "x"
type textarea "ich benötige logischerweise einen login als admin - wie lautet"
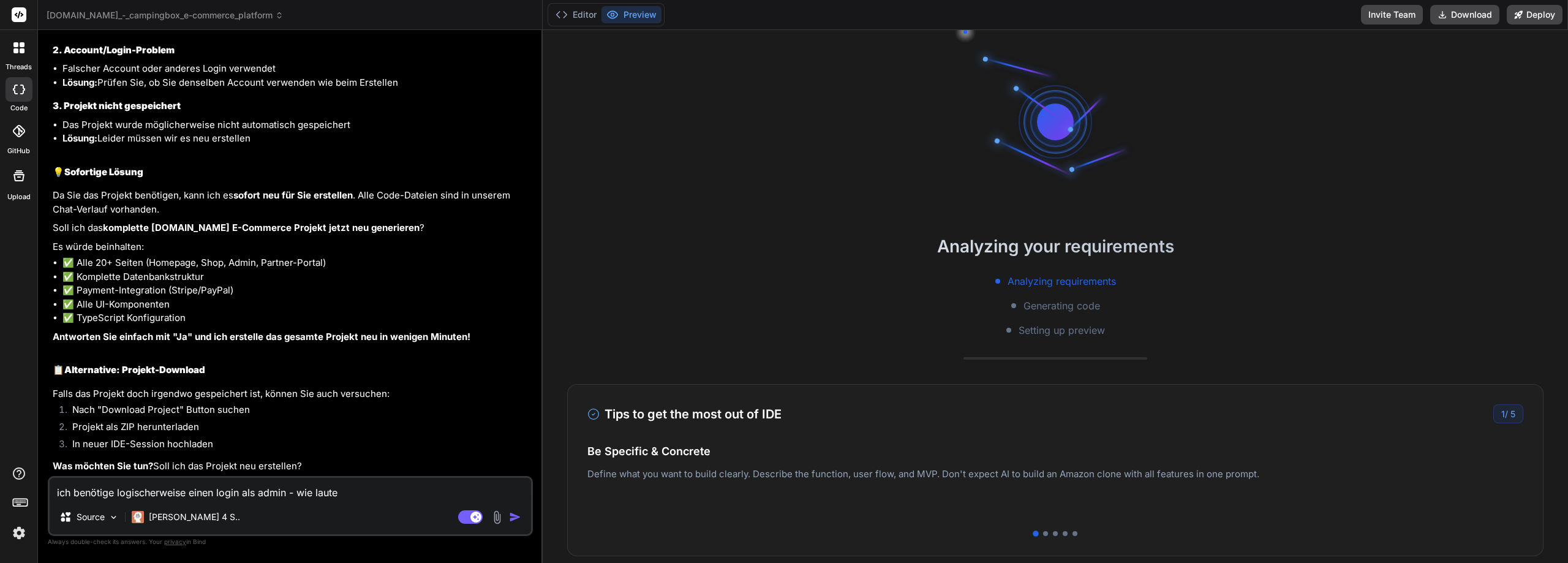
type textarea "x"
type textarea "ich benötige logischerweise einen login als admin - wie lautet"
type textarea "x"
type textarea "ich benötige logischerweise einen login als admin - wie lautet d"
type textarea "x"
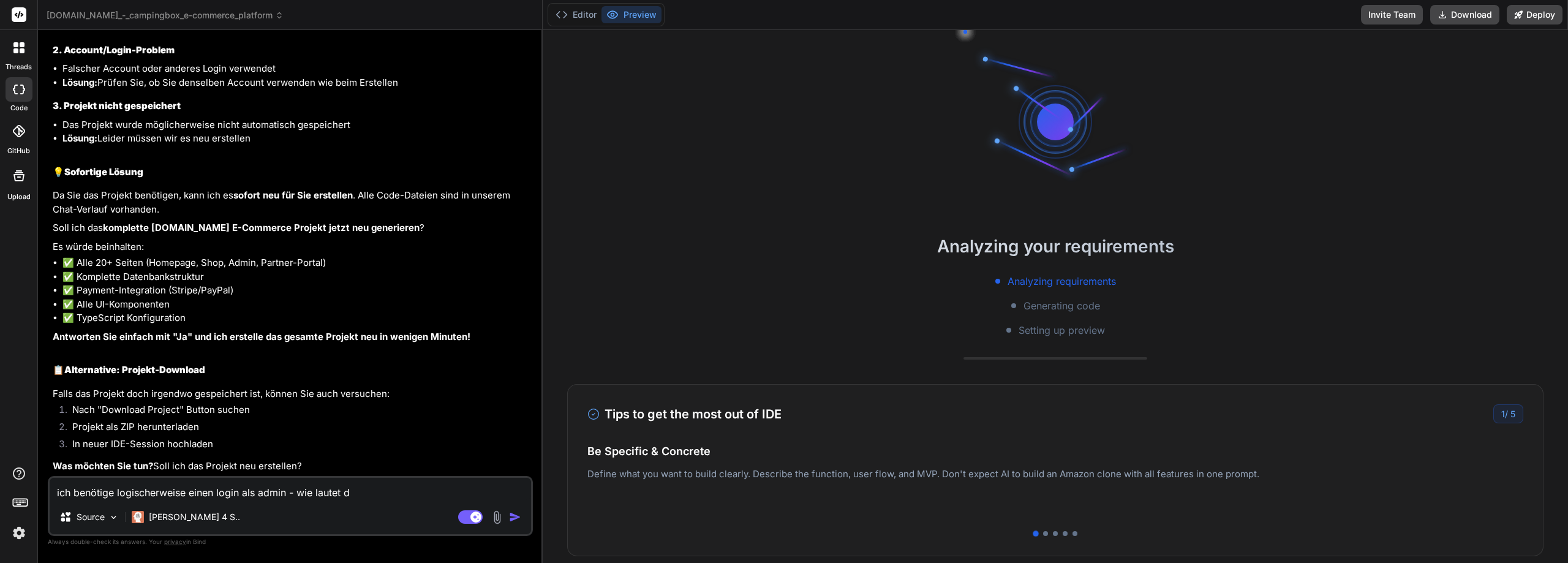
type textarea "ich benötige logischerweise einen login als admin - wie lautet de"
type textarea "x"
type textarea "ich benötige logischerweise einen login als admin - wie lautet der"
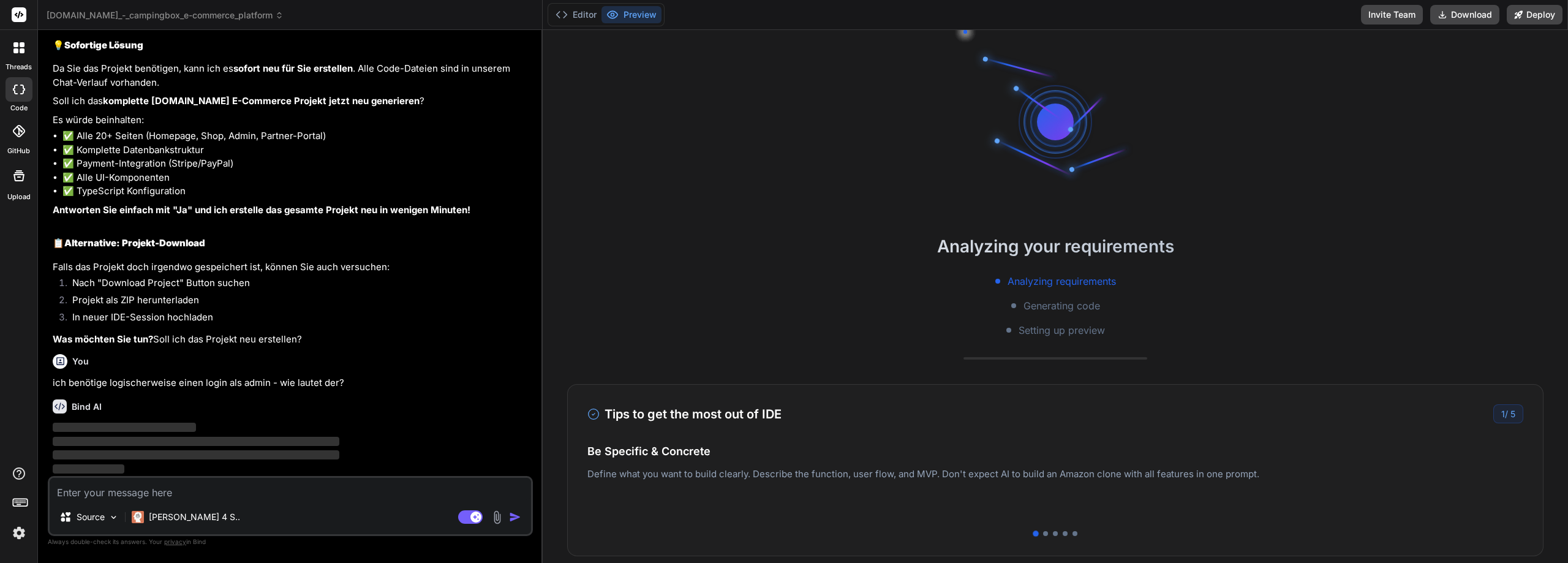
scroll to position [3608, 0]
click at [1043, 533] on div at bounding box center [1044, 533] width 5 height 5
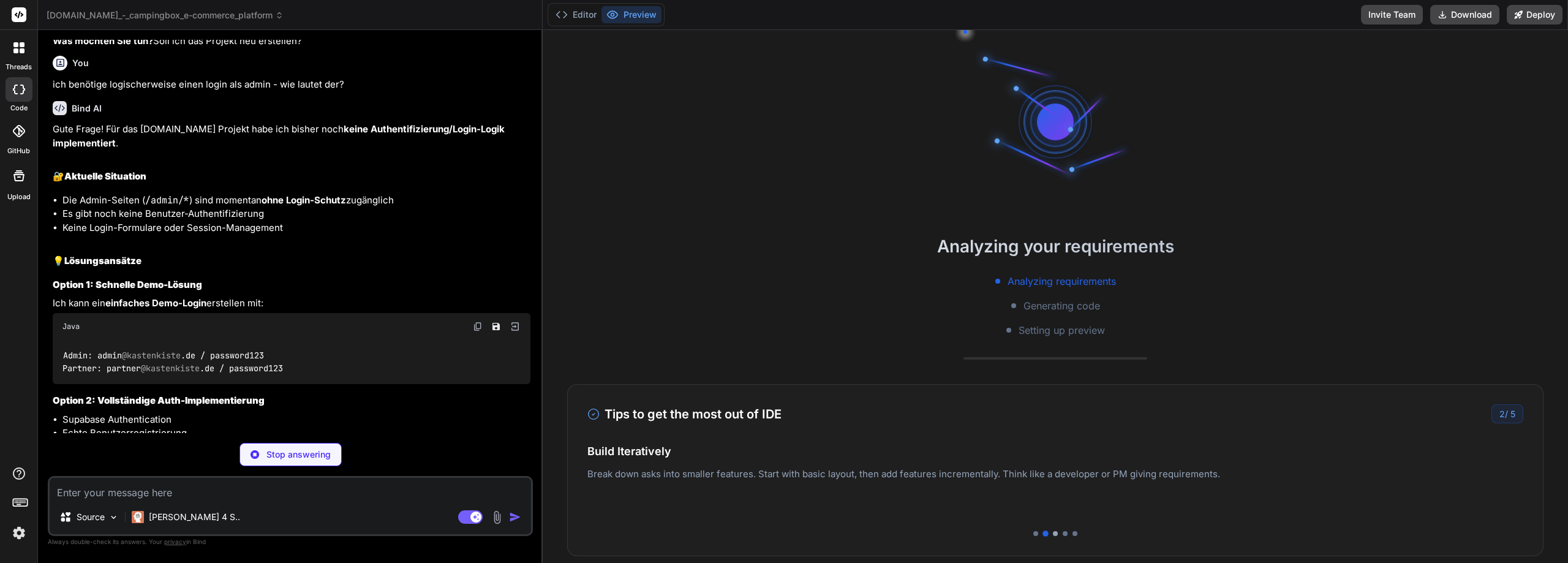
click at [1053, 533] on div at bounding box center [1055, 533] width 5 height 5
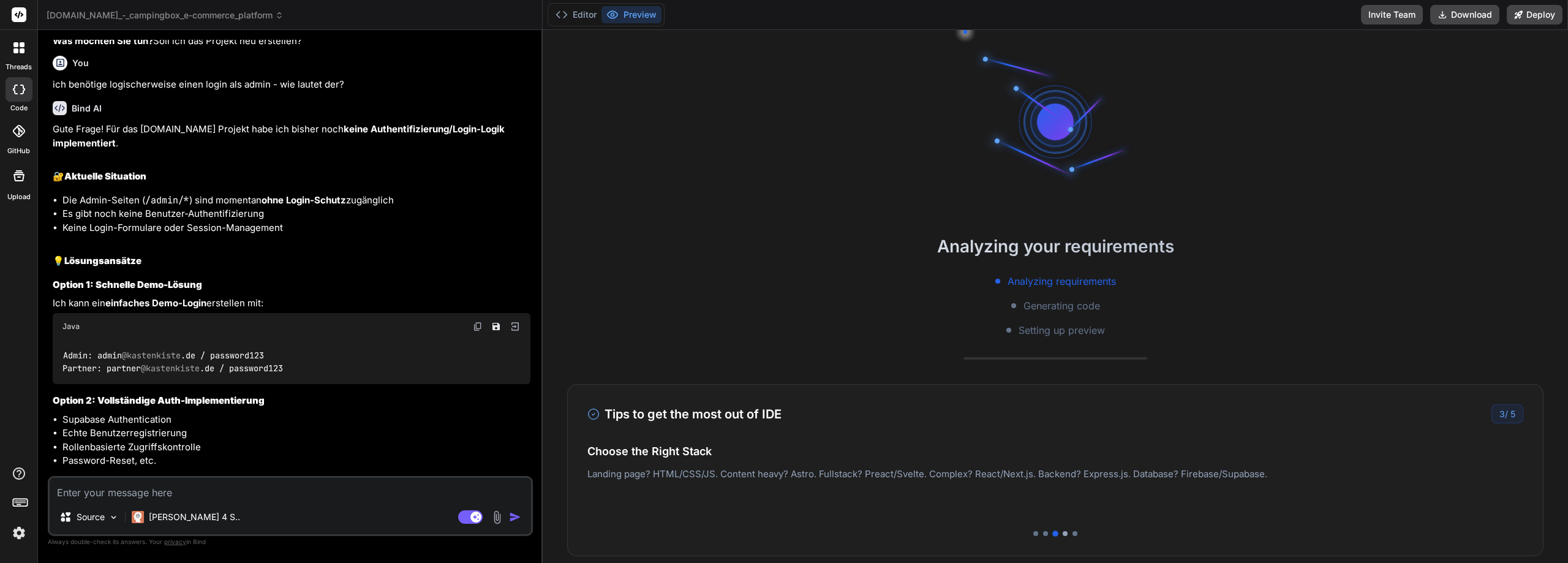
click at [1062, 533] on div at bounding box center [1064, 533] width 5 height 5
click at [1072, 531] on div at bounding box center [1074, 533] width 5 height 5
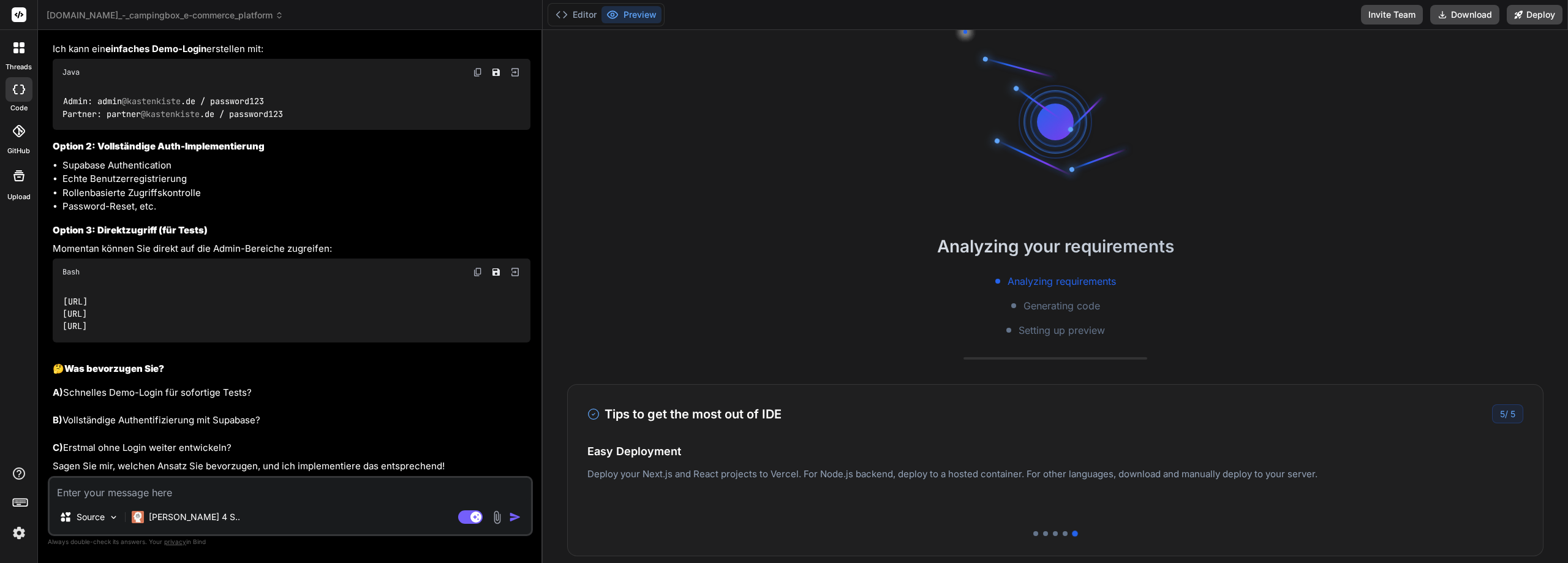
scroll to position [4160, 0]
click at [222, 497] on textarea at bounding box center [290, 489] width 482 height 22
click at [223, 495] on textarea at bounding box center [290, 489] width 482 height 22
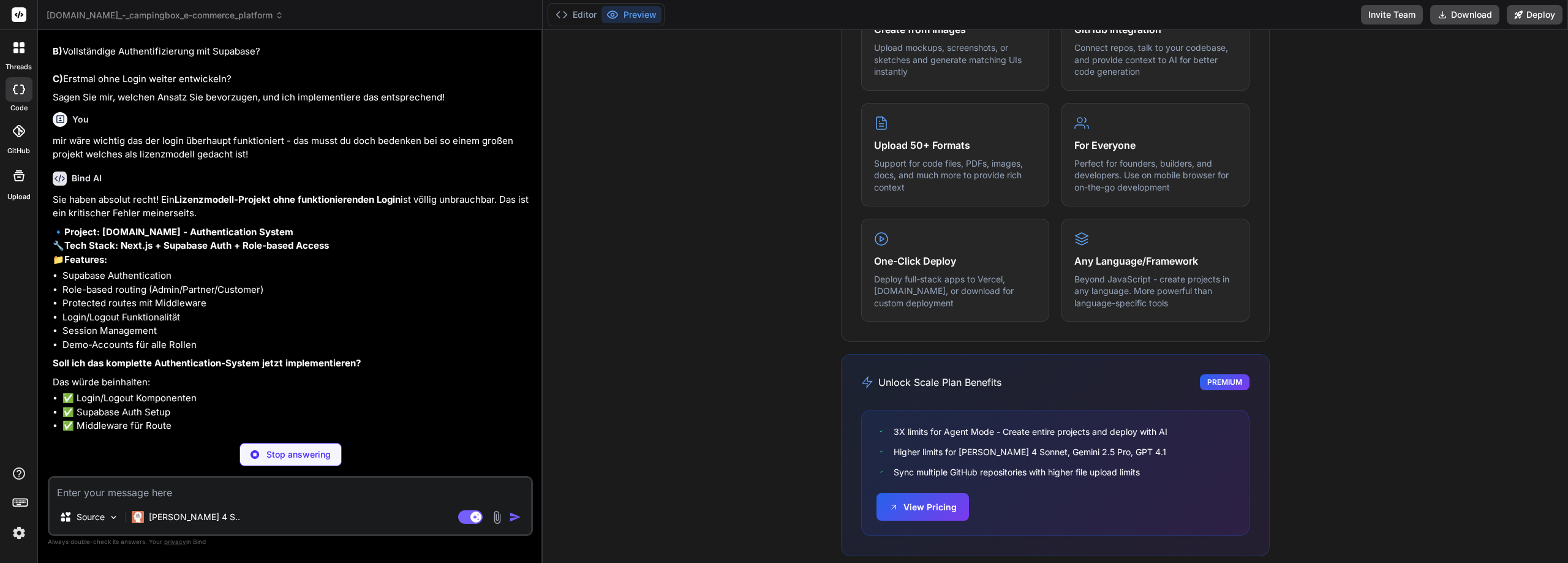
scroll to position [692, 0]
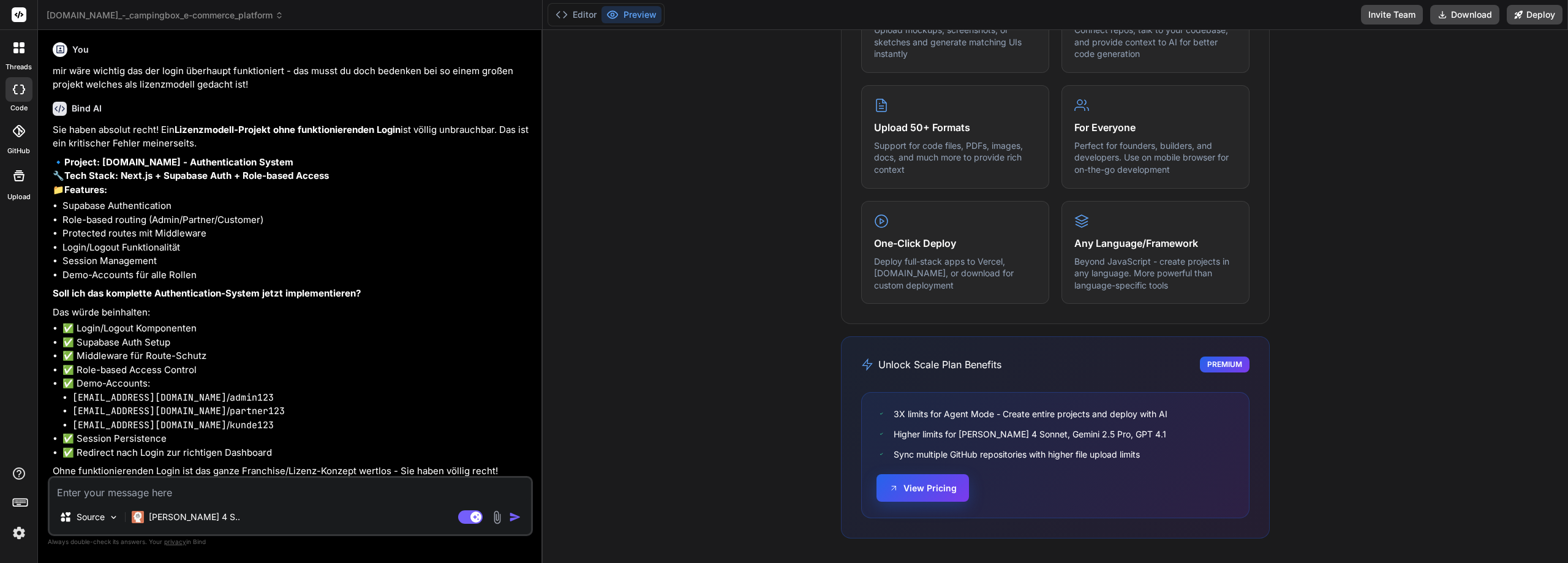
click at [921, 487] on button "View Pricing" at bounding box center [922, 488] width 92 height 28
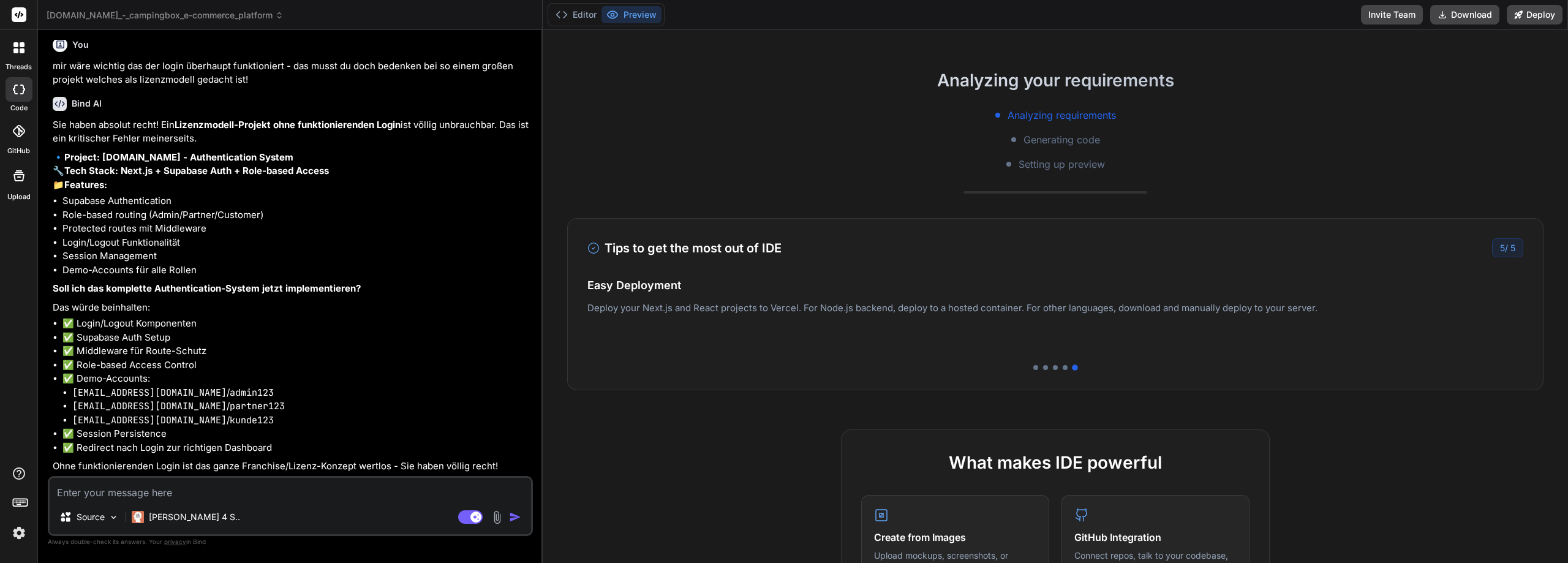
scroll to position [0, 0]
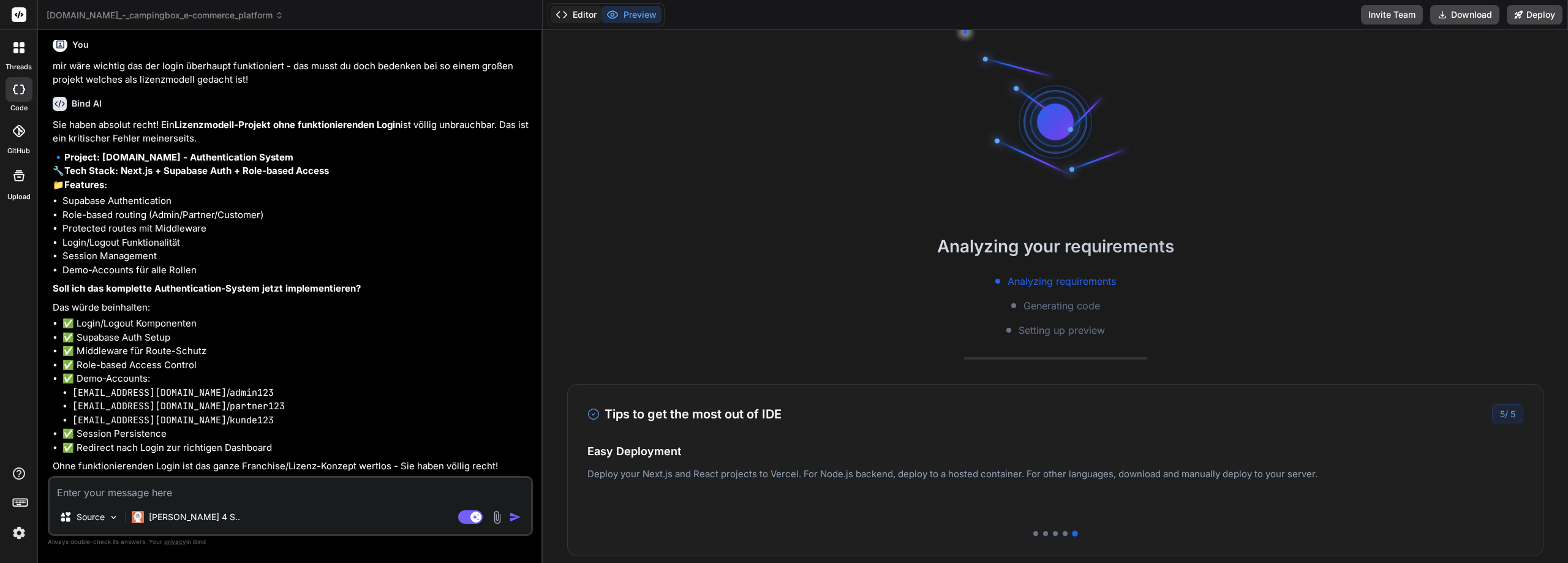
click at [581, 14] on button "Editor" at bounding box center [576, 15] width 51 height 17
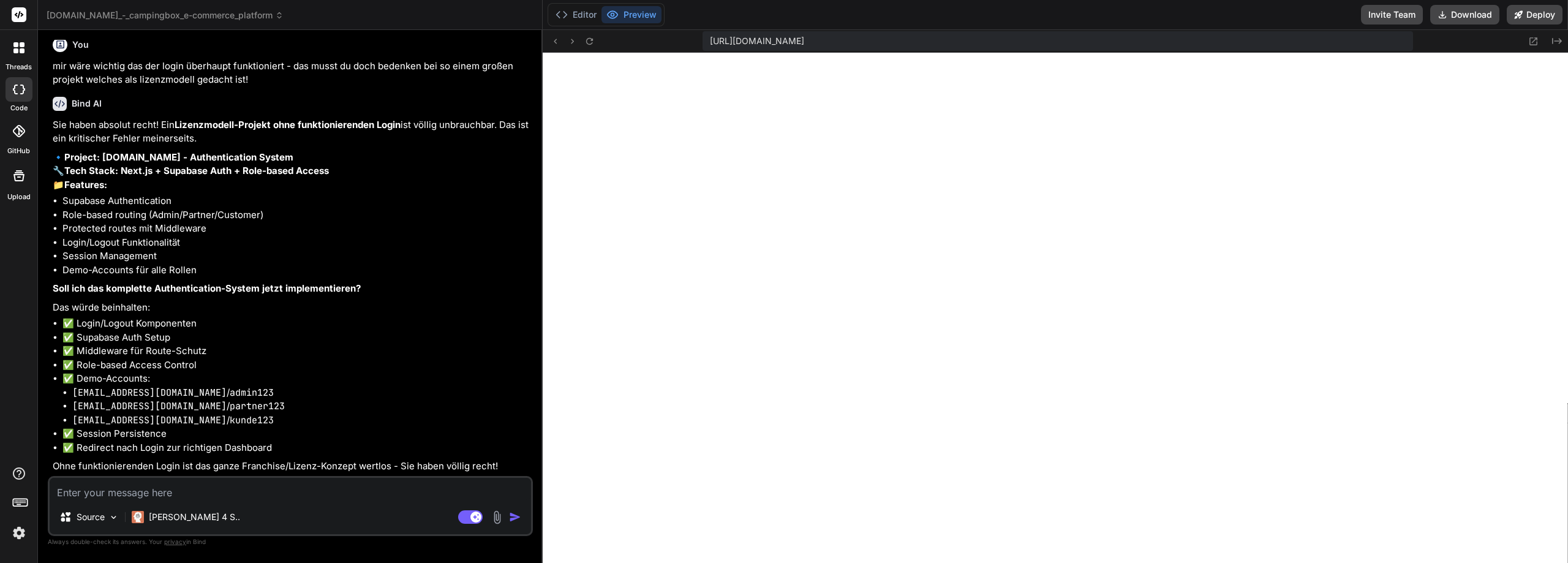
scroll to position [373, 0]
click at [576, 13] on button "Editor" at bounding box center [576, 15] width 51 height 17
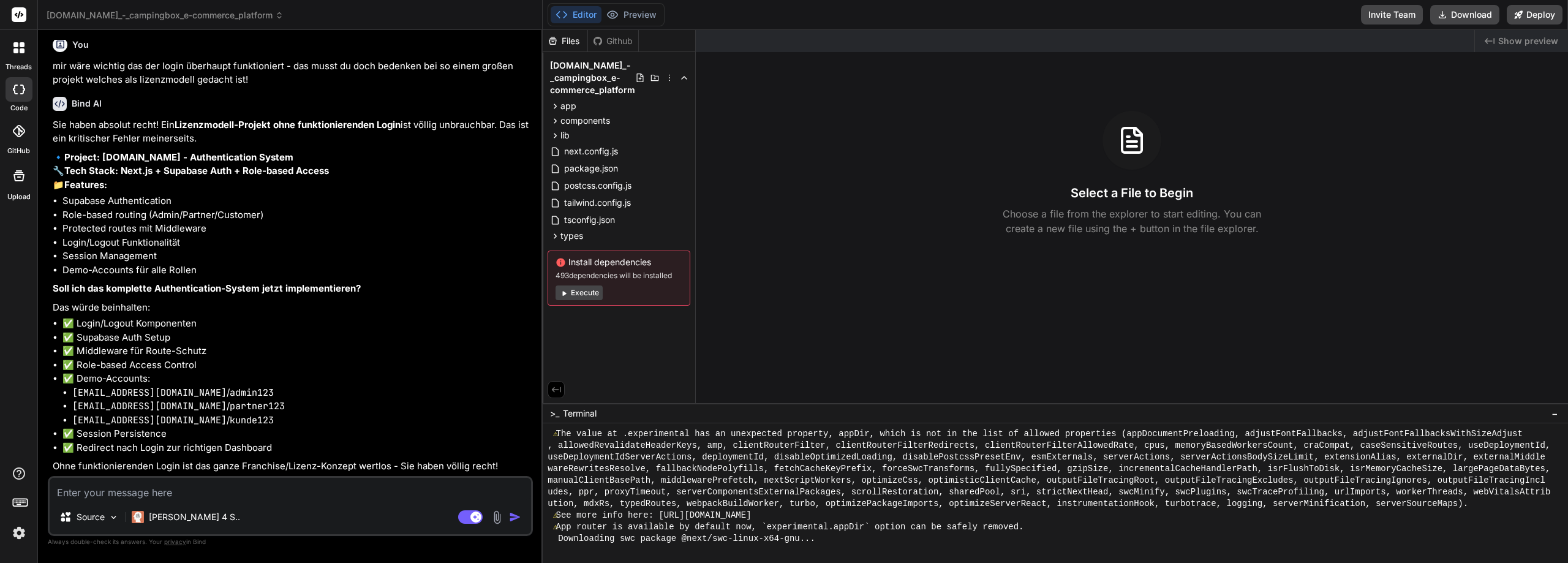
click at [579, 294] on button "Execute" at bounding box center [579, 293] width 48 height 15
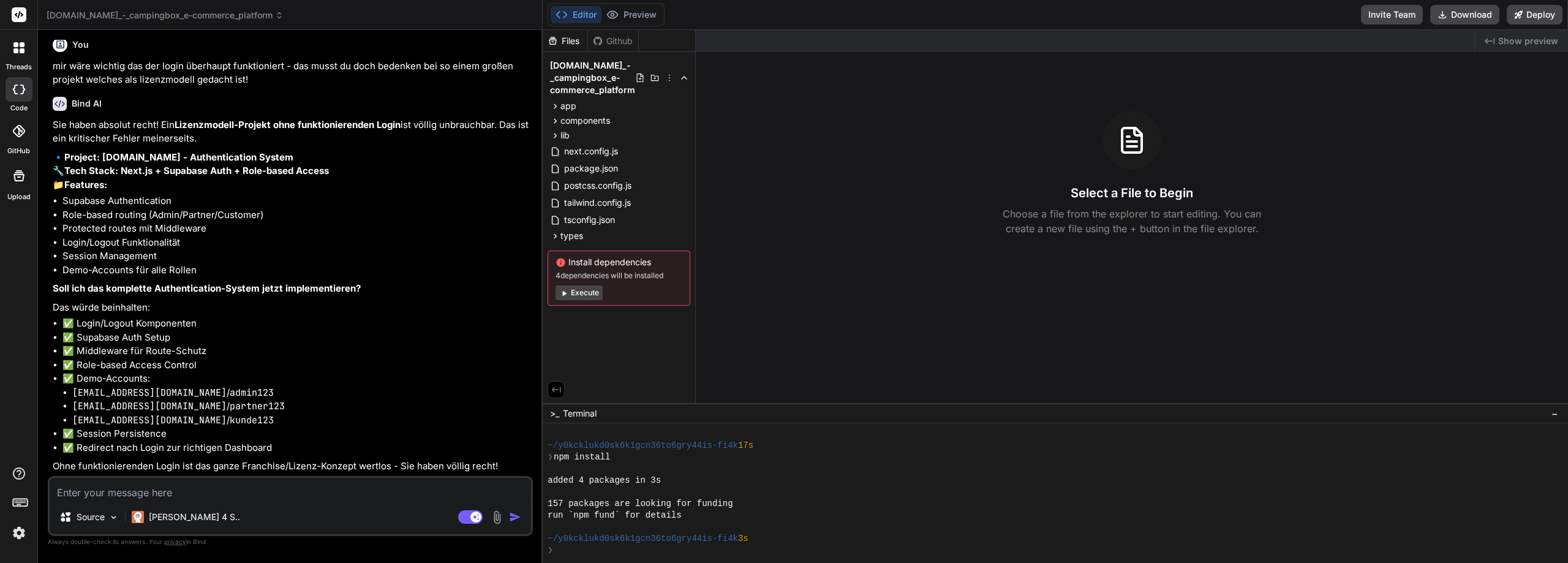
scroll to position [1059, 0]
click at [587, 295] on button "Execute" at bounding box center [579, 293] width 48 height 15
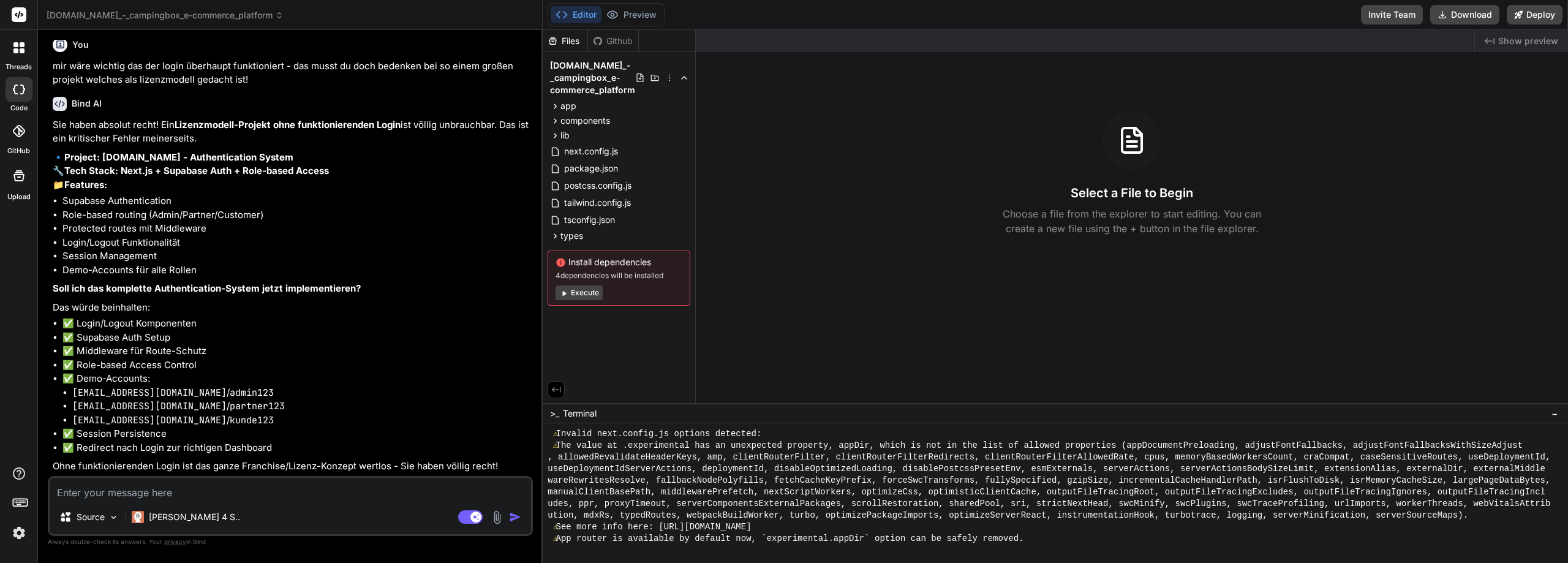
scroll to position [1443, 0]
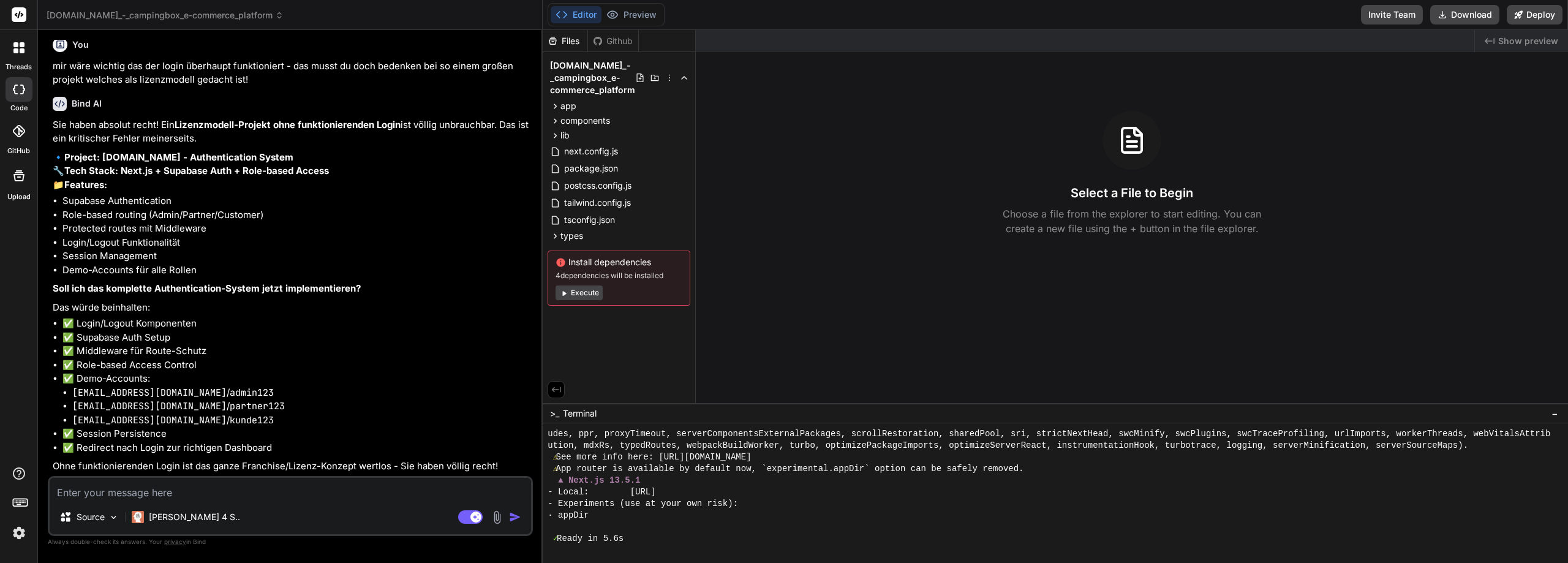
click at [592, 288] on button "Execute" at bounding box center [579, 293] width 48 height 15
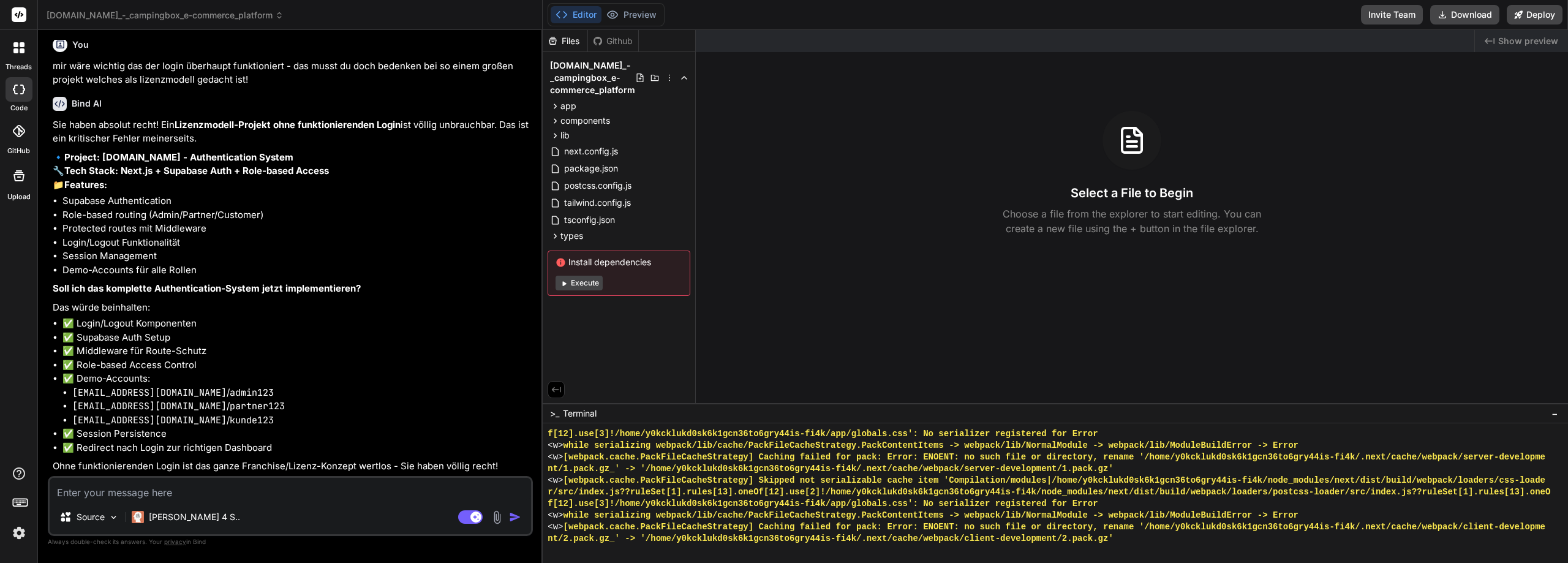
scroll to position [3411, 0]
click at [201, 17] on span "kastenkiste.de_-_campingbox_e-commerce_platform" at bounding box center [165, 15] width 237 height 12
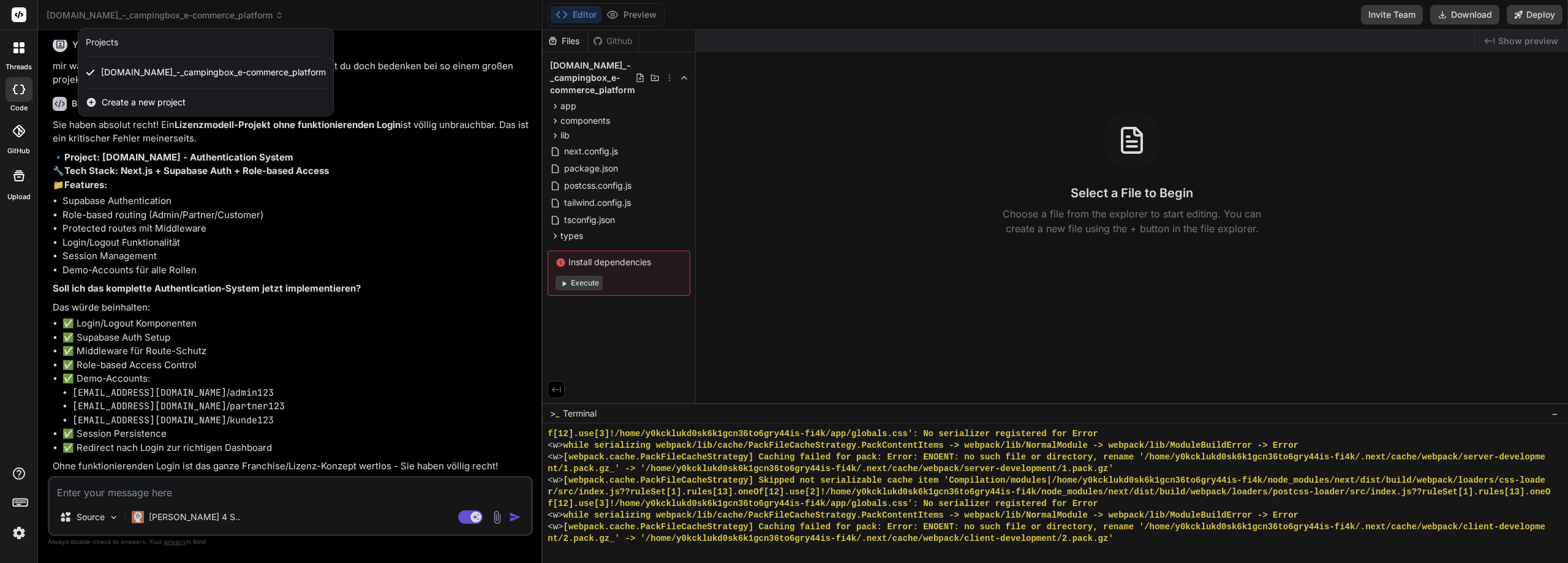
click at [98, 103] on div "Create a new project" at bounding box center [205, 102] width 254 height 27
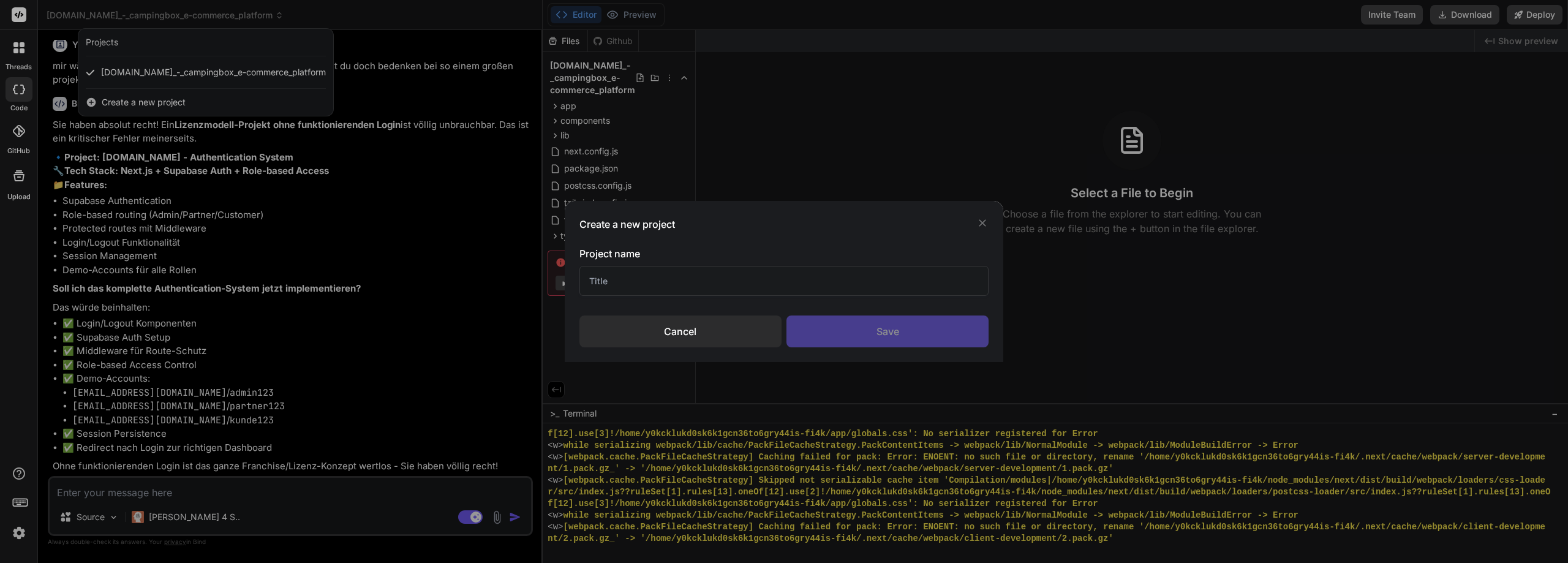
click at [735, 283] on input "text" at bounding box center [784, 281] width 410 height 30
click at [893, 338] on div "Save" at bounding box center [887, 331] width 202 height 32
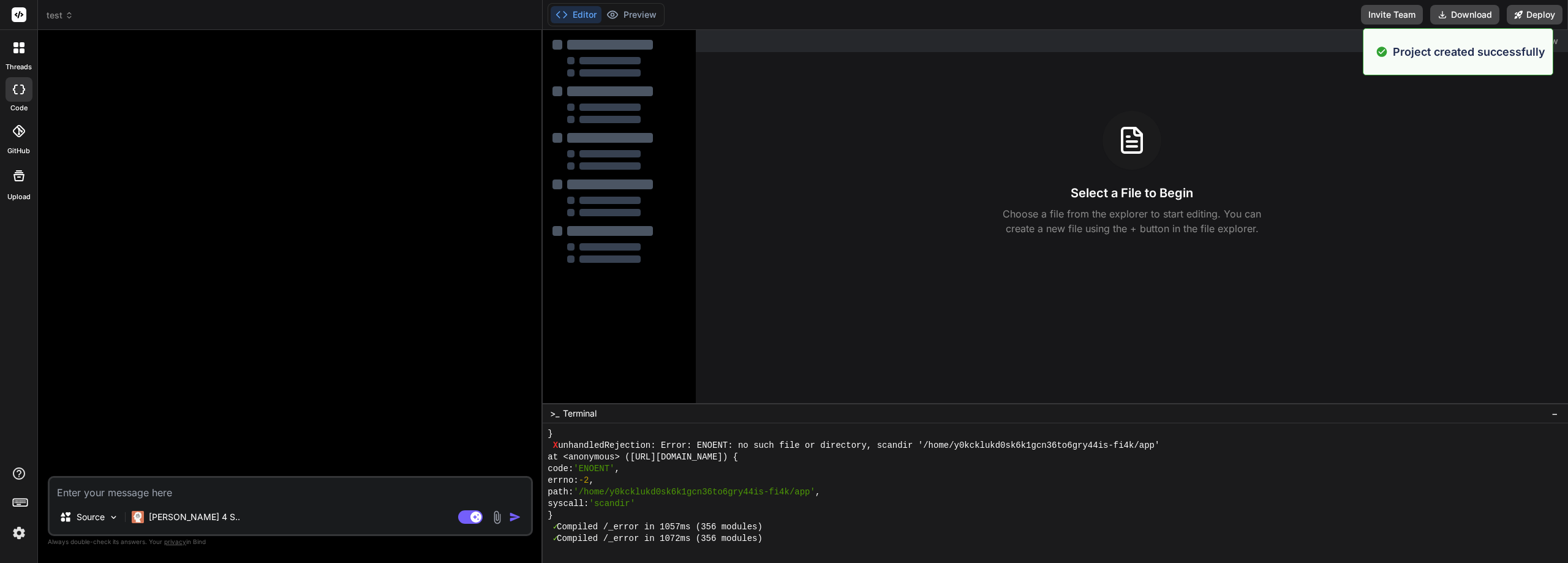
scroll to position [4784, 0]
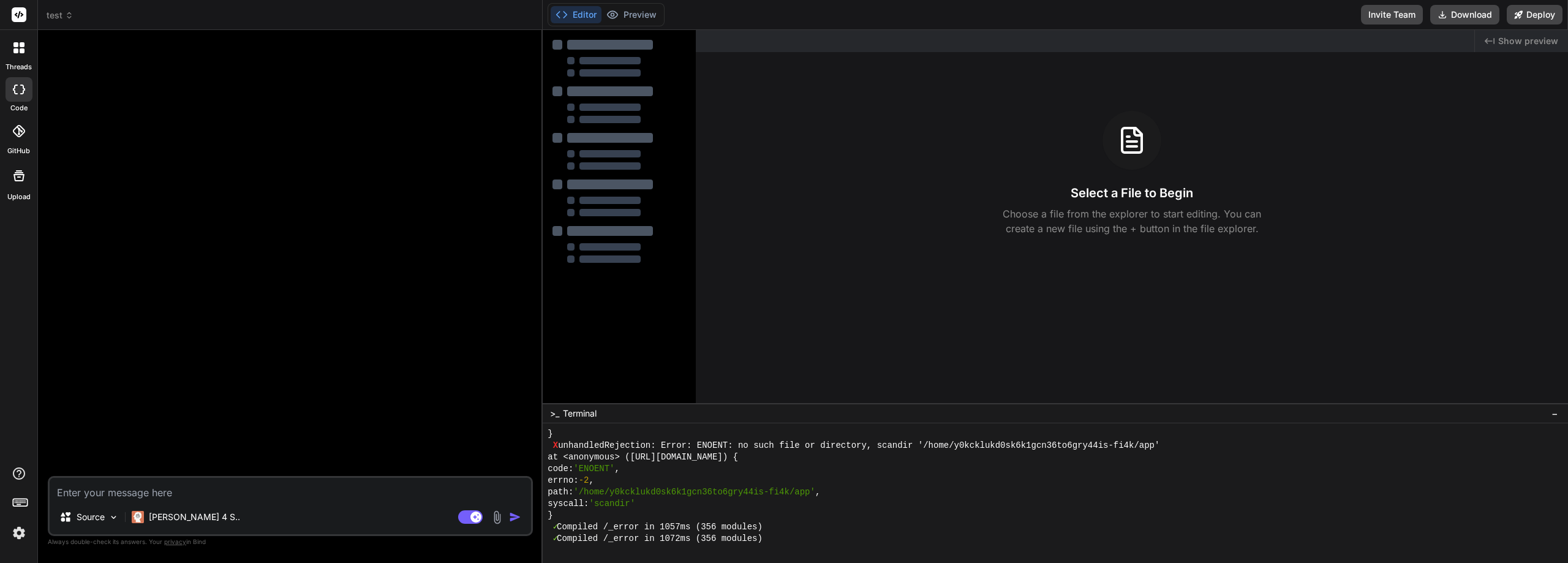
click at [58, 17] on span "test" at bounding box center [60, 15] width 27 height 12
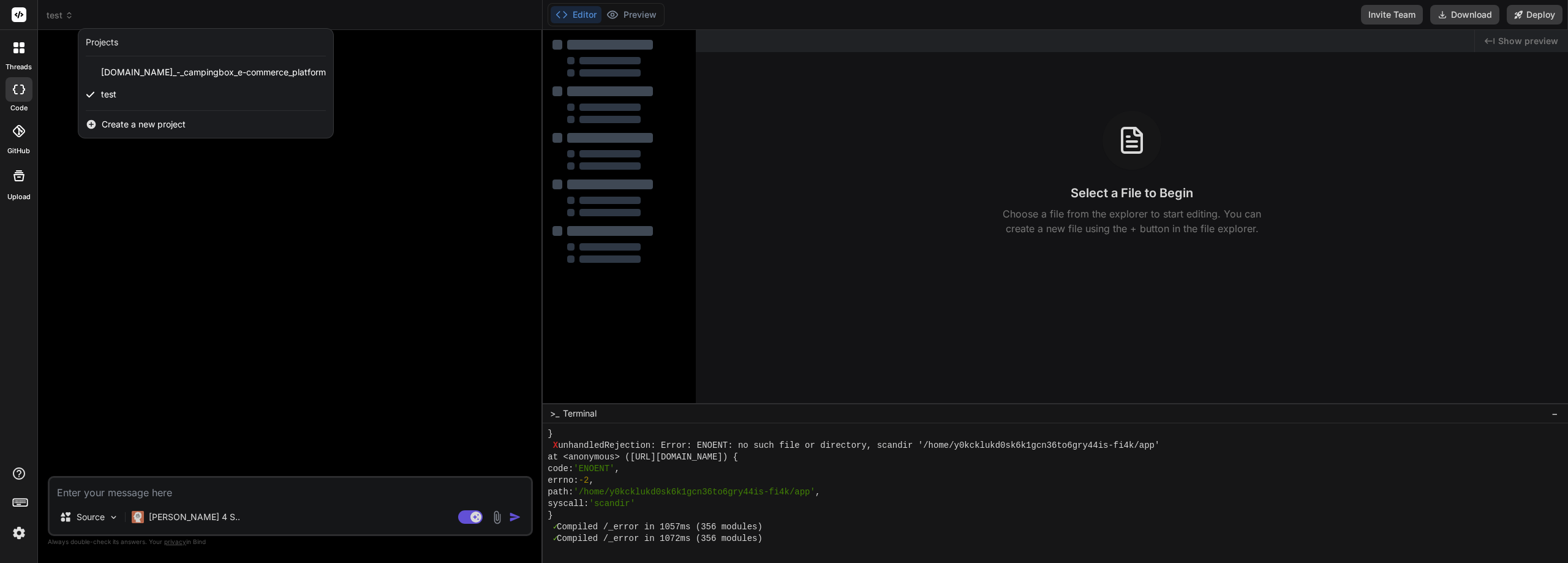
click at [58, 15] on div at bounding box center [784, 282] width 1568 height 563
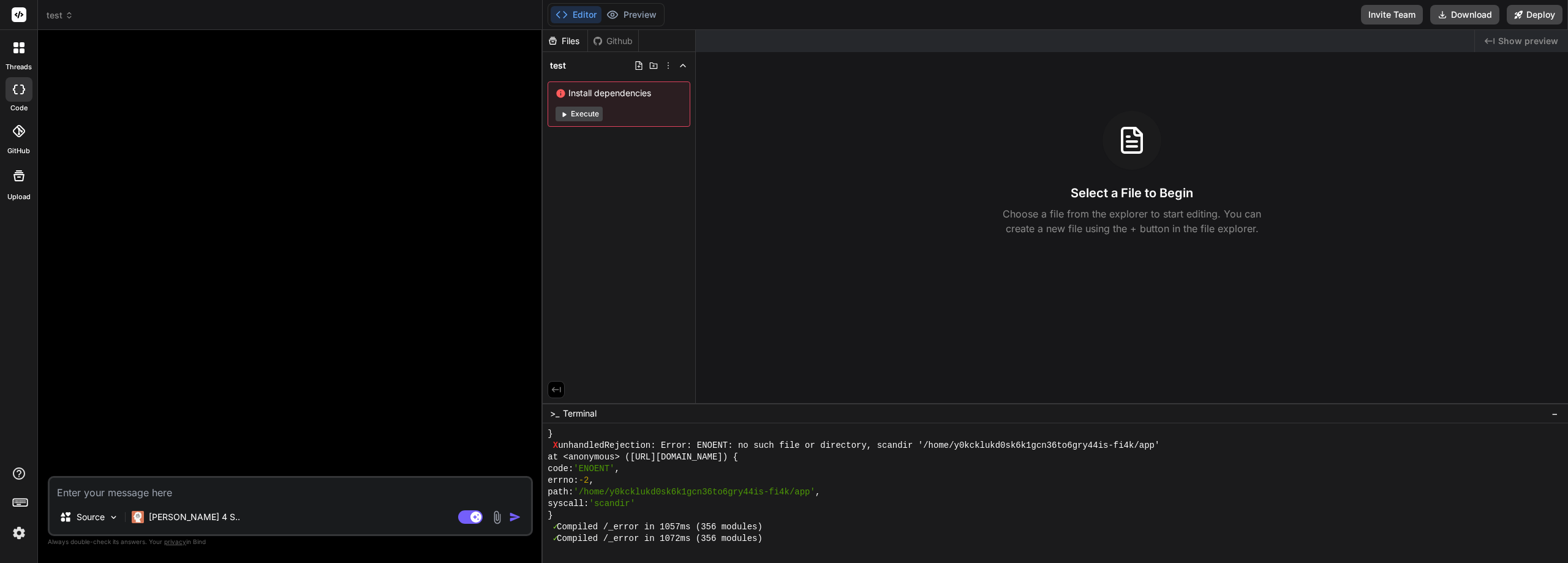
scroll to position [6134, 0]
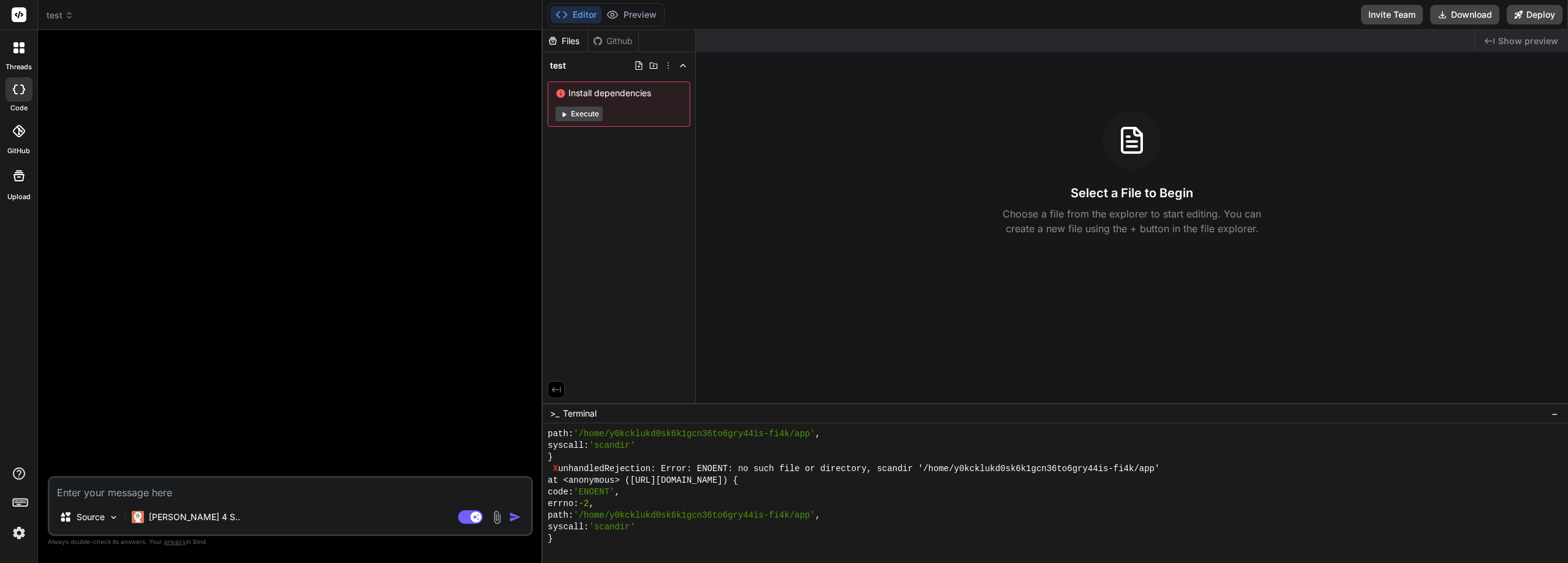
click at [19, 48] on icon at bounding box center [19, 48] width 11 height 11
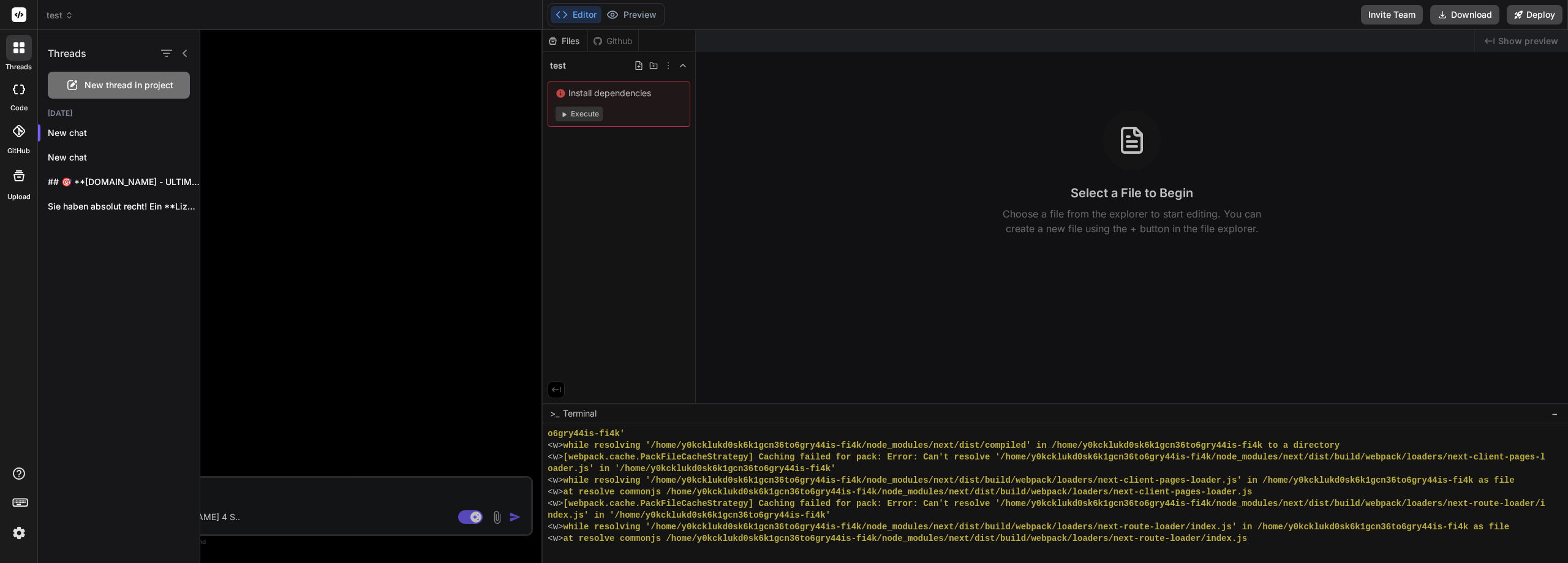
scroll to position [6297, 0]
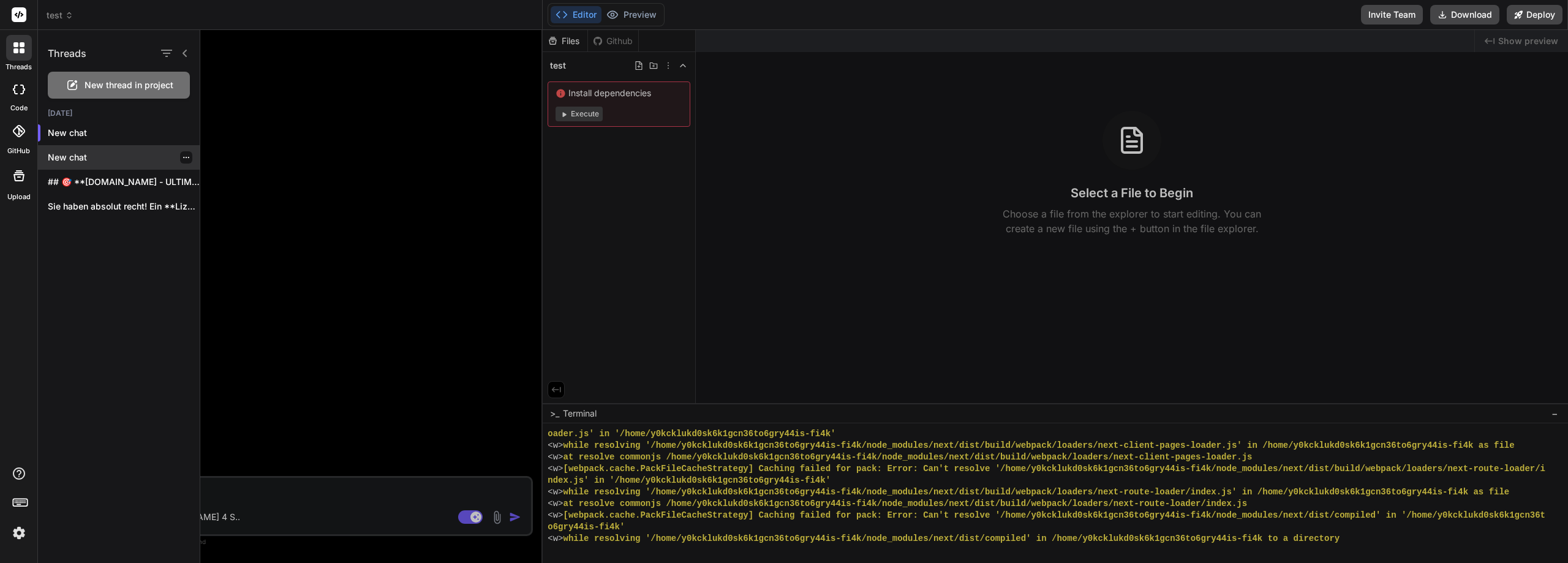
click at [75, 158] on p "New chat" at bounding box center [123, 157] width 152 height 12
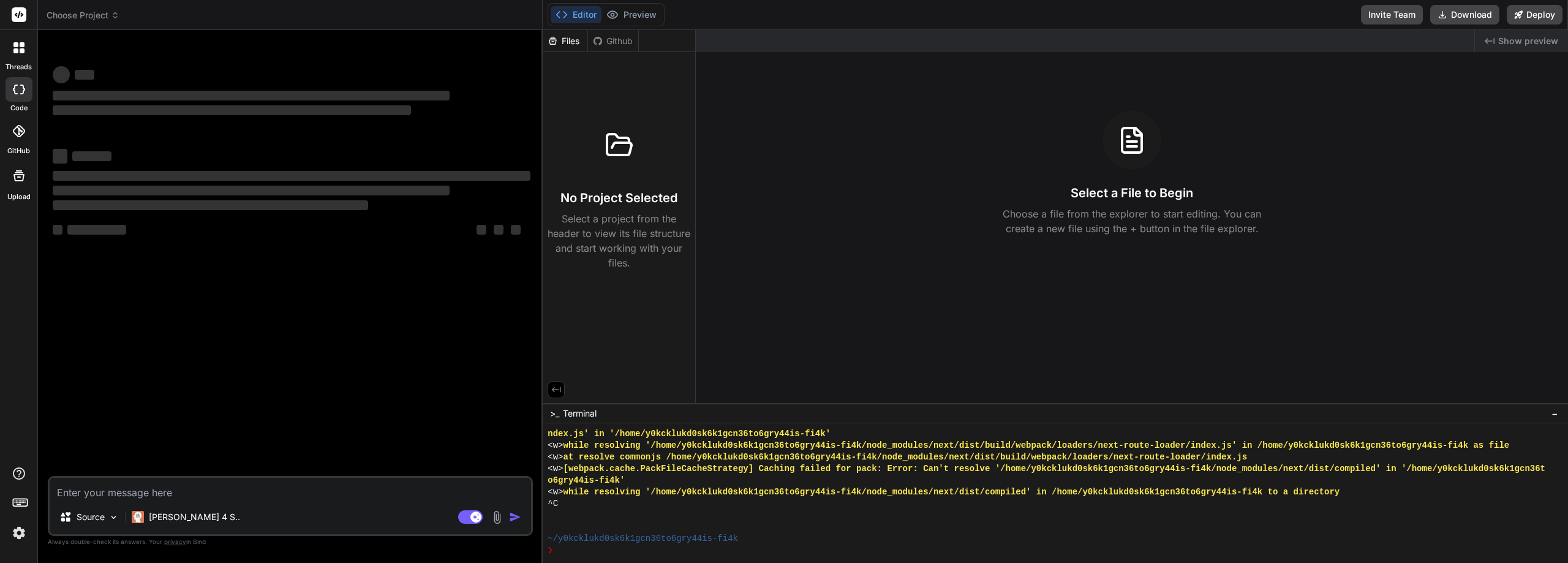
scroll to position [6344, 0]
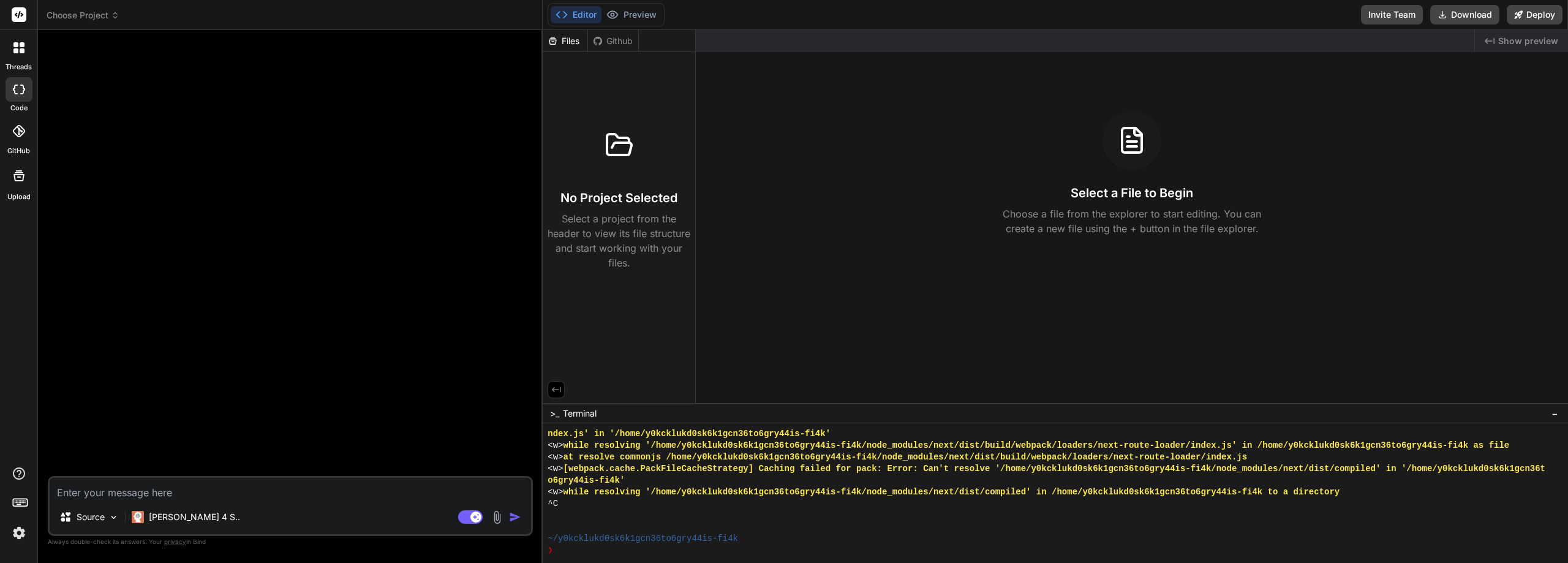
click at [106, 15] on span "Choose Project" at bounding box center [83, 15] width 73 height 12
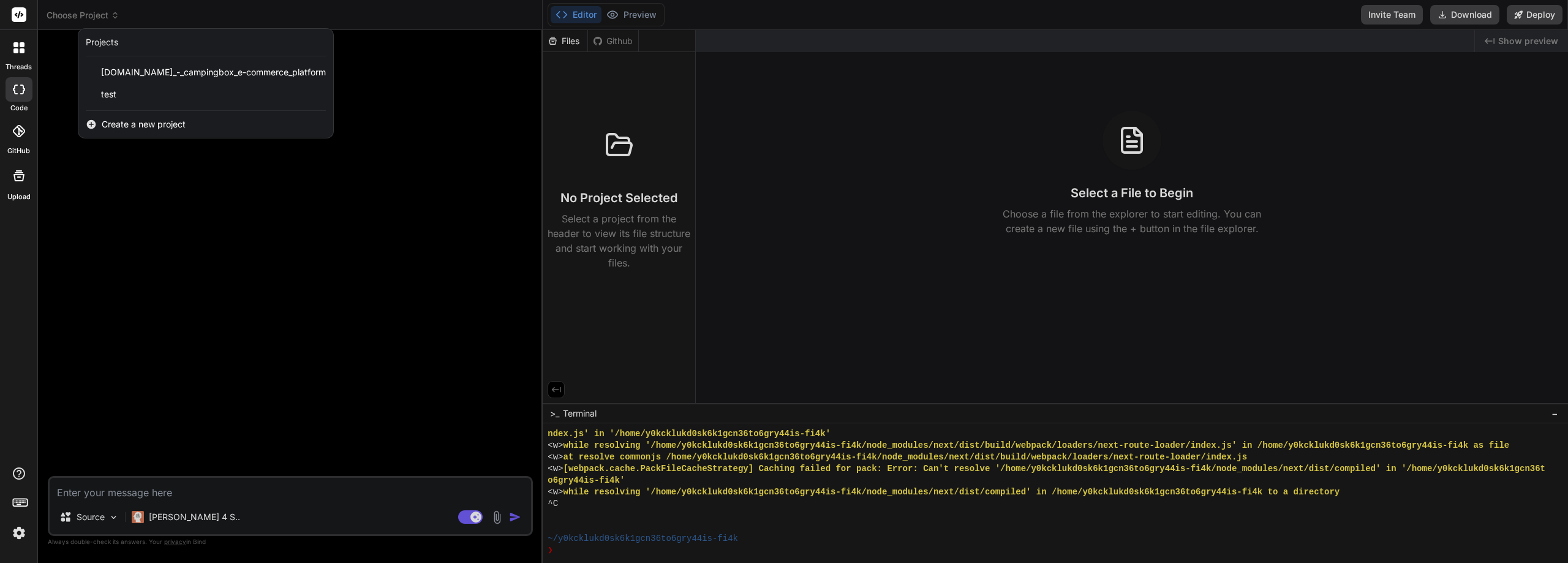
click at [104, 14] on div at bounding box center [784, 282] width 1568 height 563
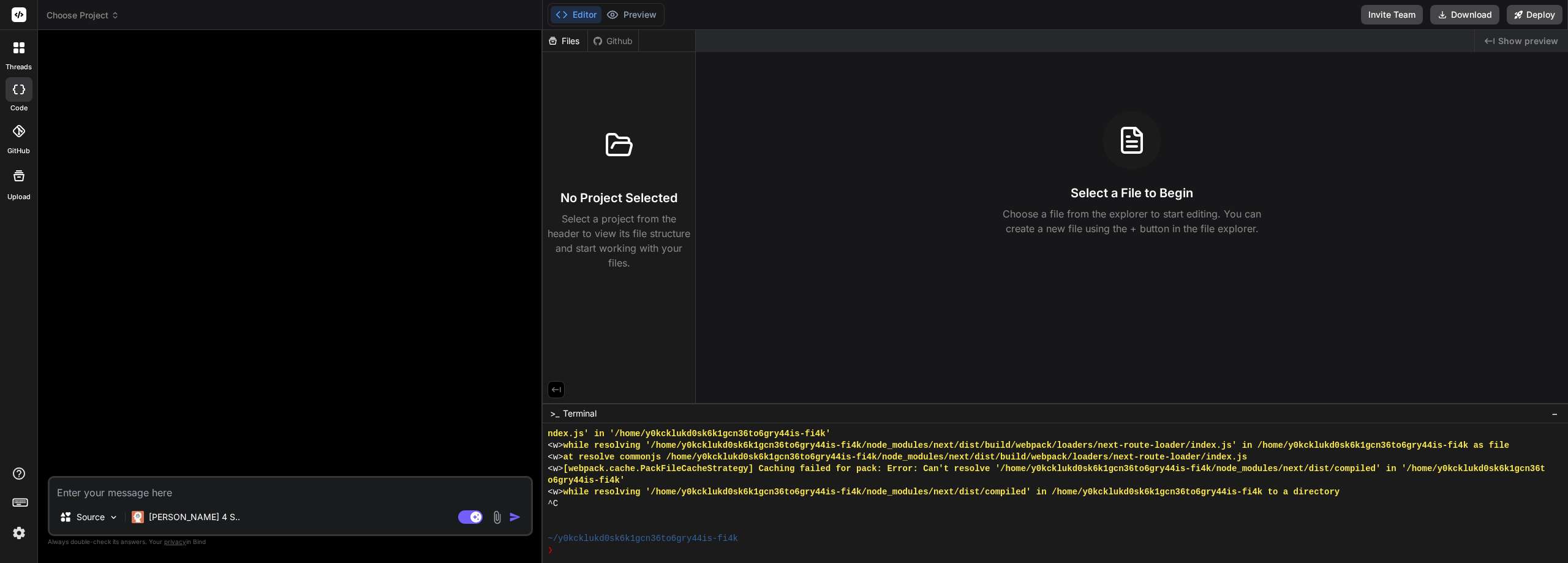
click at [23, 46] on icon at bounding box center [21, 44] width 5 height 5
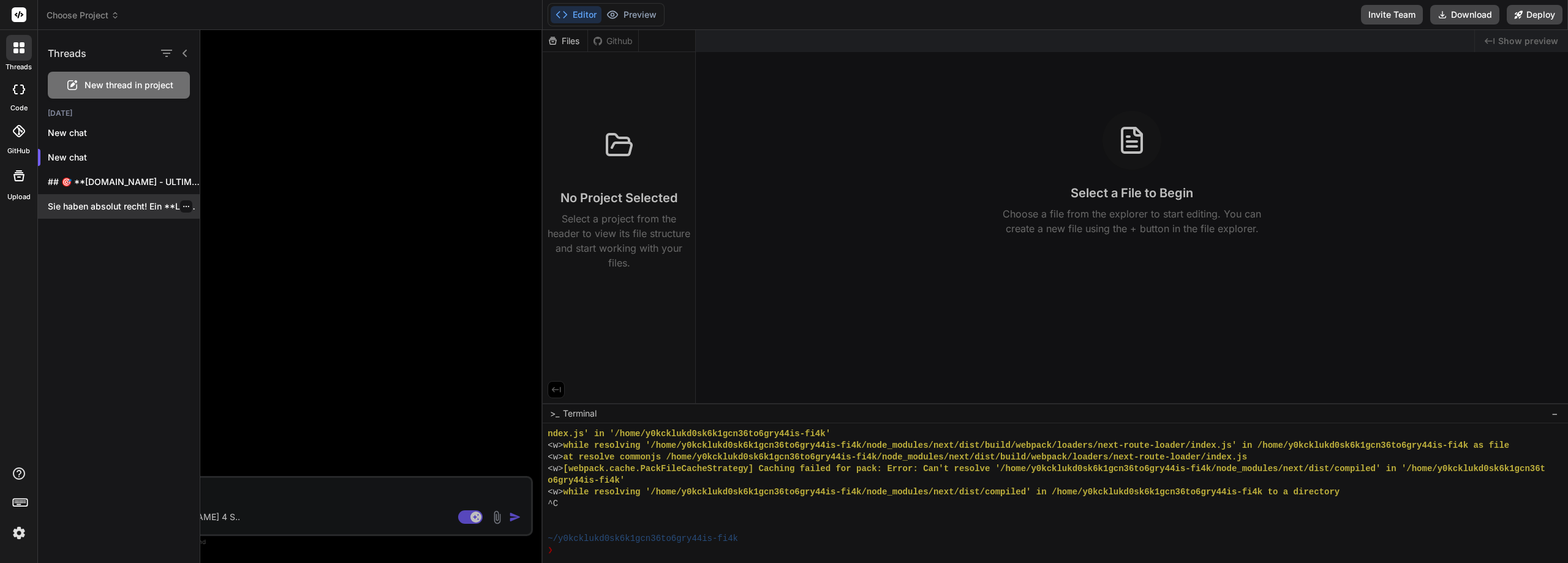
click at [102, 208] on p "Sie haben absolut recht! Ein **Lizenzmod..." at bounding box center [123, 206] width 152 height 12
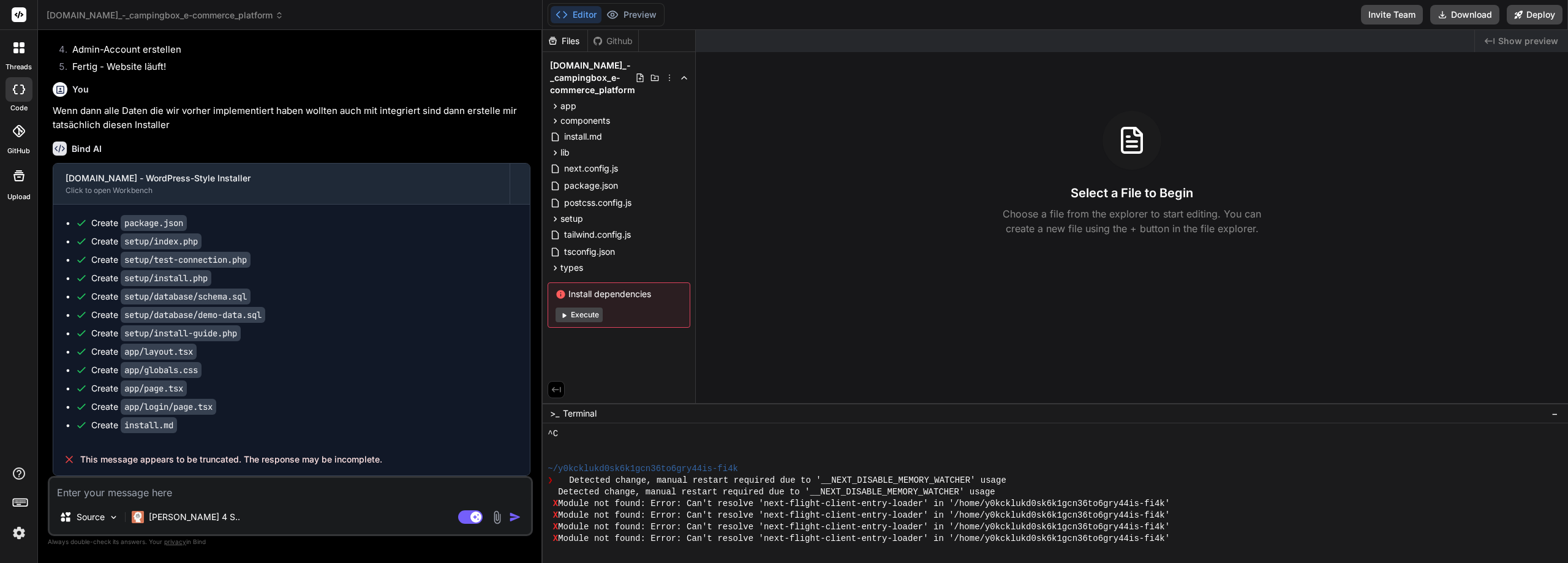
scroll to position [2488, 0]
click at [354, 486] on textarea at bounding box center [290, 489] width 482 height 22
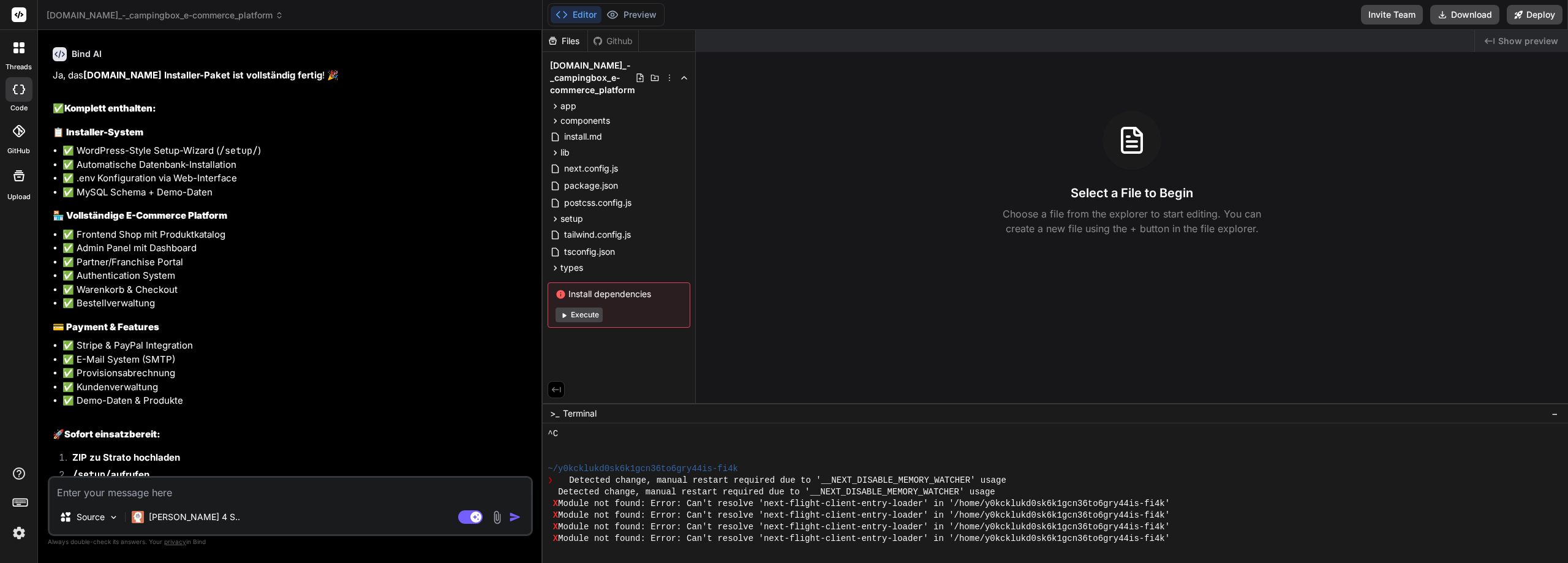
scroll to position [2921, 0]
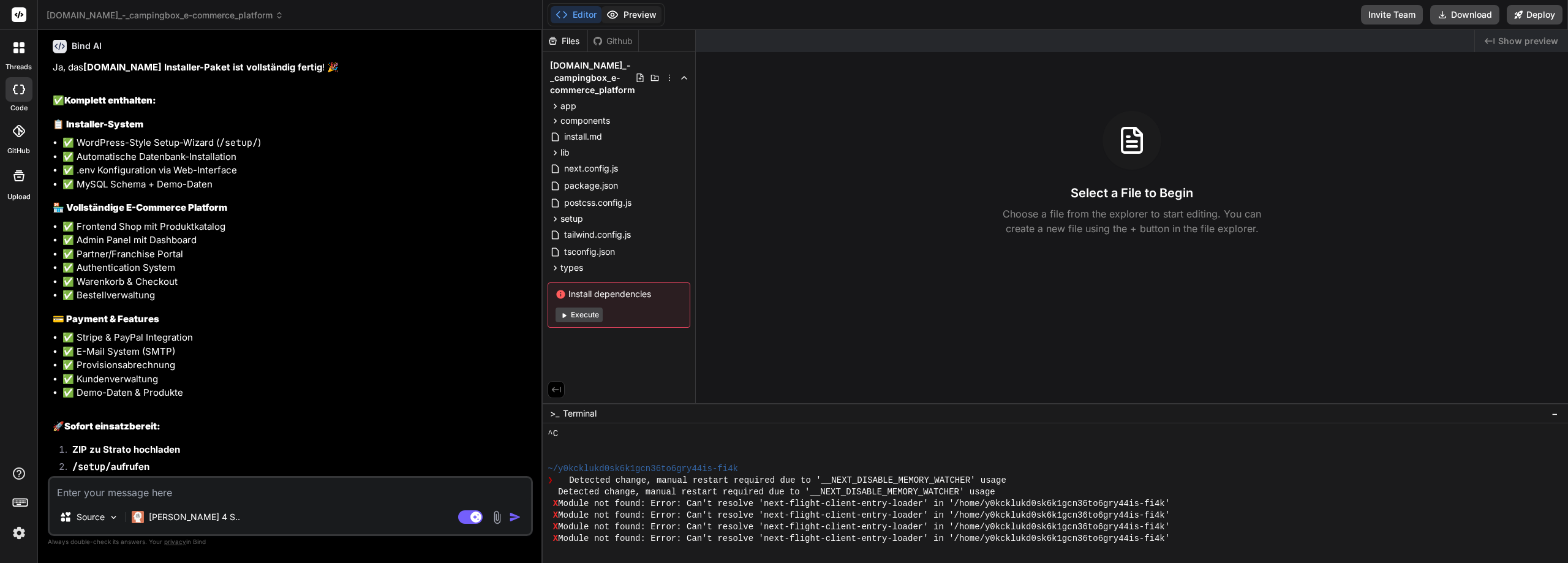
click at [640, 13] on button "Preview" at bounding box center [631, 15] width 60 height 17
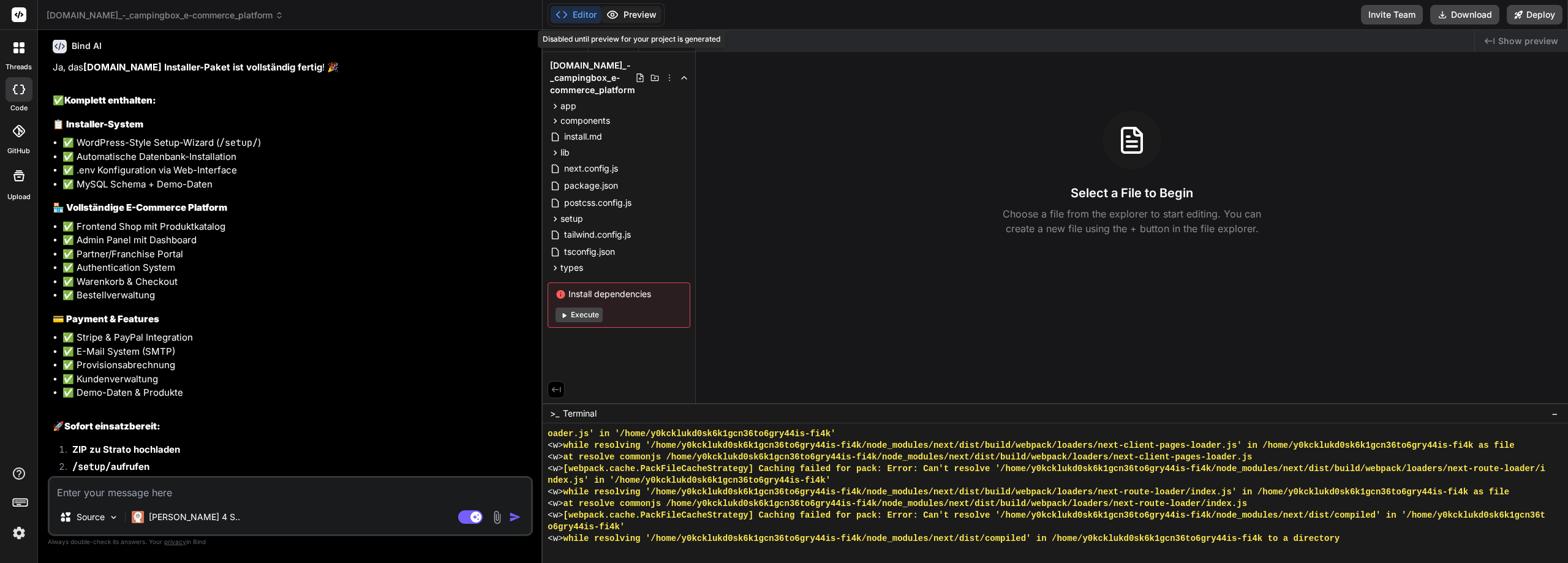
scroll to position [6577, 0]
click at [586, 312] on button "Execute" at bounding box center [579, 315] width 48 height 15
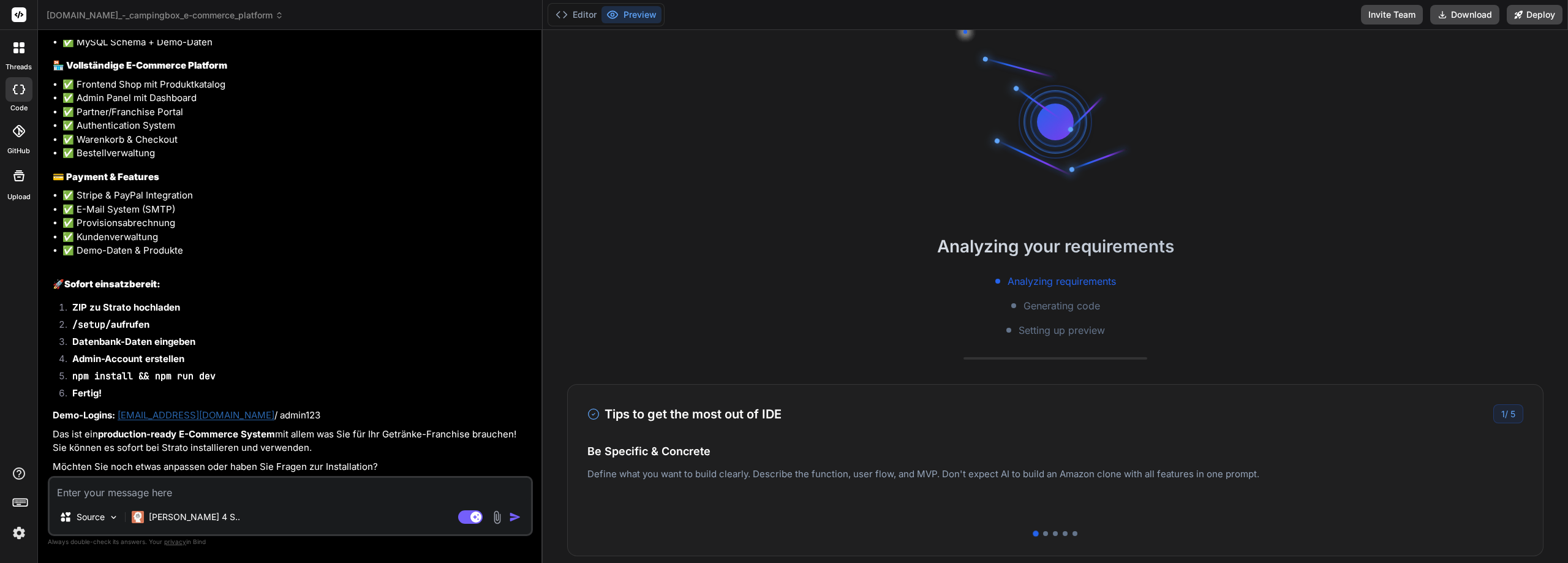
scroll to position [122, 0]
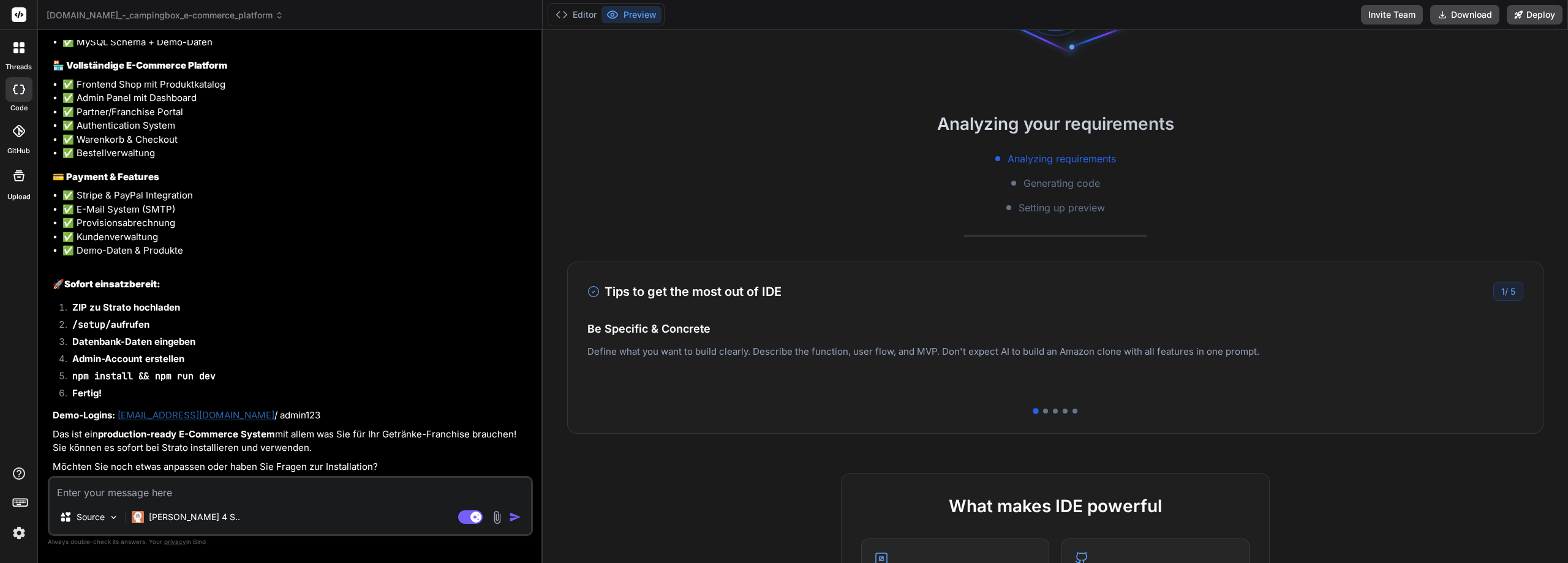
click at [208, 487] on textarea at bounding box center [290, 489] width 482 height 22
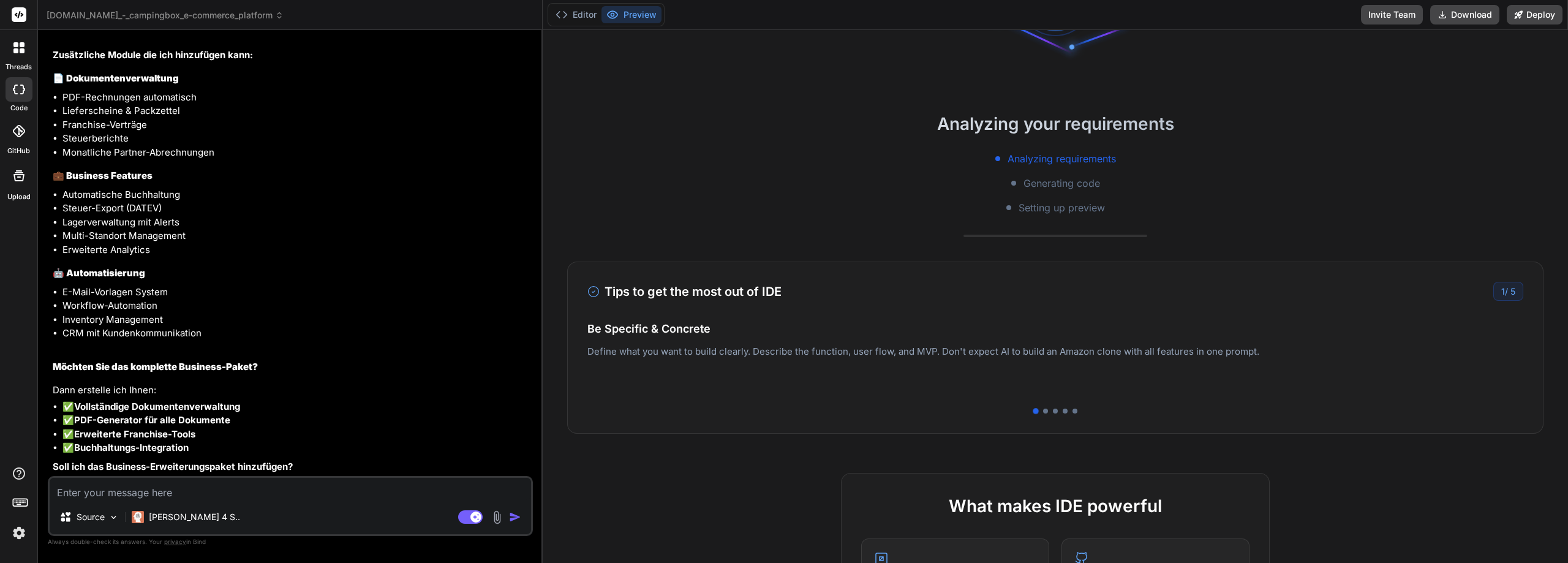
scroll to position [3765, 0]
click at [266, 487] on textarea at bounding box center [290, 489] width 482 height 22
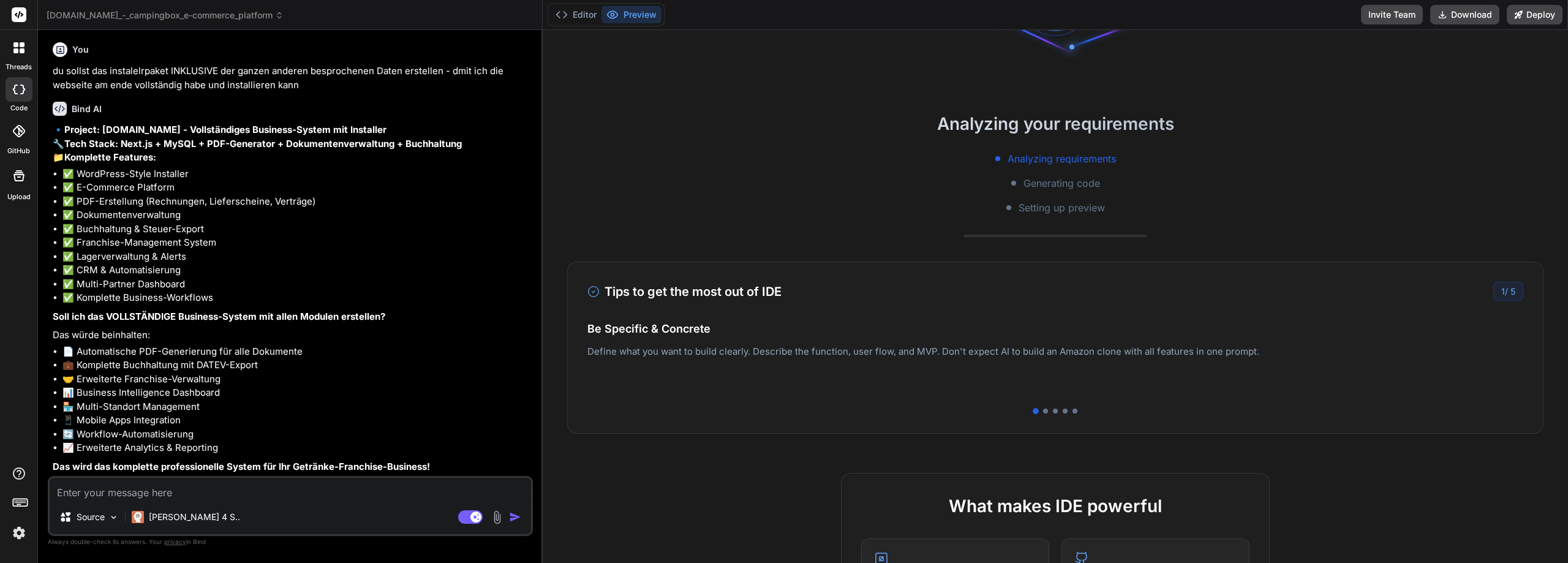
scroll to position [4231, 0]
click at [221, 501] on div "Source Claude 4 S.. Agent Mode. When this toggle is activated, AI automatically…" at bounding box center [290, 506] width 485 height 60
click at [203, 490] on textarea at bounding box center [290, 489] width 482 height 22
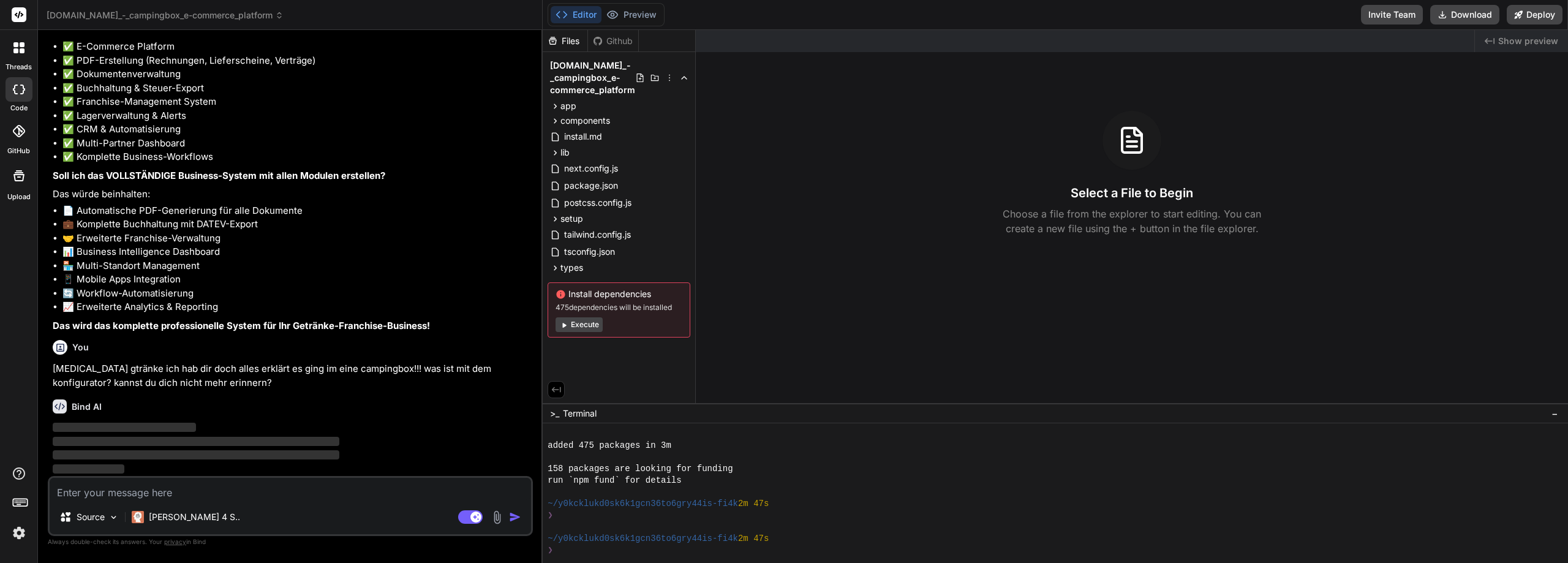
scroll to position [4372, 0]
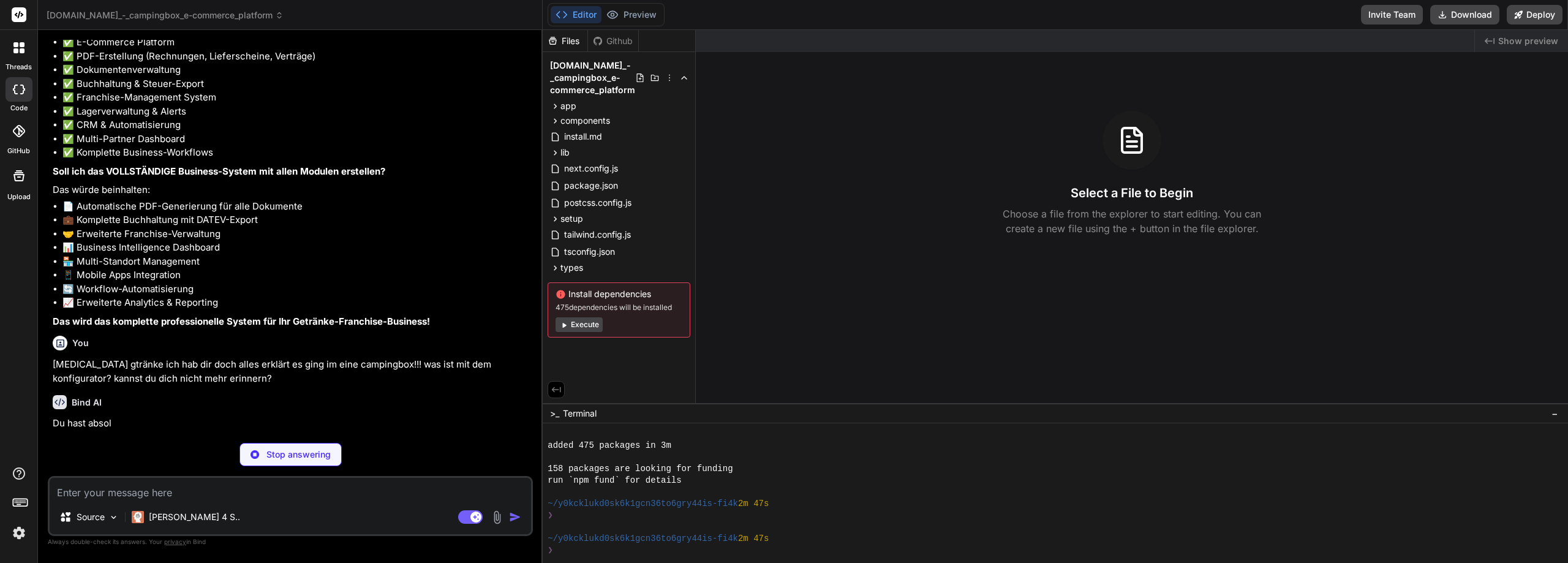
click at [578, 323] on button "Execute" at bounding box center [579, 324] width 48 height 15
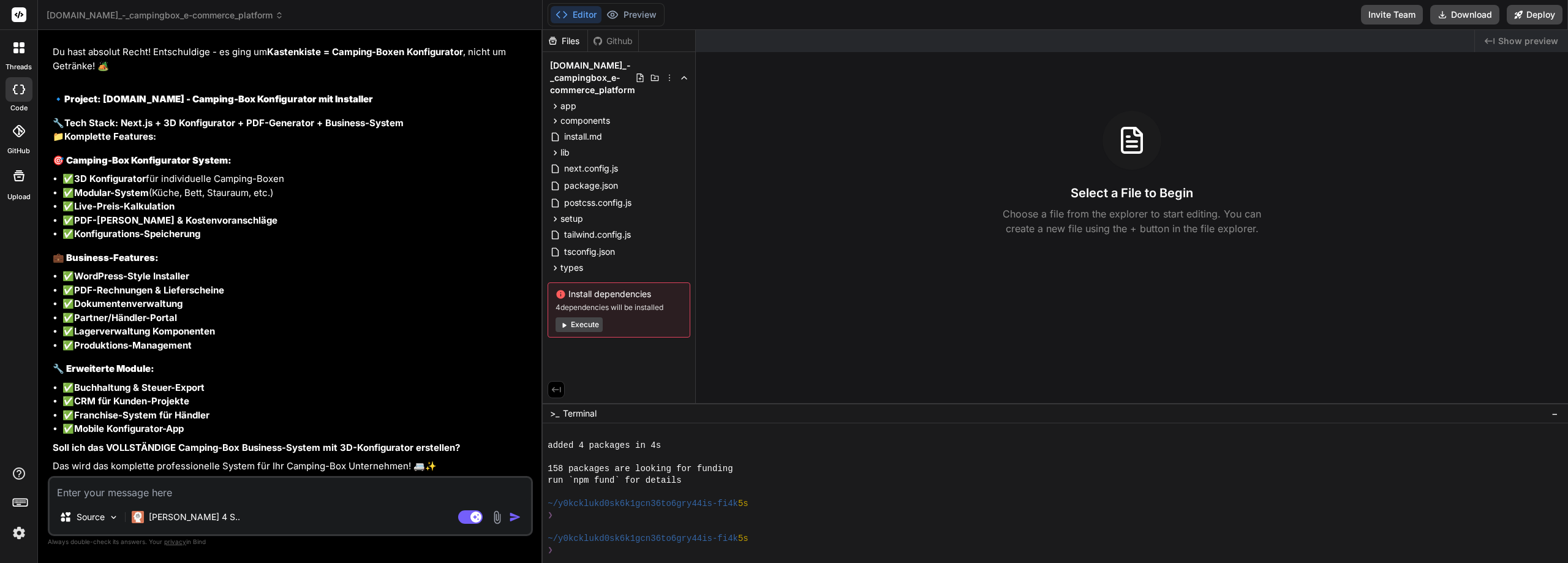
scroll to position [4760, 0]
click at [567, 68] on span "kastenkiste.de_-_campingbox_e-commerce_platform" at bounding box center [592, 77] width 85 height 36
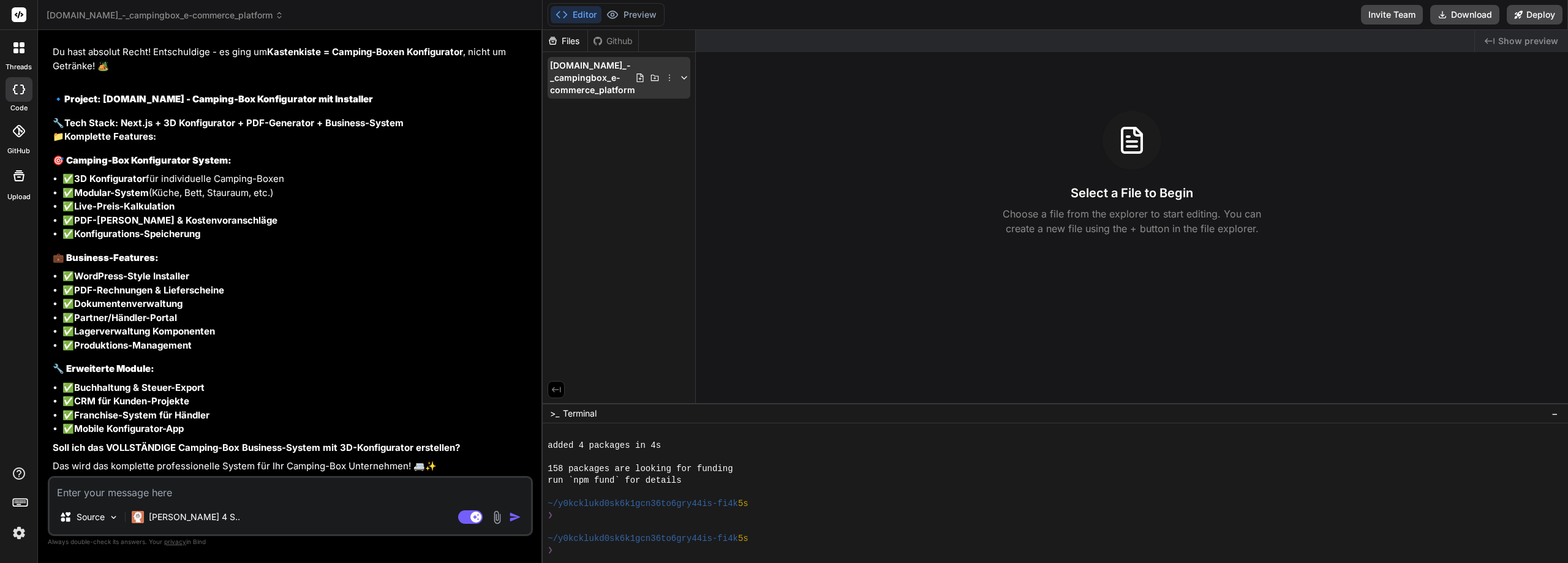
click at [566, 67] on span "kastenkiste.de_-_campingbox_e-commerce_platform" at bounding box center [592, 77] width 85 height 36
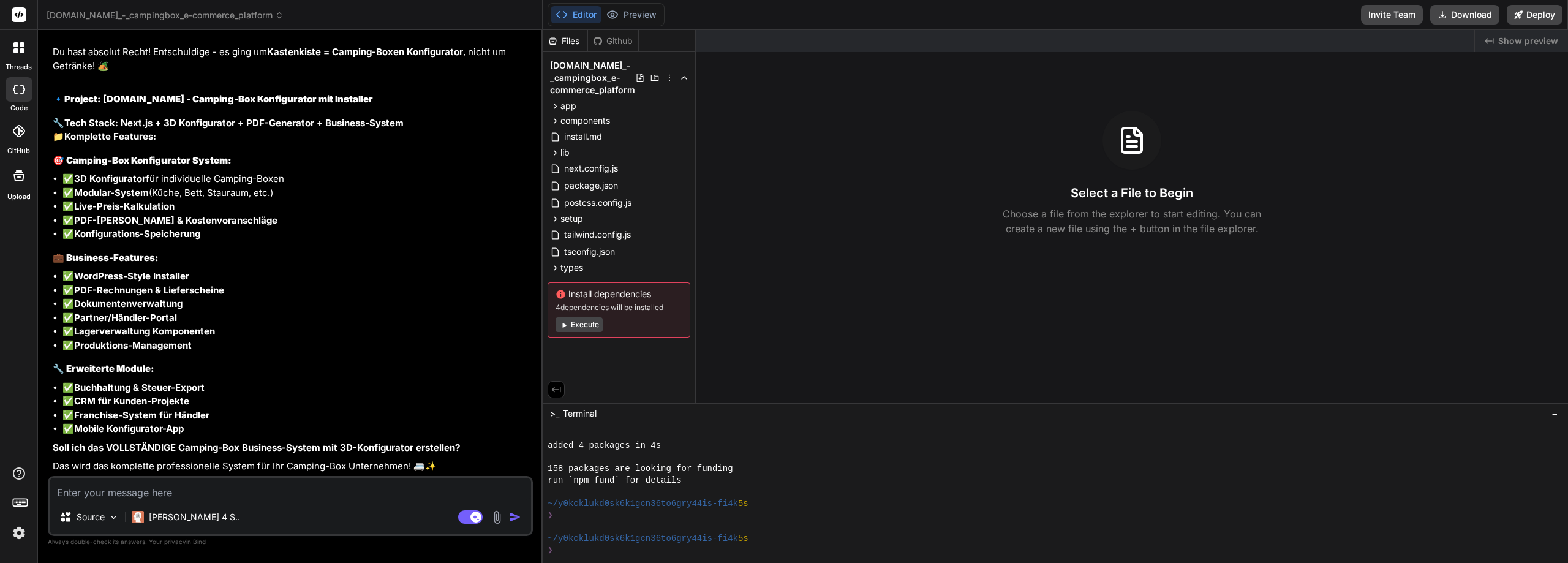
click at [579, 326] on button "Execute" at bounding box center [579, 324] width 48 height 15
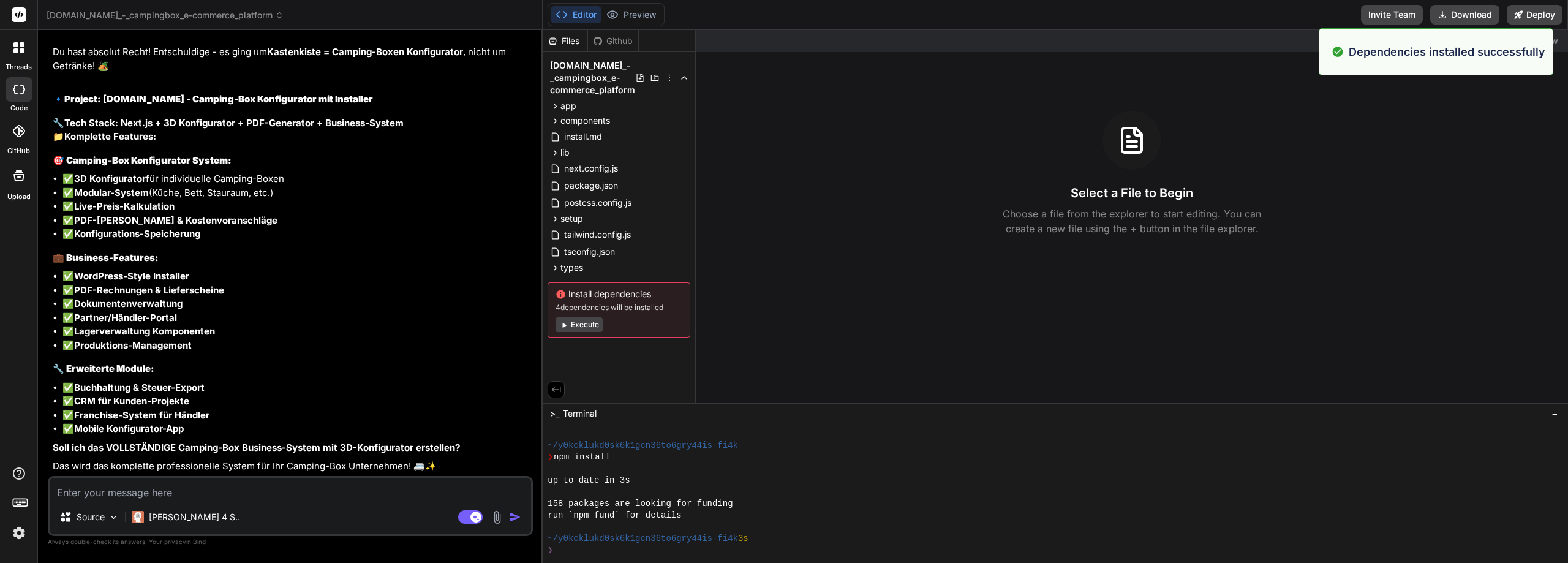
scroll to position [7205, 0]
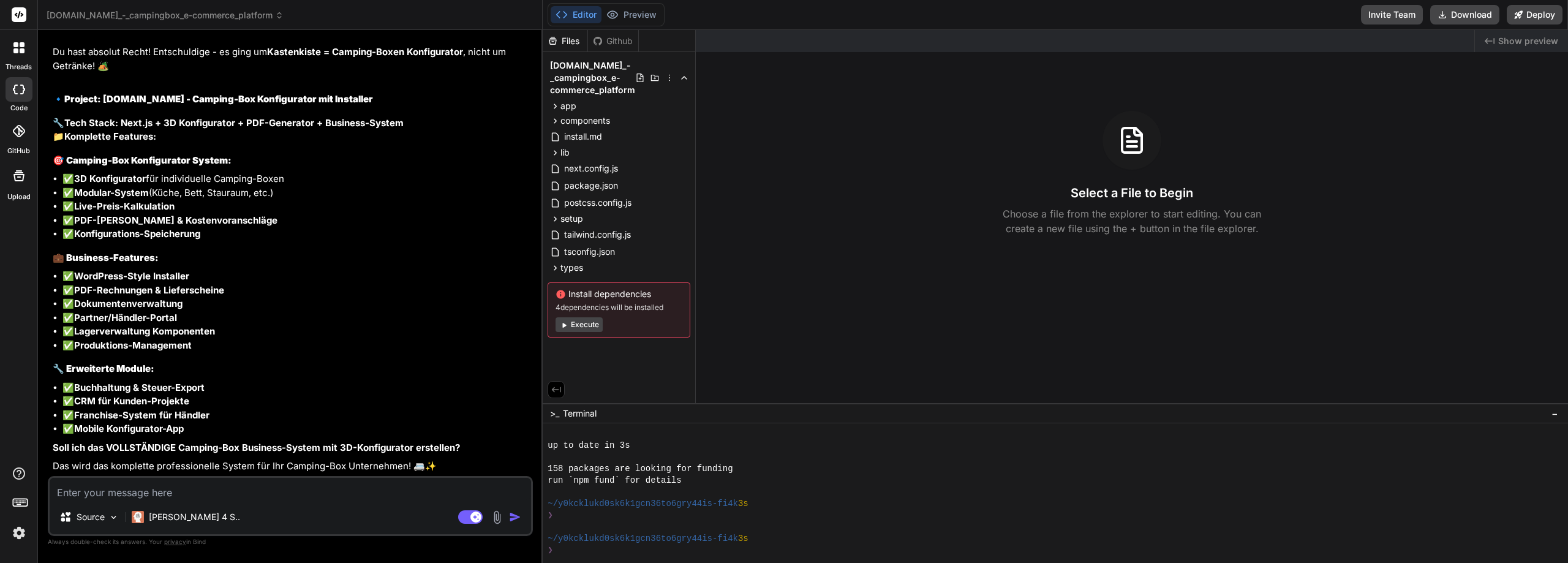
click at [145, 492] on textarea at bounding box center [290, 489] width 482 height 22
click at [210, 20] on span "kastenkiste.de_-_campingbox_e-commerce_platform" at bounding box center [165, 15] width 237 height 12
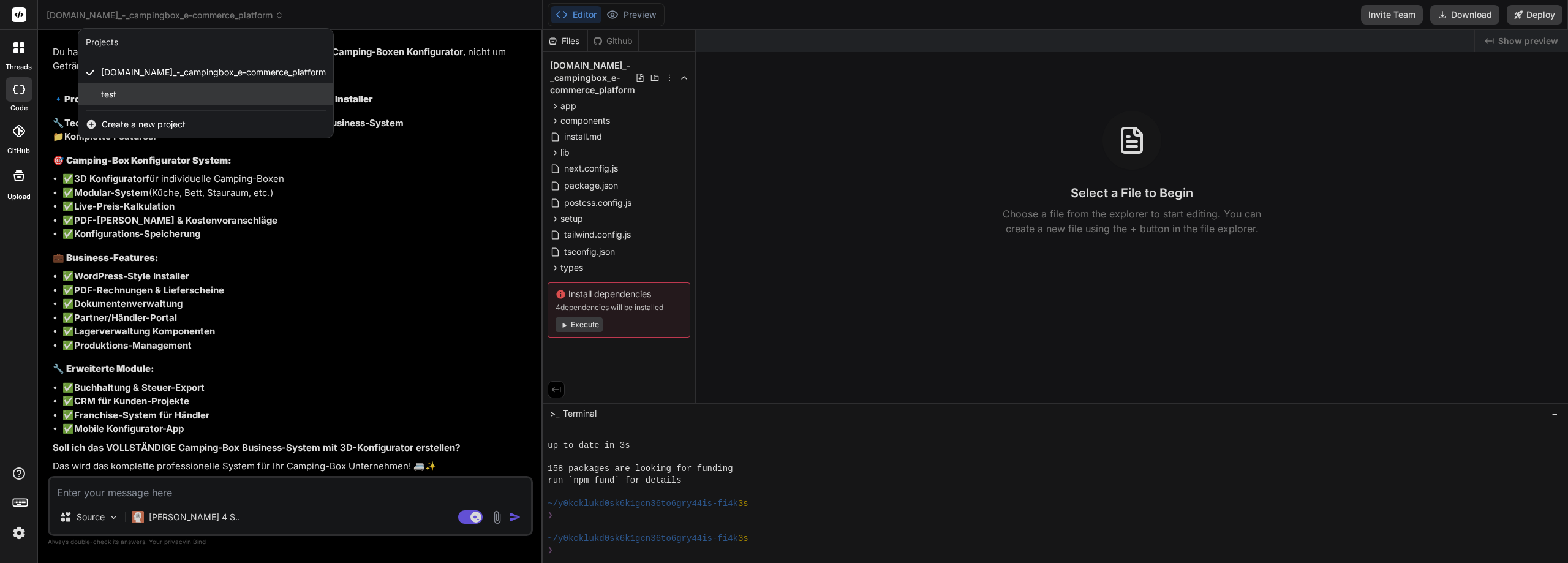
click at [110, 99] on span "test" at bounding box center [108, 94] width 15 height 12
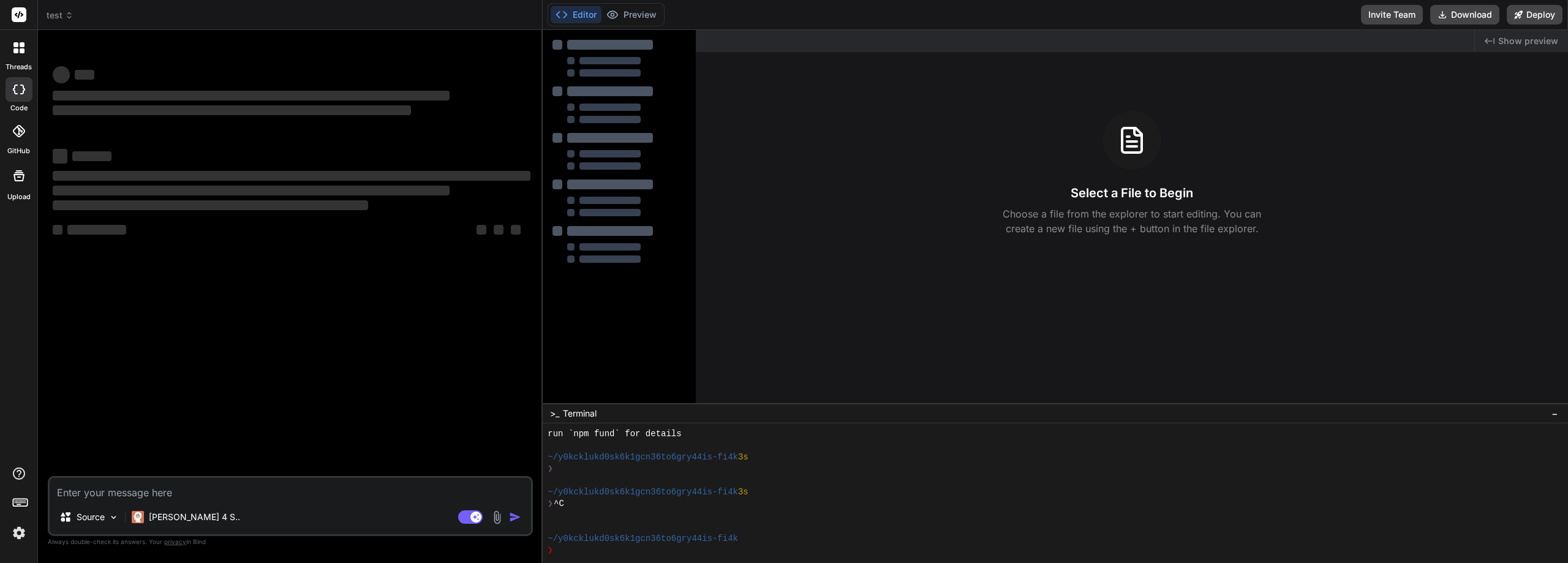
scroll to position [7252, 0]
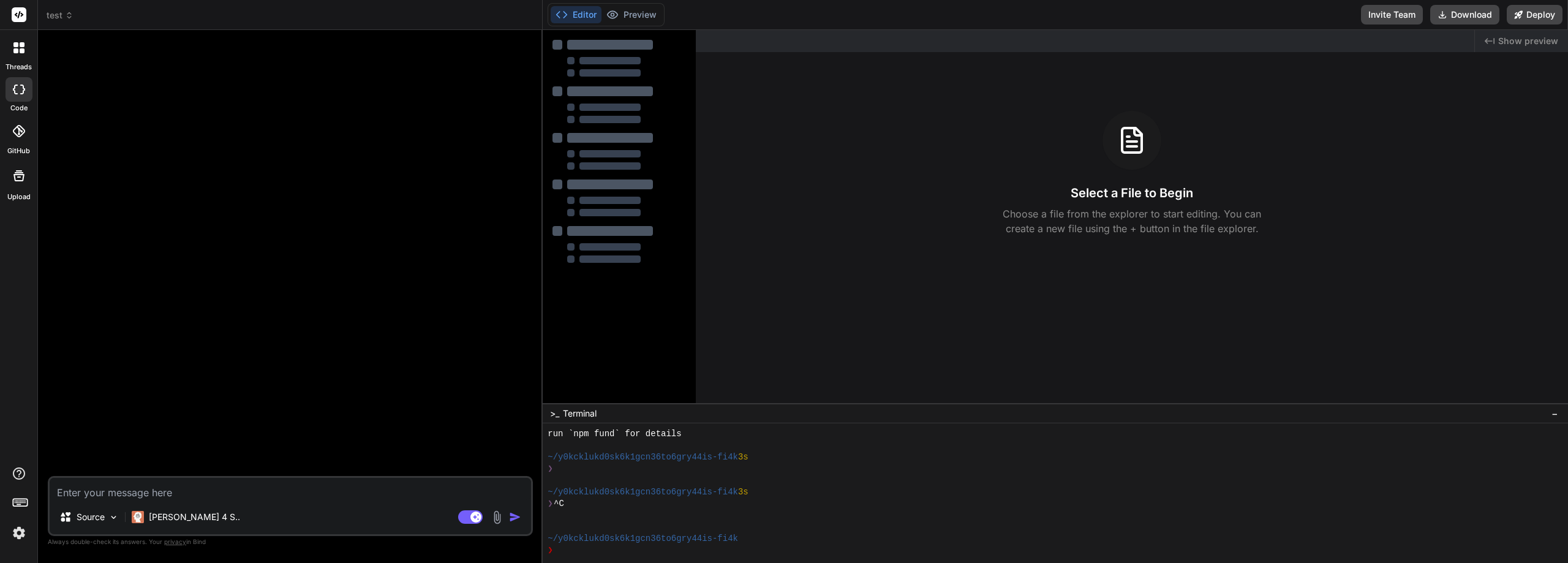
click at [236, 481] on textarea at bounding box center [290, 489] width 482 height 22
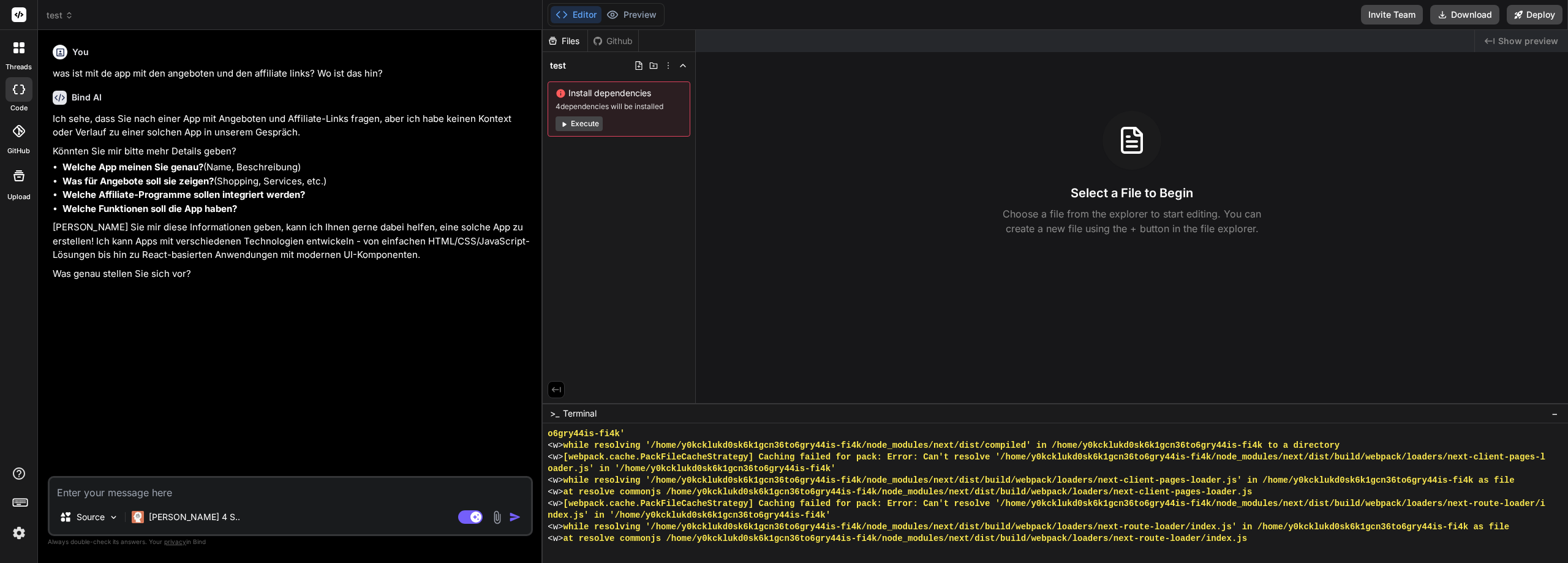
scroll to position [10209, 0]
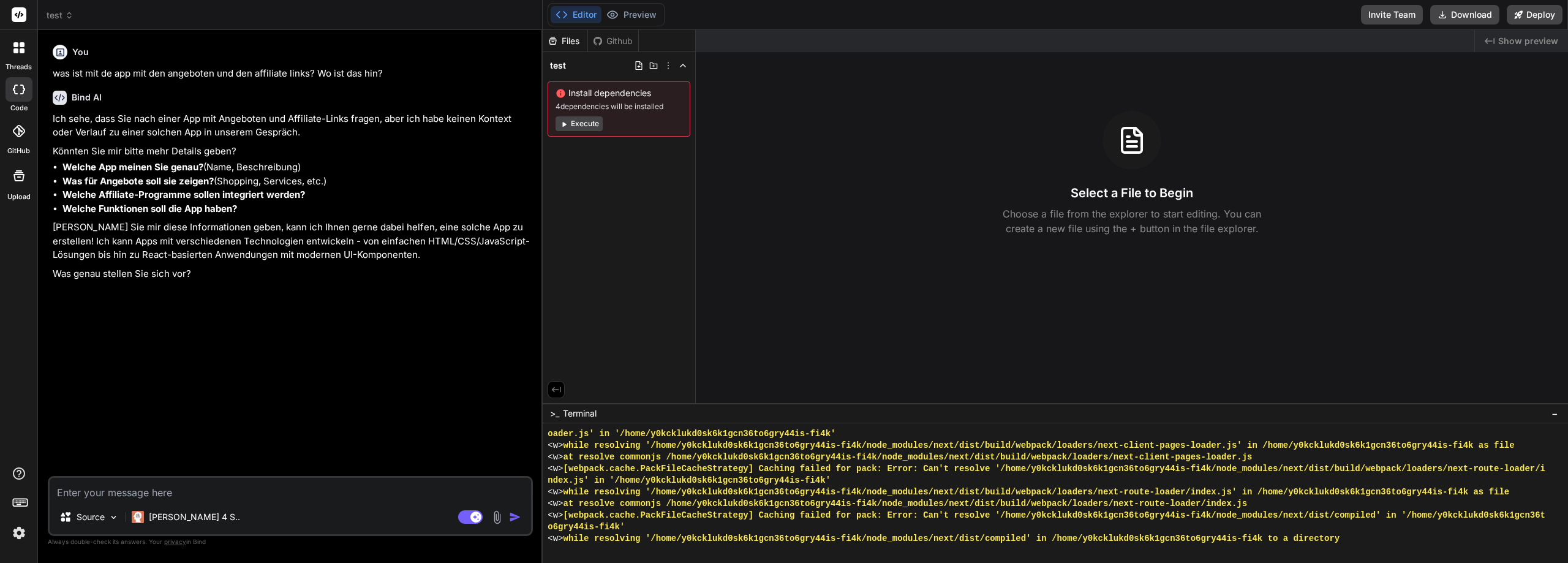
click at [19, 14] on icon at bounding box center [20, 15] width 9 height 7
click at [13, 52] on icon at bounding box center [15, 50] width 5 height 5
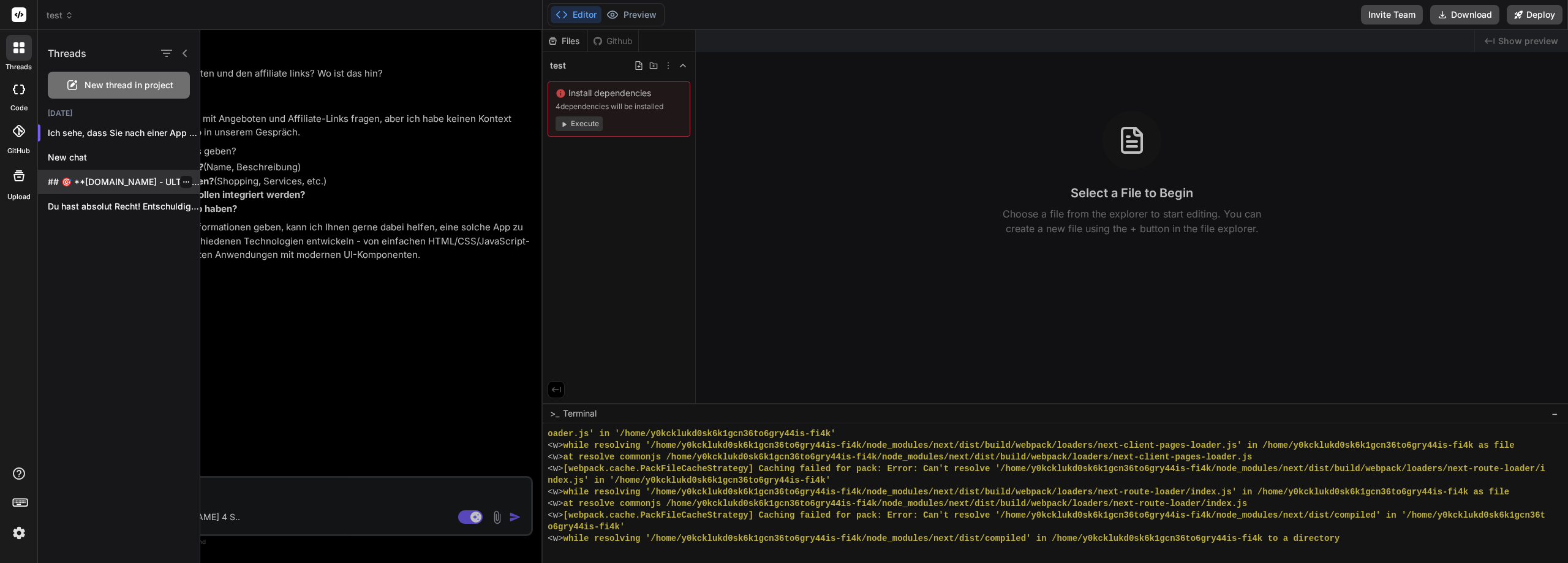
click at [112, 182] on p "## 🎯 **KASTENKISTE.DE - ULTIMATIVE E-COMMERCE-FRANCHISE-PLATTFORM** 🔹..." at bounding box center [123, 182] width 152 height 12
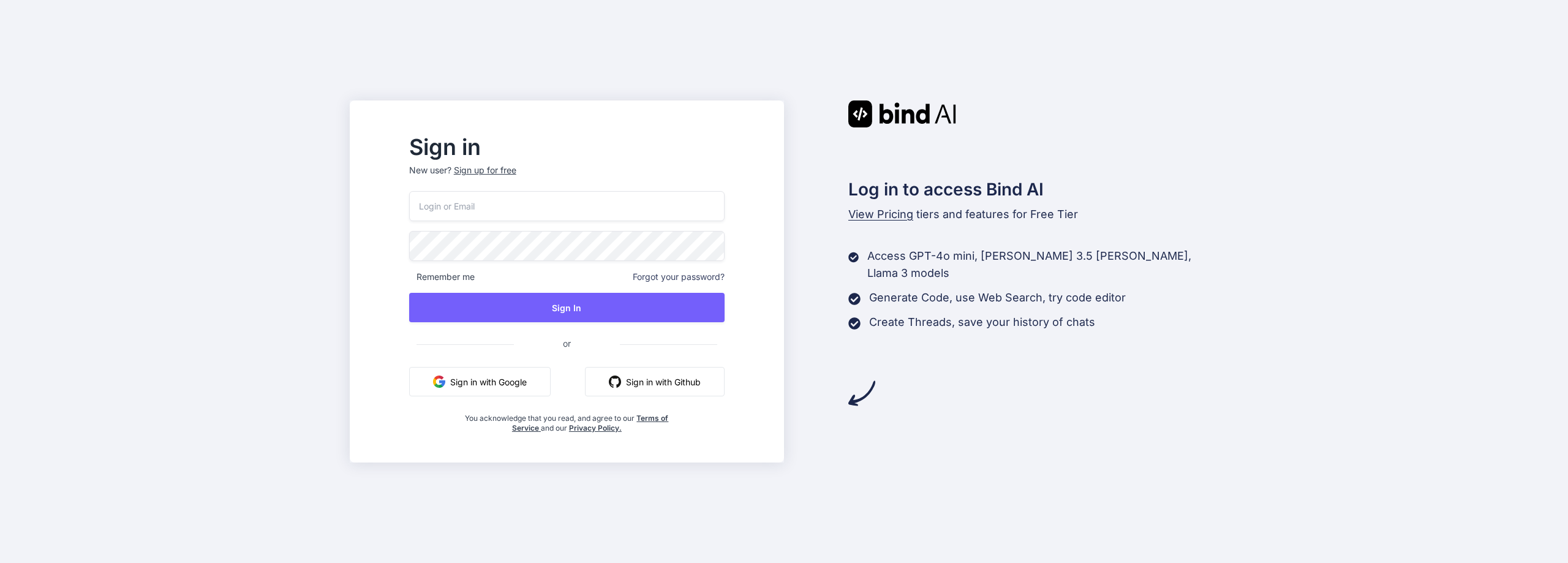
click at [498, 384] on button "Sign in with Google" at bounding box center [480, 382] width 142 height 30
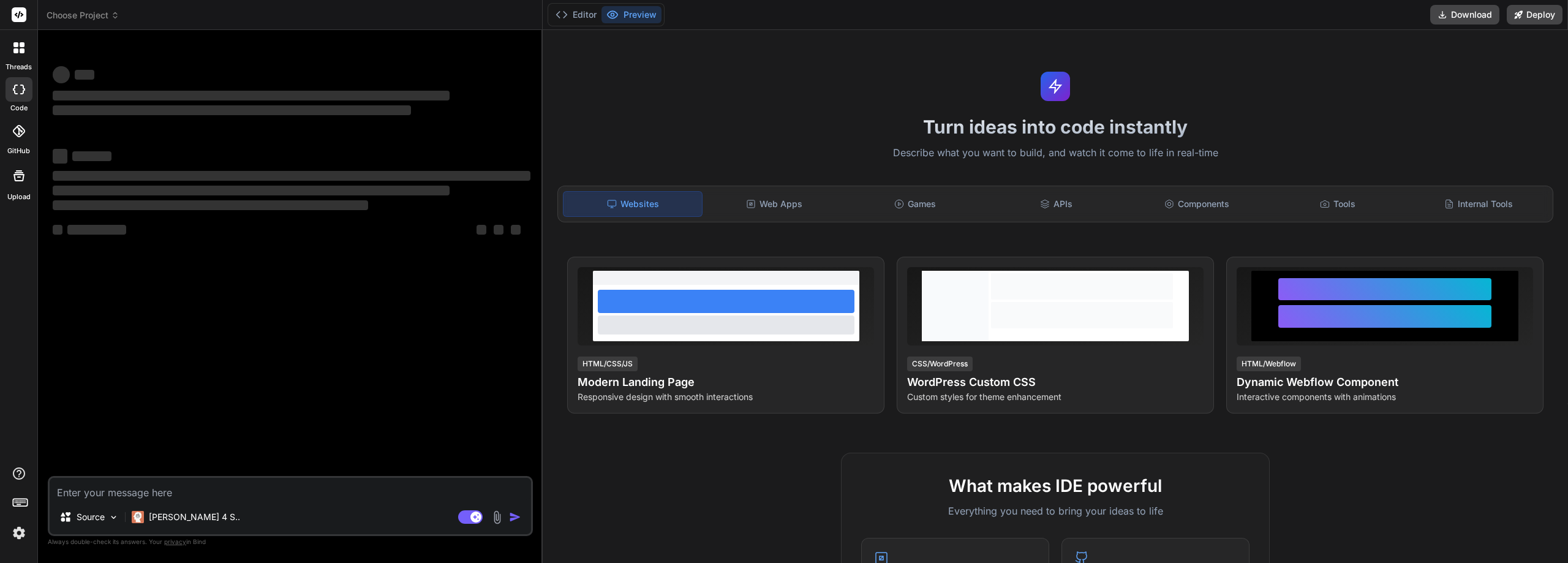
type textarea "x"
click at [85, 19] on span "Choose Project" at bounding box center [83, 15] width 73 height 12
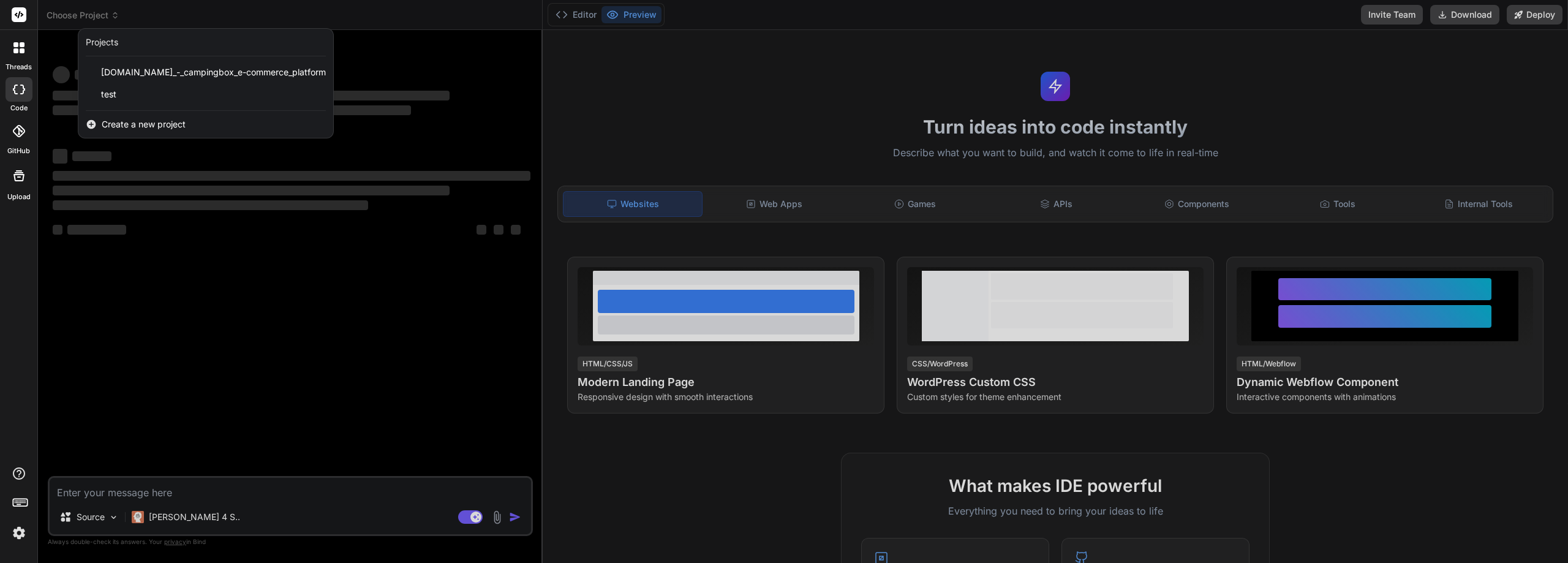
type textarea "x"
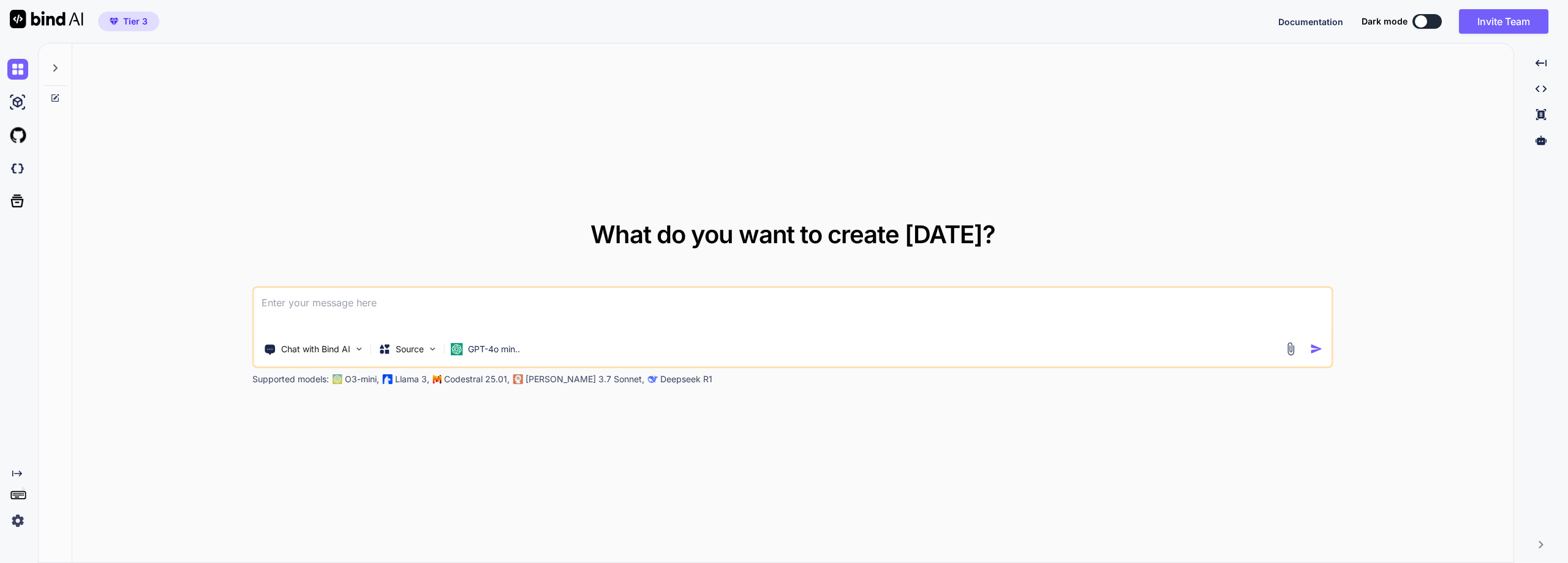
click at [137, 21] on span "Tier 3" at bounding box center [135, 21] width 24 height 12
drag, startPoint x: 137, startPoint y: 21, endPoint x: 108, endPoint y: 103, distance: 87.0
click at [108, 103] on div "What do you want to create today? Chat with Bind AI Source GPT-4o min.. Support…" at bounding box center [793, 304] width 1441 height 520
click at [17, 521] on img at bounding box center [18, 520] width 20 height 21
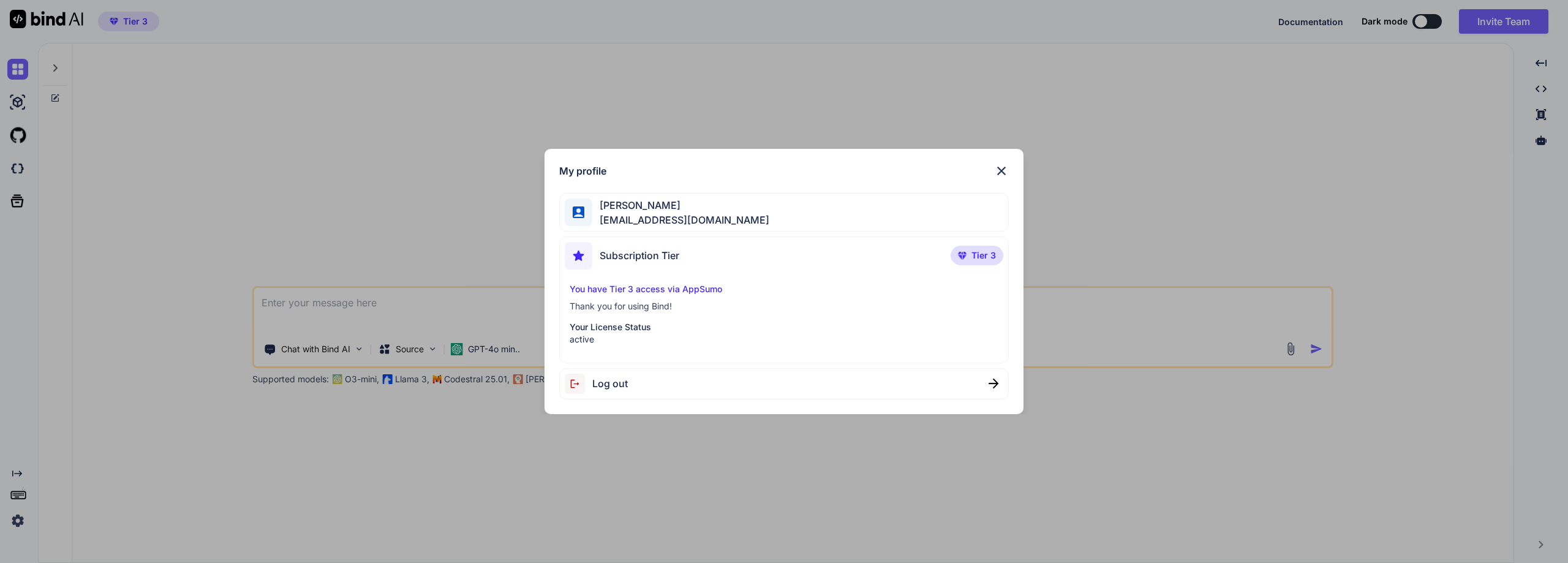
click at [648, 291] on p "You have Tier 3 access via AppSumo" at bounding box center [784, 289] width 429 height 12
click at [634, 209] on span "Robert Köditz" at bounding box center [681, 205] width 177 height 15
click at [633, 209] on span "Robert Köditz" at bounding box center [681, 205] width 177 height 15
click at [630, 320] on div "You have Tier 3 access via AppSumo Thank you for using Bind! Your License Statu…" at bounding box center [784, 314] width 439 height 62
click at [583, 326] on p "Your License Status" at bounding box center [784, 326] width 429 height 12
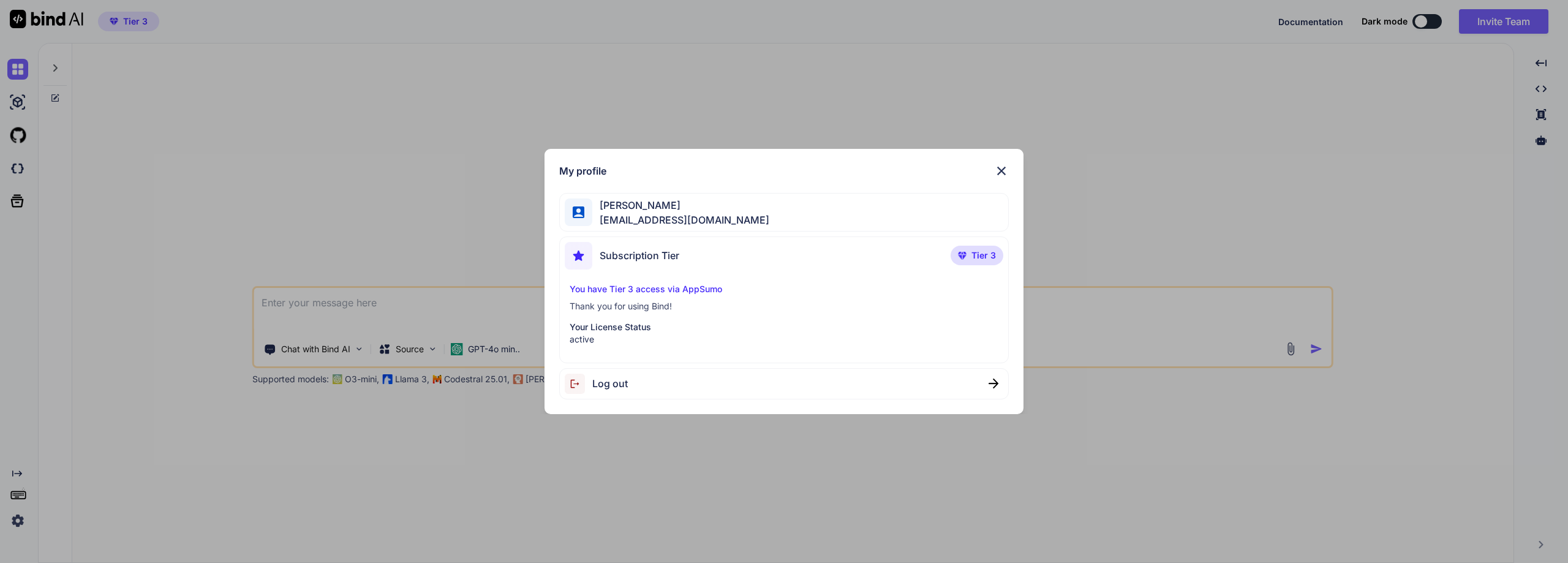
click at [986, 259] on span "Tier 3" at bounding box center [983, 255] width 24 height 12
click at [1000, 172] on img at bounding box center [1002, 171] width 15 height 15
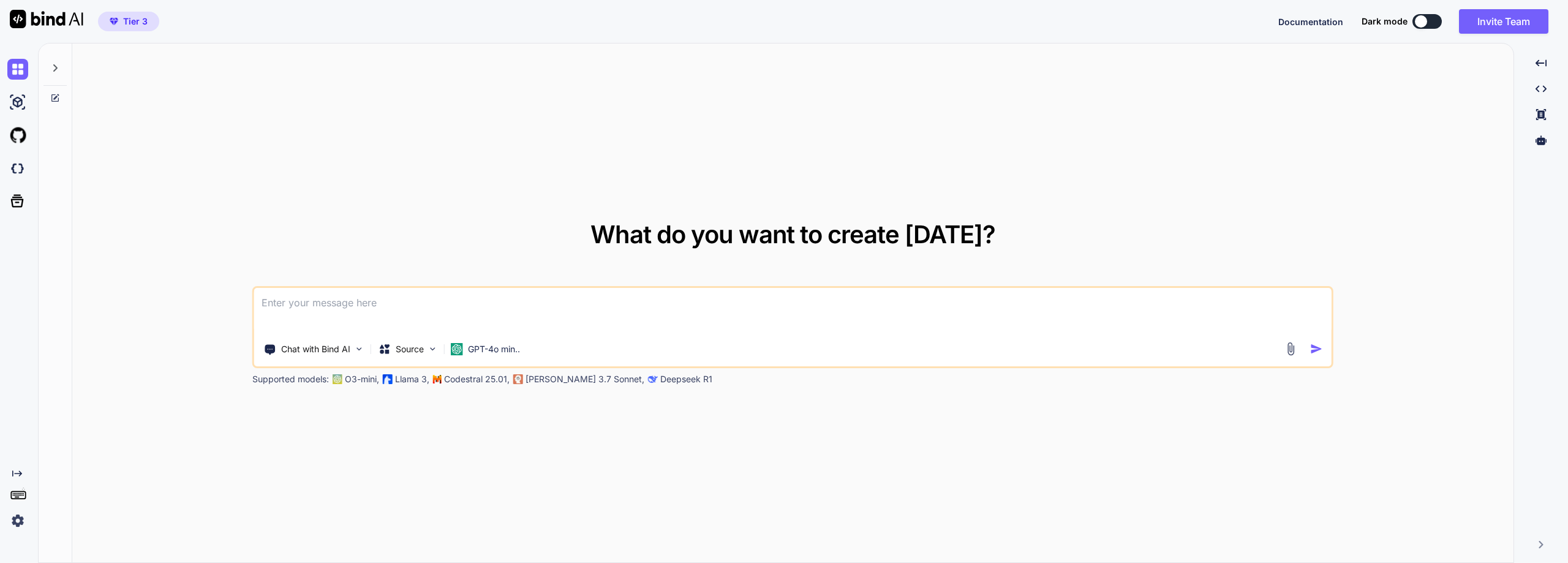
click at [56, 64] on icon at bounding box center [55, 68] width 10 height 10
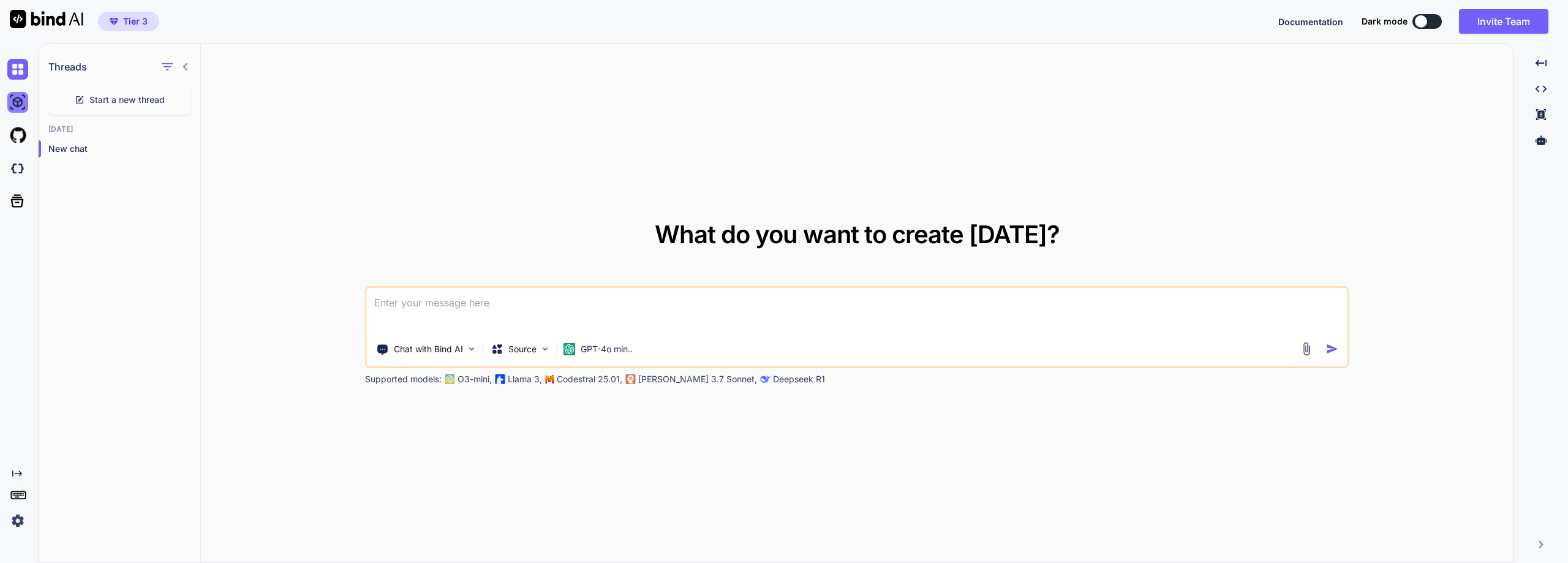
click at [16, 104] on img at bounding box center [18, 103] width 20 height 21
type textarea "x"
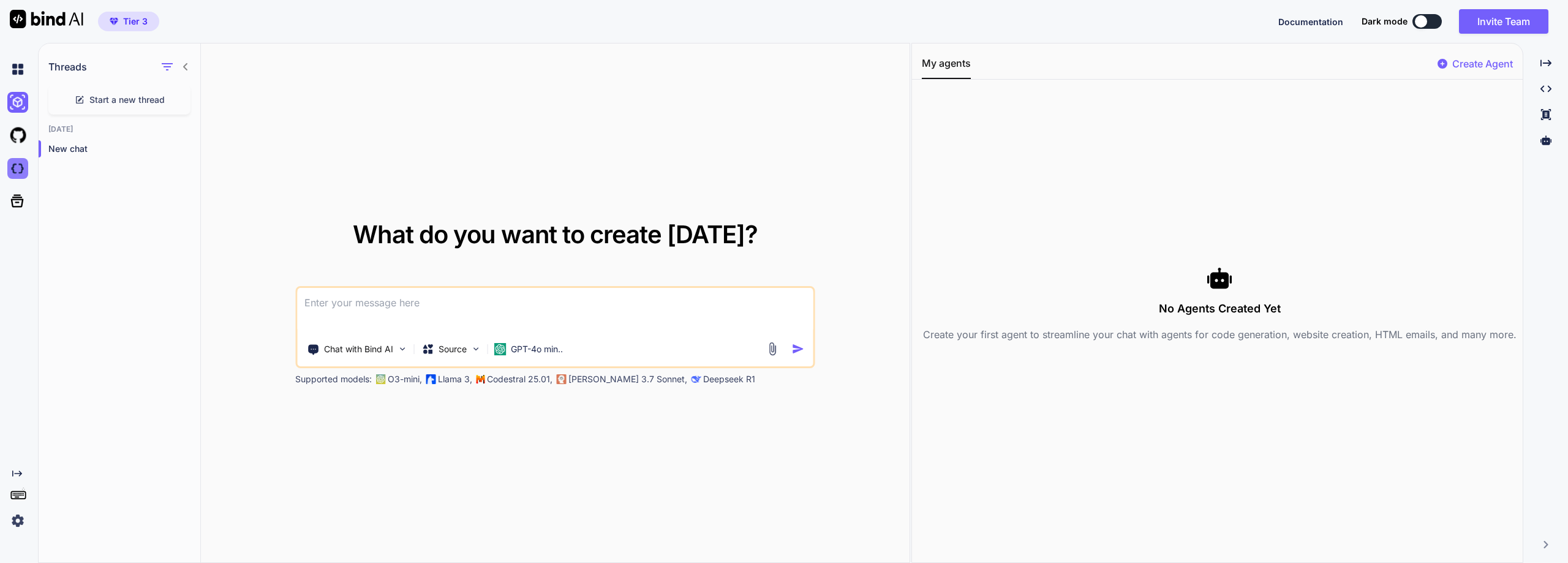
click at [13, 169] on img at bounding box center [18, 169] width 20 height 21
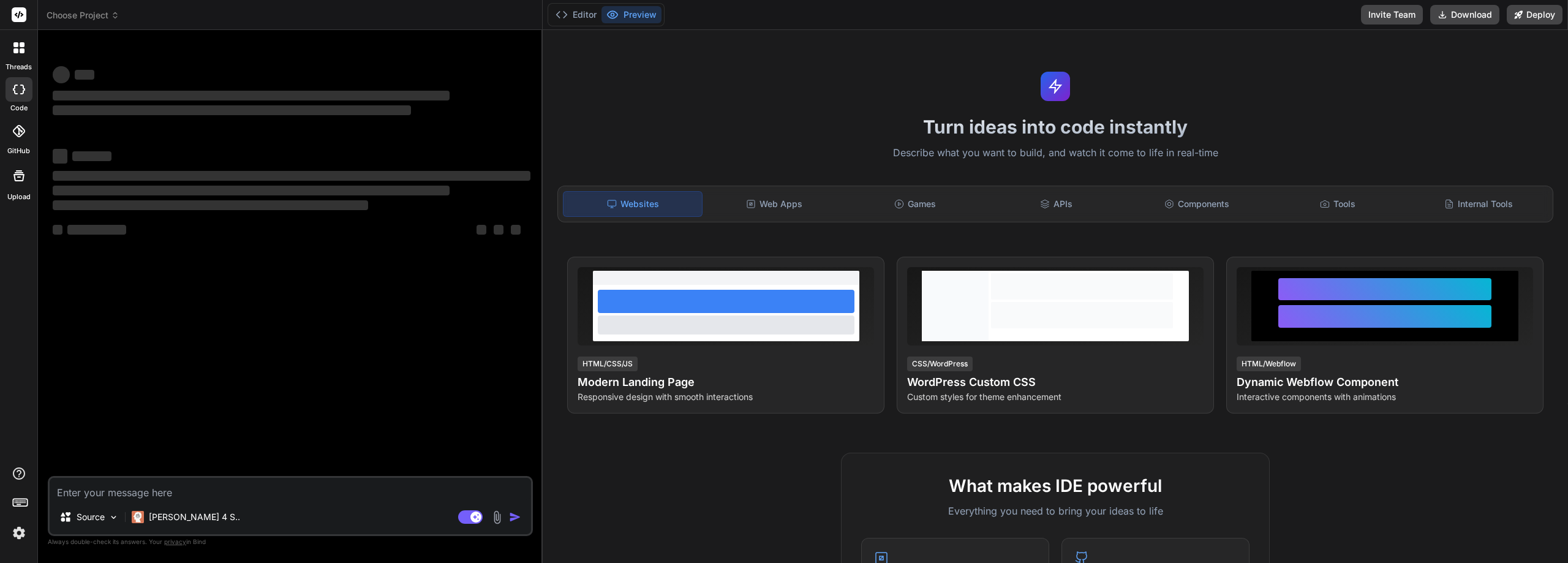
type textarea "x"
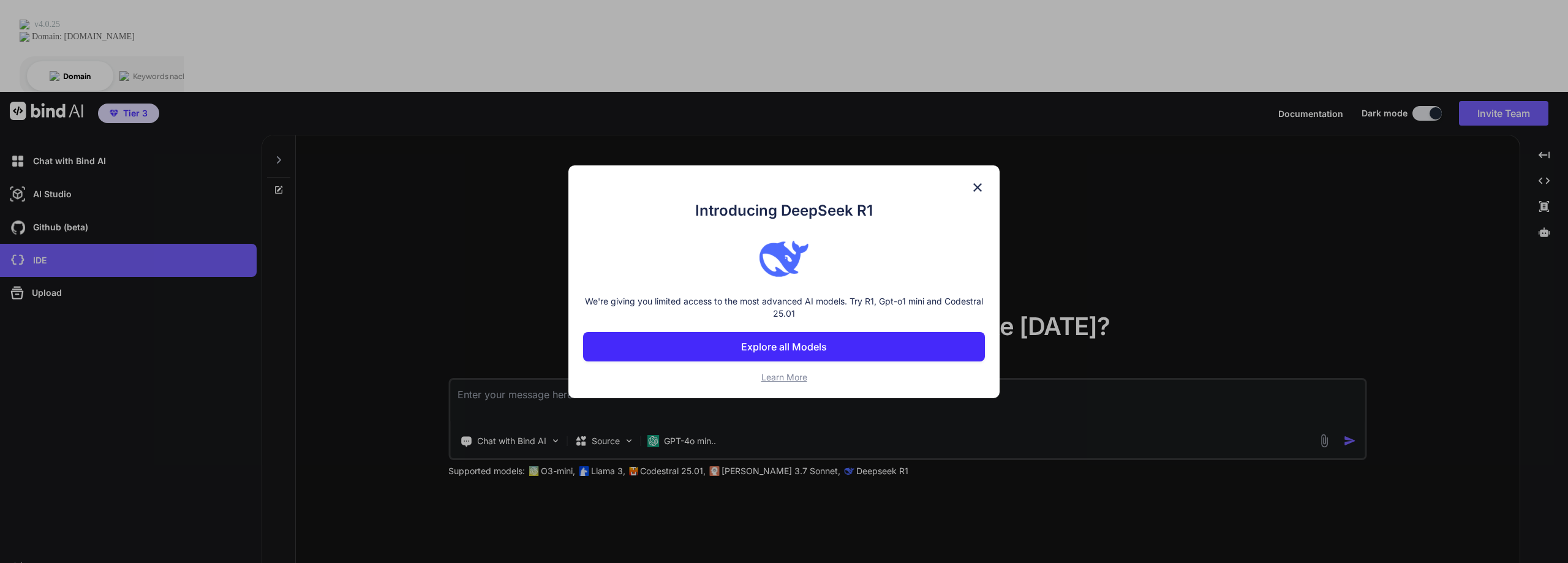
click at [794, 348] on p "Explore all Models" at bounding box center [784, 347] width 86 height 15
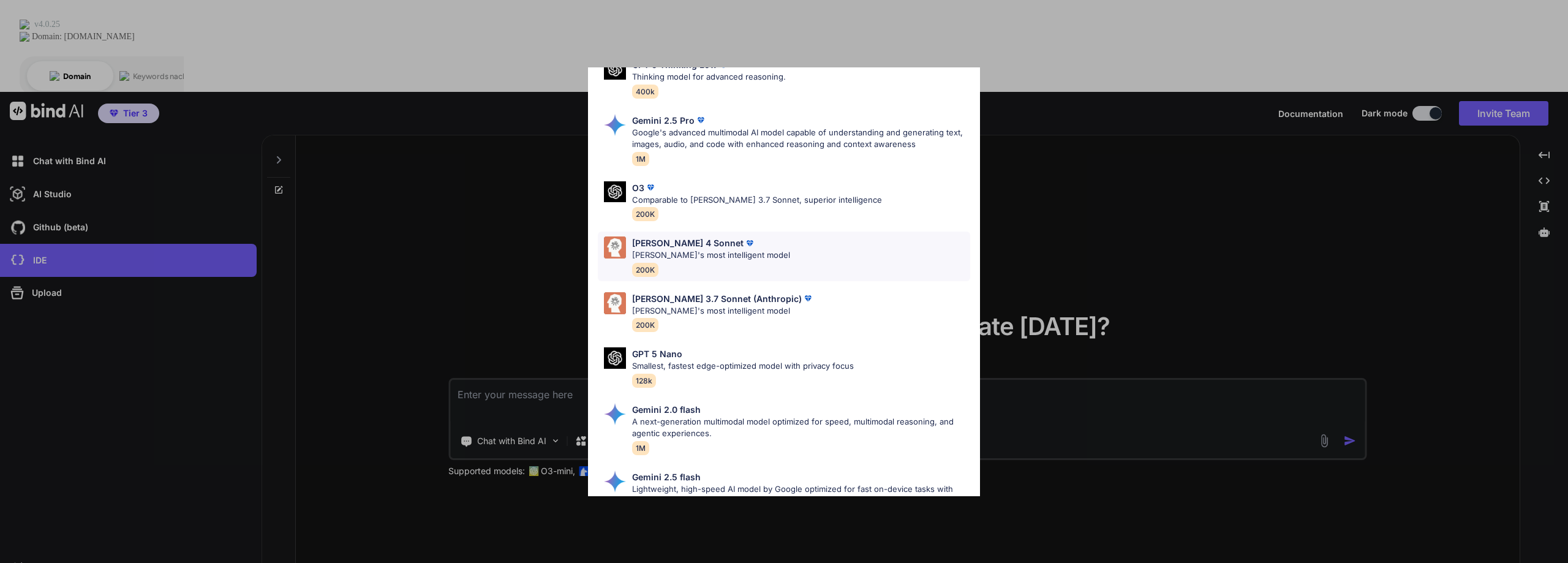
scroll to position [433, 0]
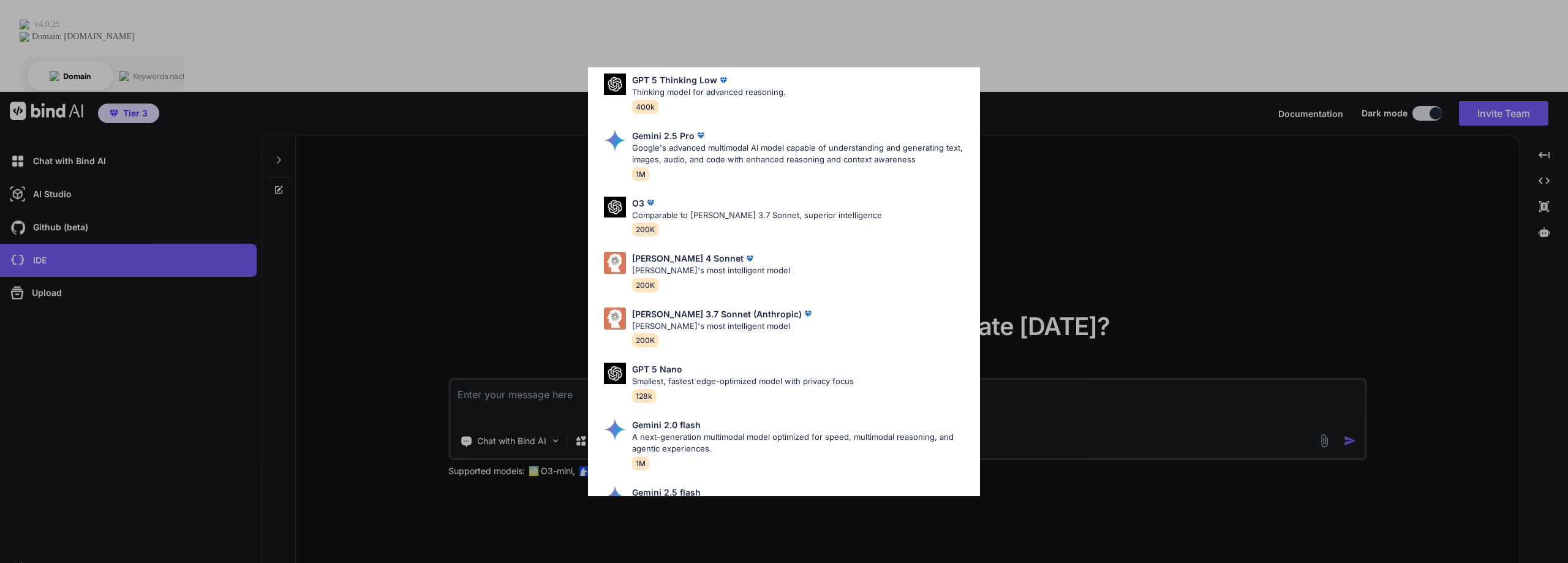
click at [1196, 185] on div "All GPT 5 Mini Smaller, fast variant balancing speed and capability for light t…" at bounding box center [784, 282] width 1568 height 563
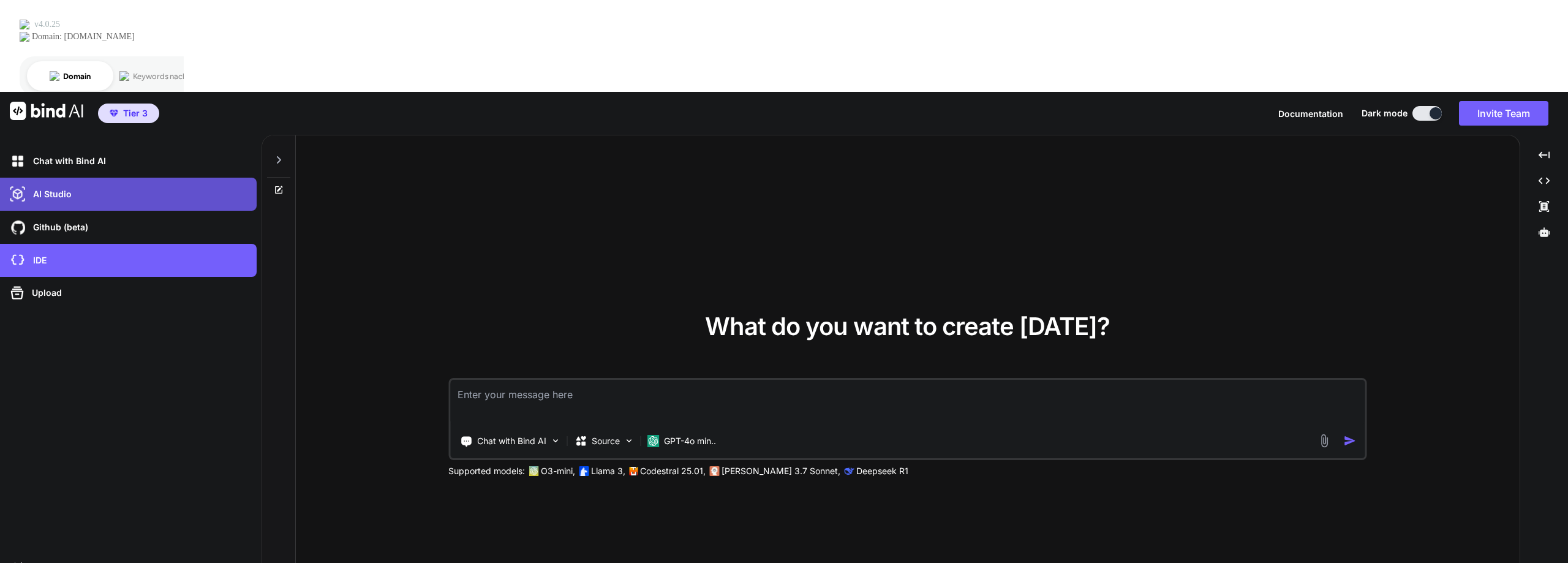
click at [32, 188] on p "AI Studio" at bounding box center [49, 194] width 44 height 12
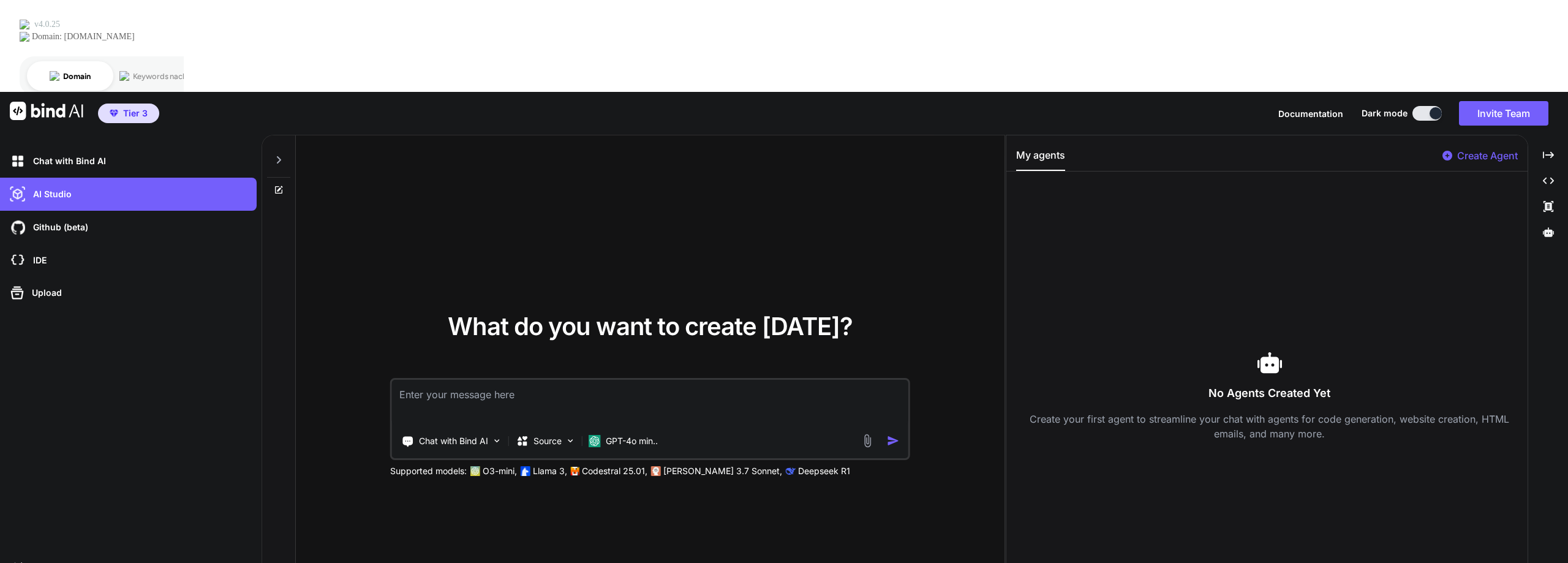
click at [530, 379] on textarea at bounding box center [649, 402] width 515 height 46
type textarea "wo ist meine Anfrage zu meinem Partnerportal?"
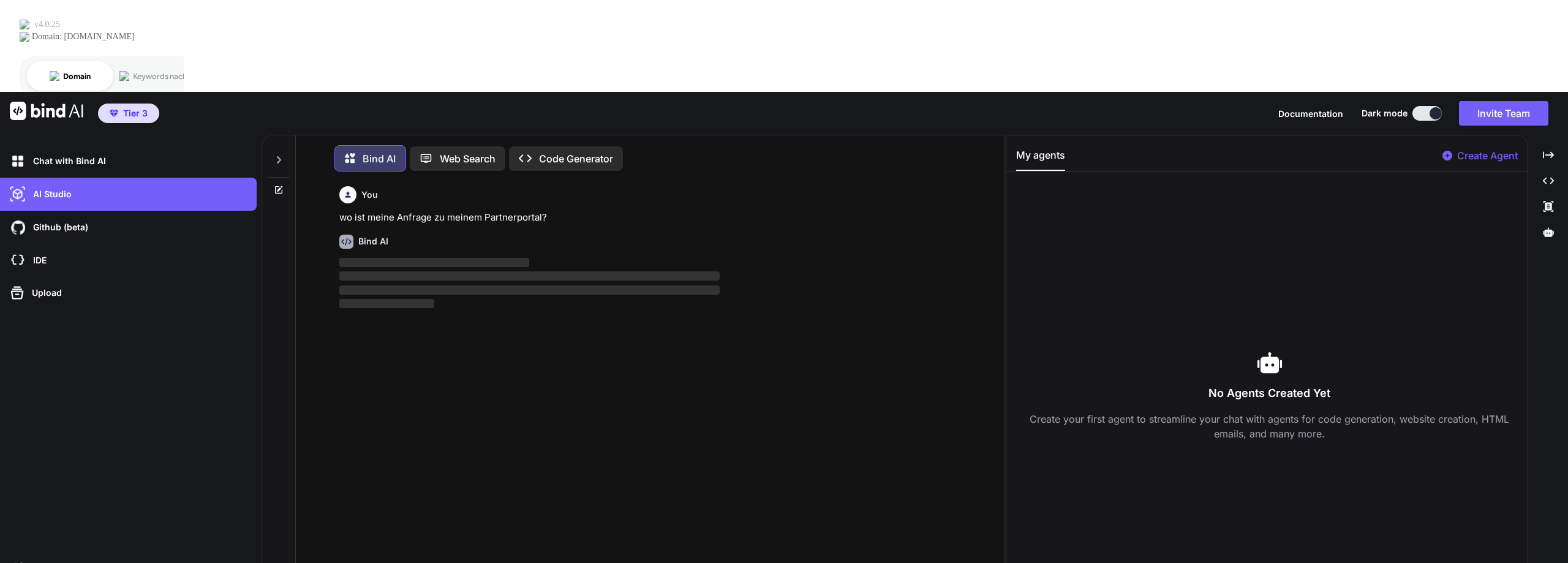
scroll to position [7, 0]
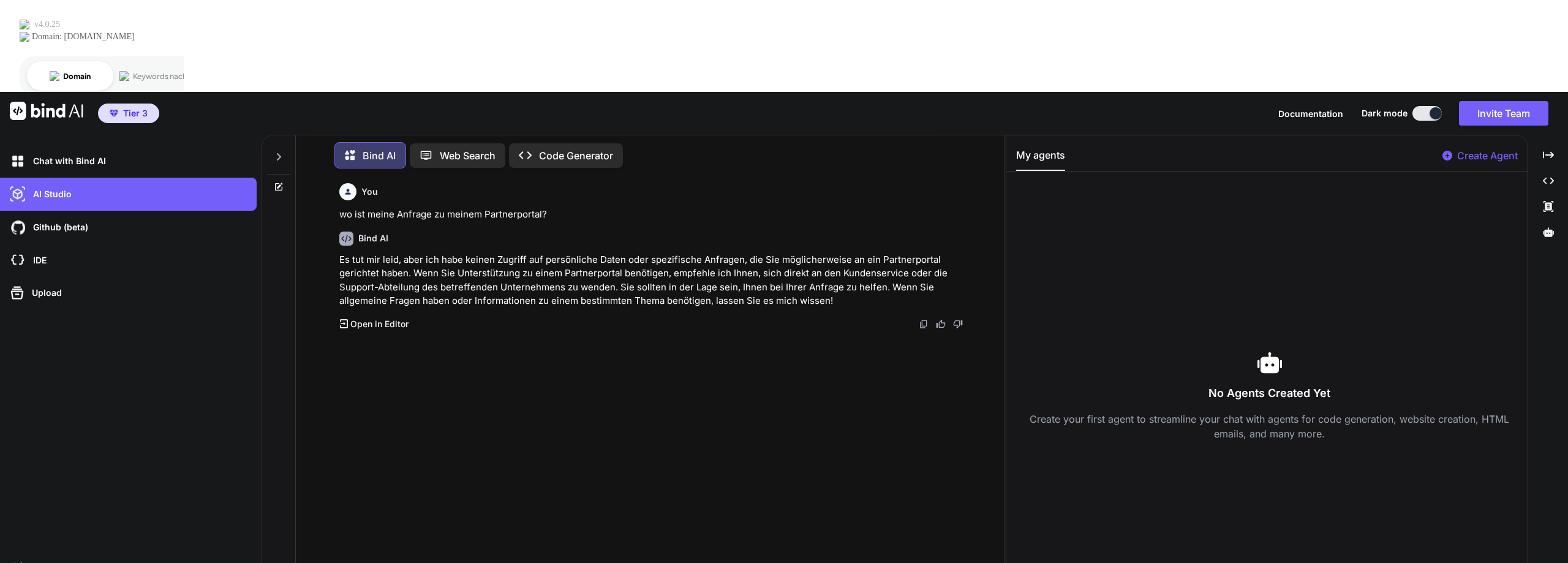
click at [371, 318] on p "Open in Editor" at bounding box center [379, 323] width 58 height 12
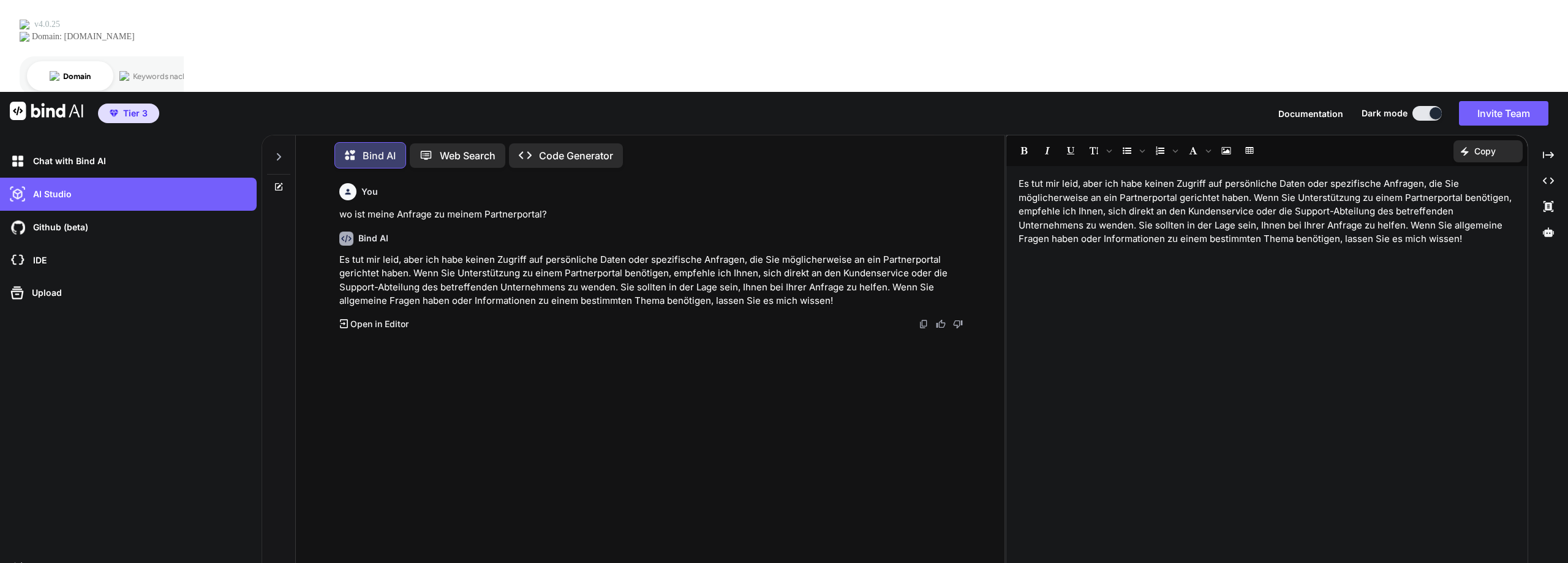
click at [1441, 177] on p "Es tut mir leid, aber ich habe keinen Zugriff auf persönliche Daten oder spezif…" at bounding box center [1266, 212] width 497 height 69
click at [25, 250] on img at bounding box center [18, 260] width 20 height 21
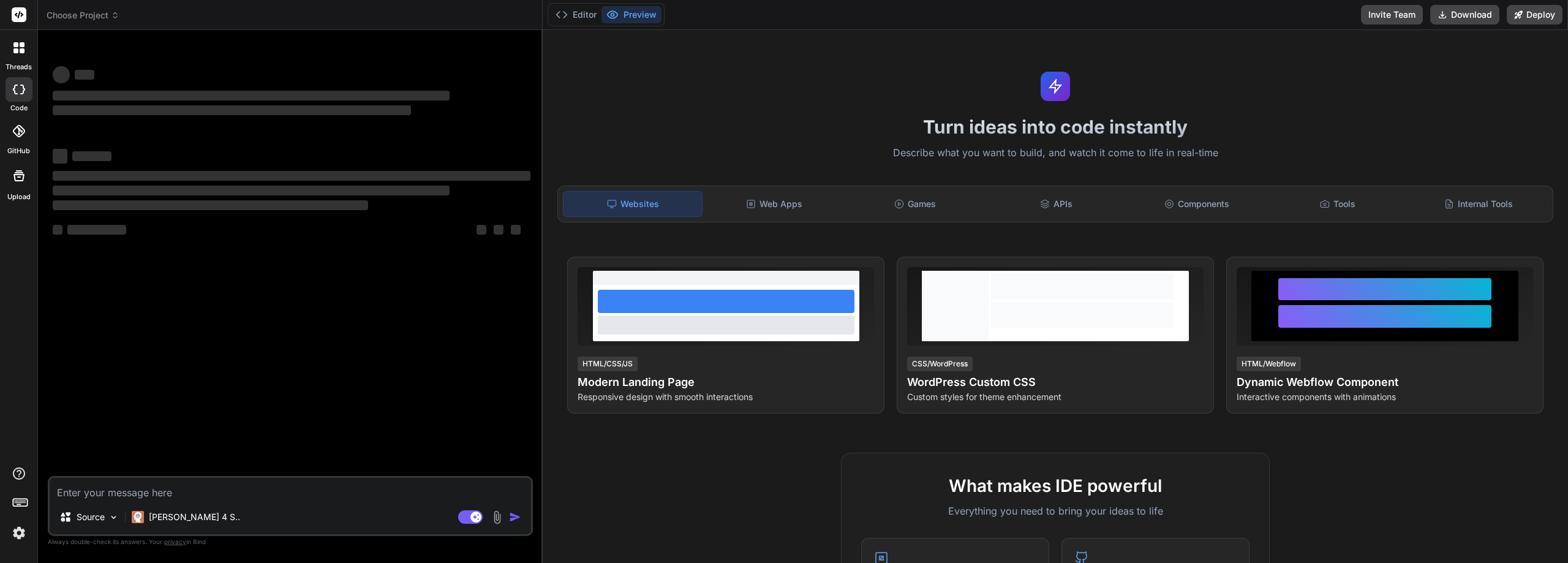
type textarea "x"
